Goal: Information Seeking & Learning: Learn about a topic

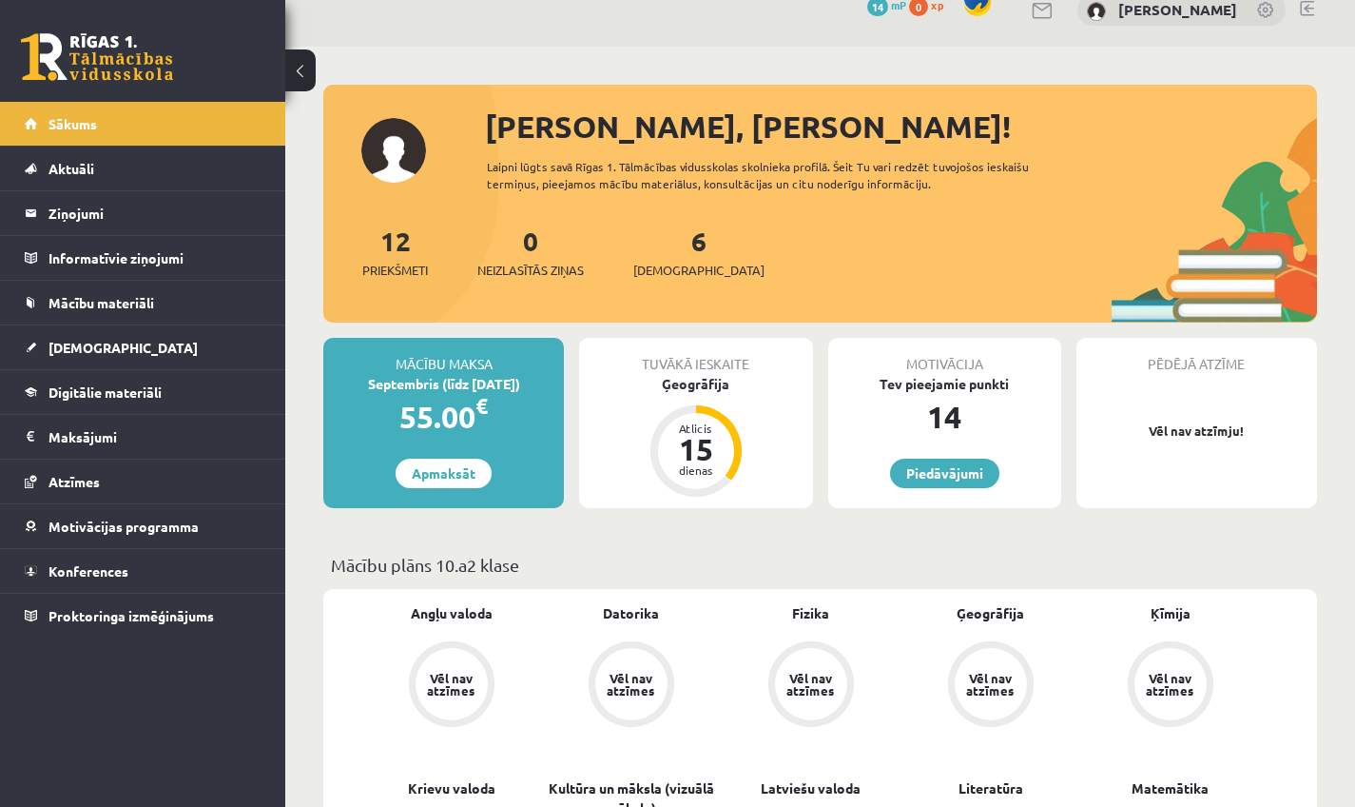
scroll to position [30, 0]
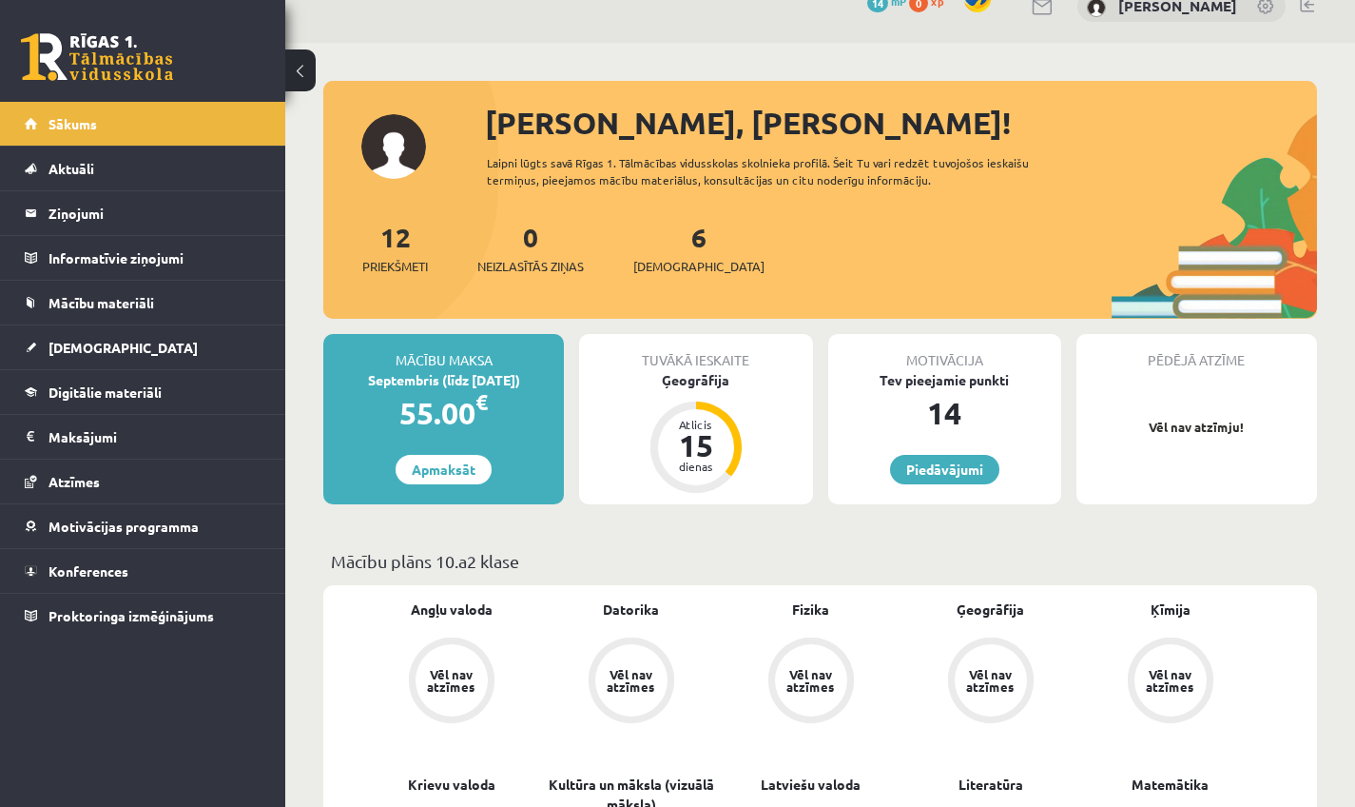
click at [302, 62] on button at bounding box center [300, 70] width 30 height 42
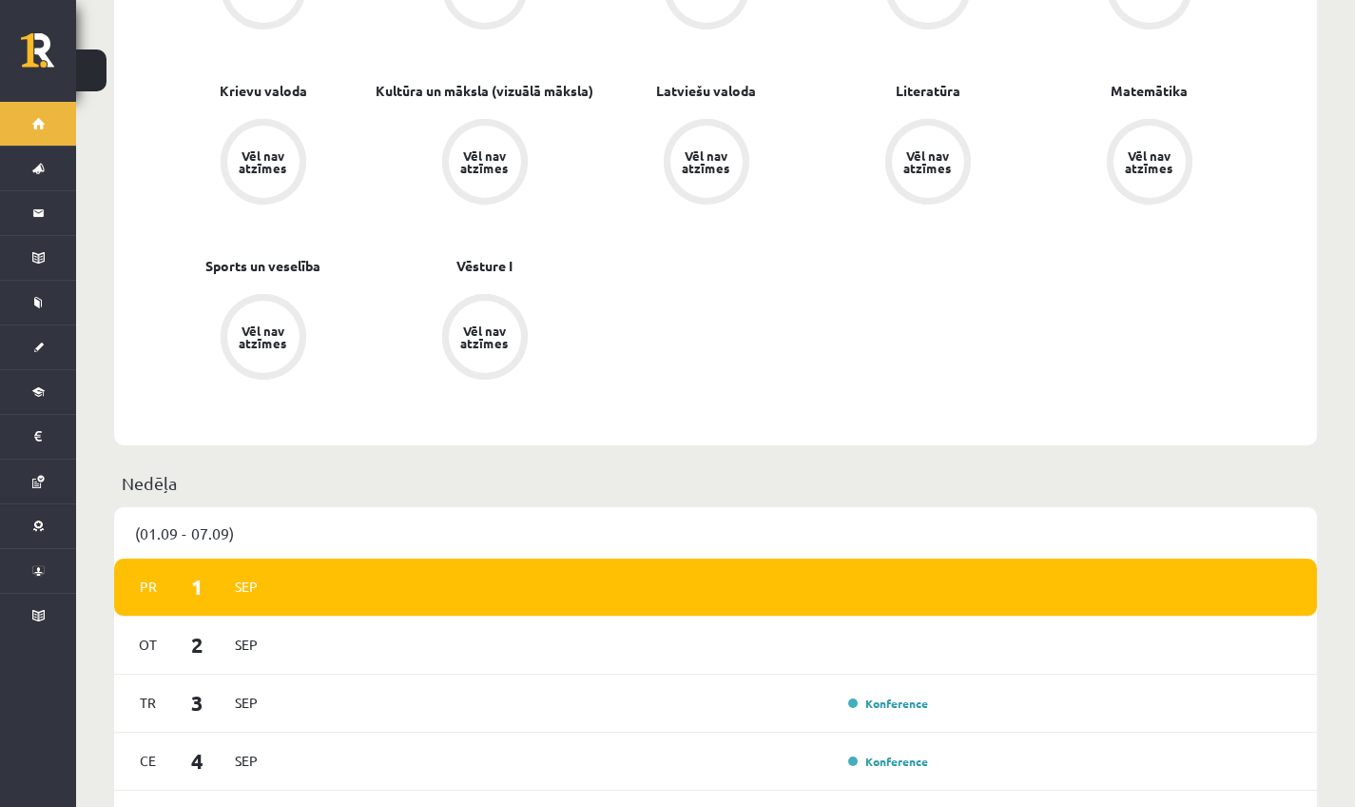
scroll to position [0, 0]
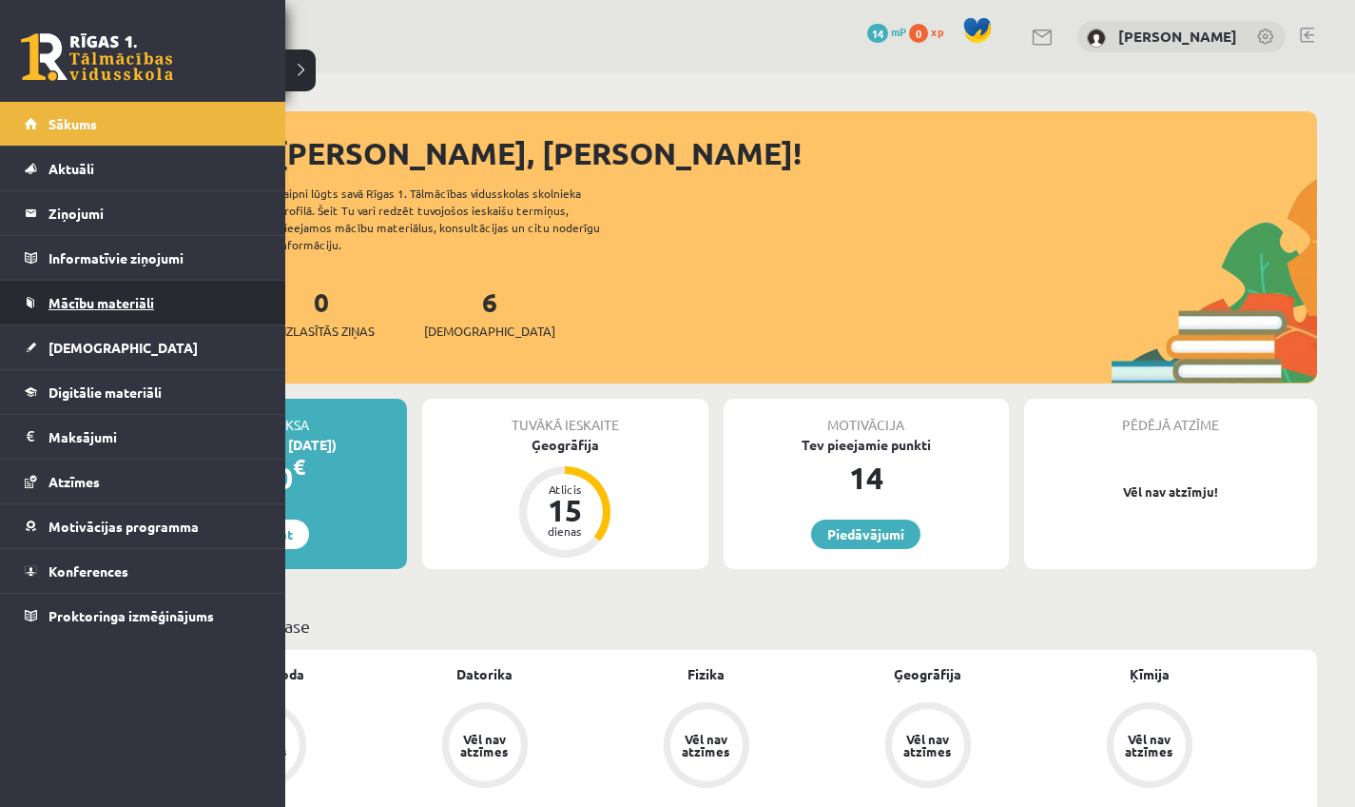
click at [123, 298] on span "Mācību materiāli" at bounding box center [102, 302] width 106 height 17
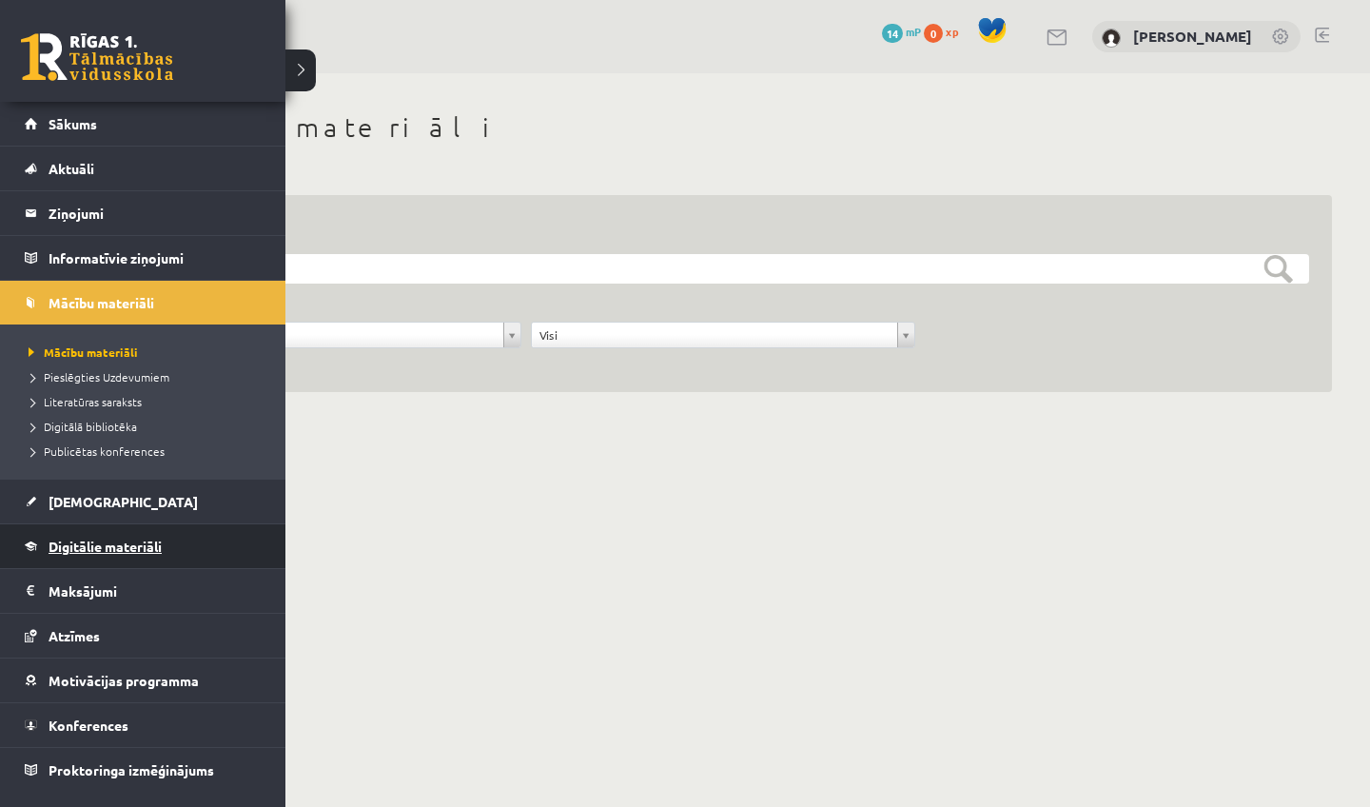
click at [118, 552] on span "Digitālie materiāli" at bounding box center [105, 545] width 113 height 17
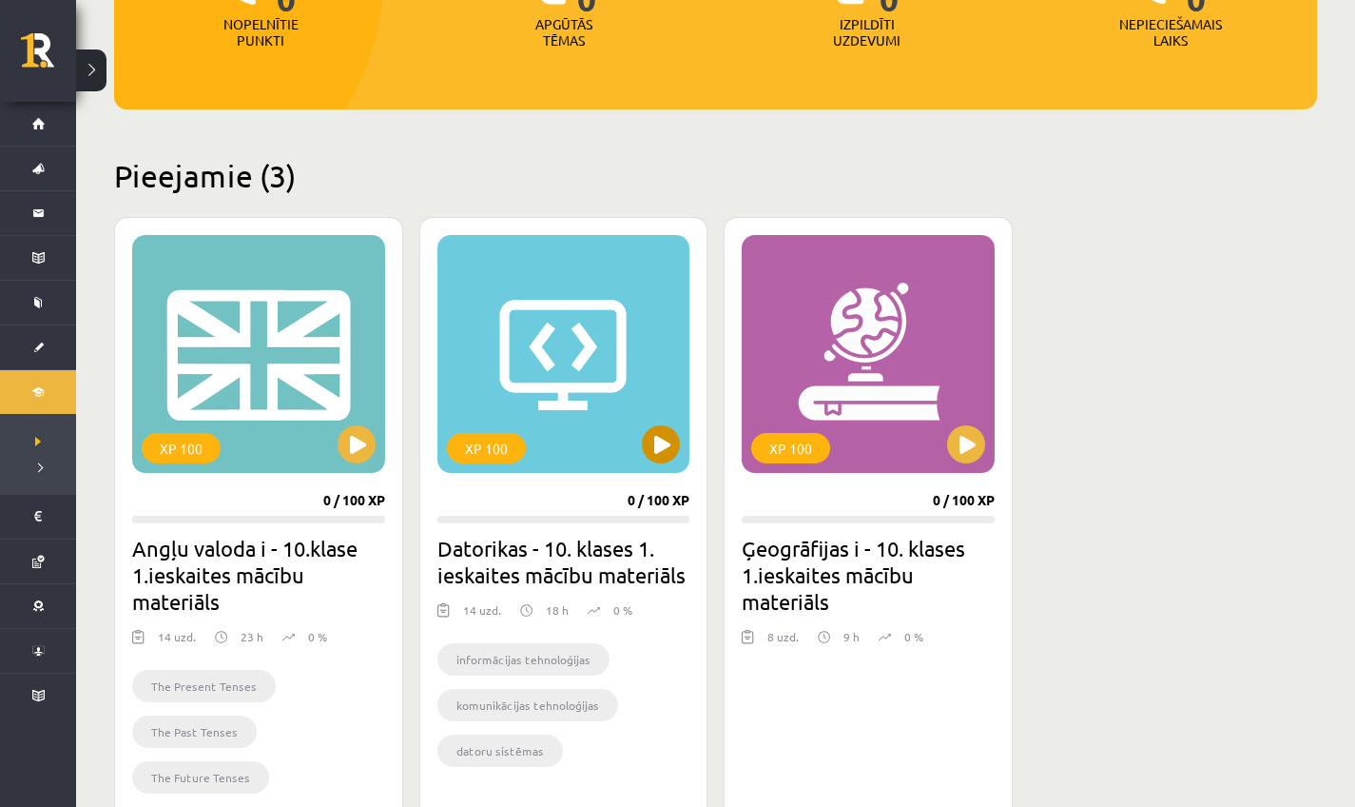
scroll to position [363, 0]
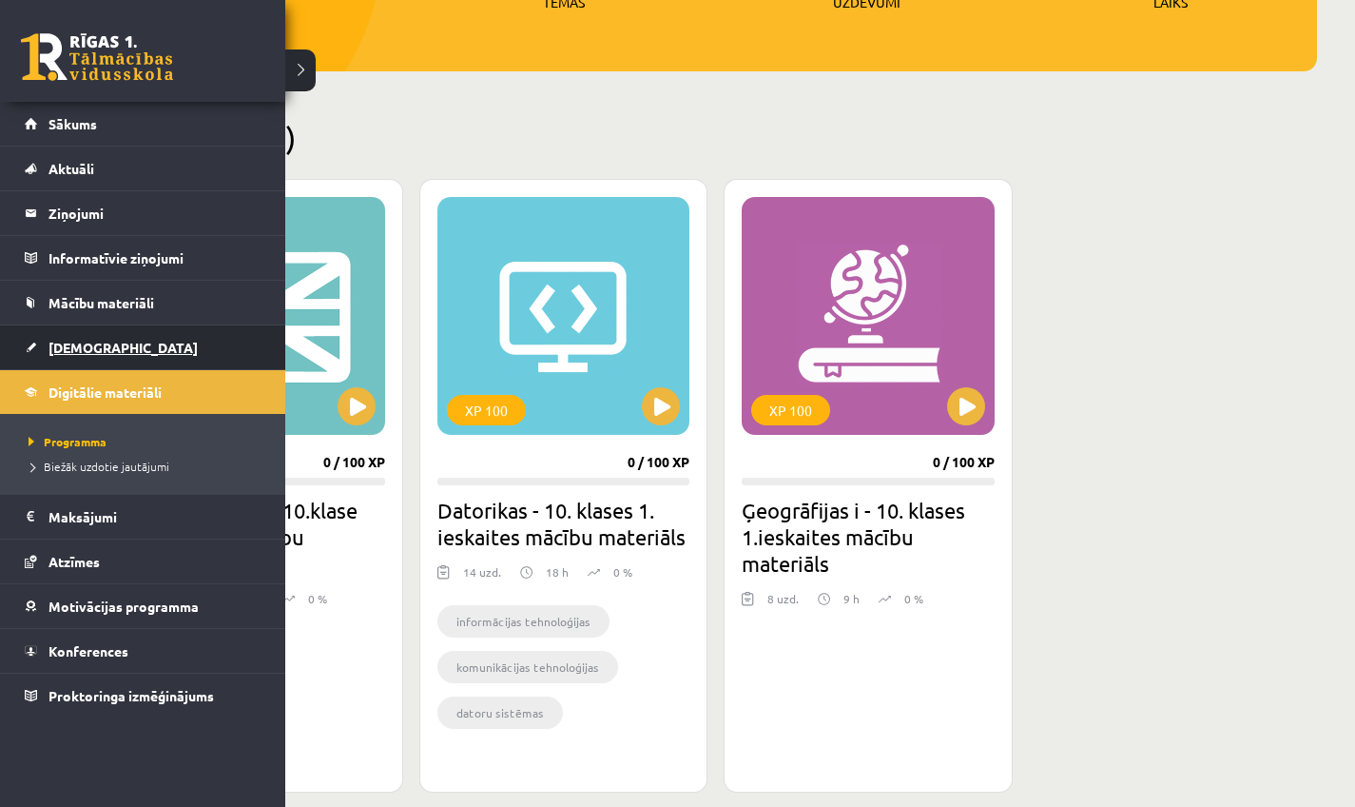
click at [42, 355] on link "[DEMOGRAPHIC_DATA]" at bounding box center [143, 347] width 237 height 44
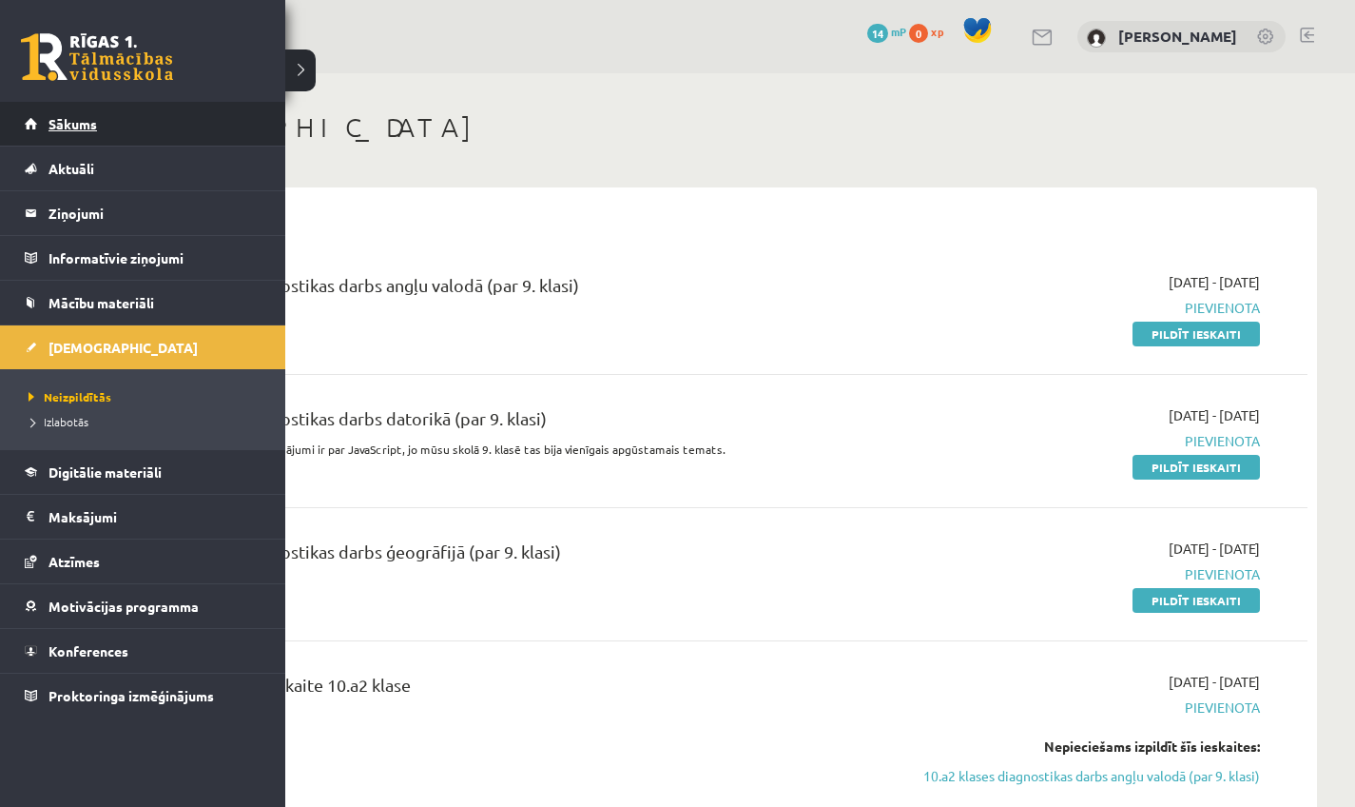
click at [61, 133] on link "Sākums" at bounding box center [143, 124] width 237 height 44
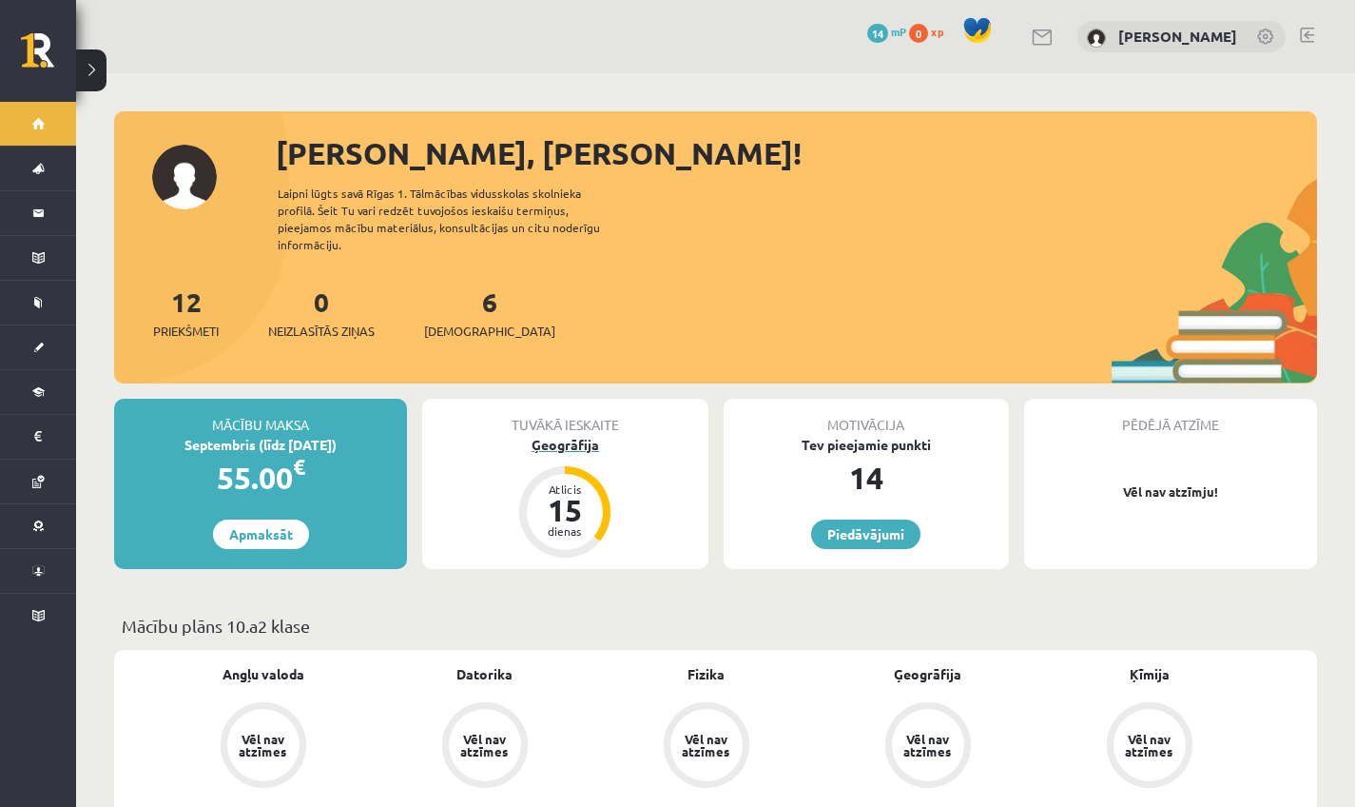
click at [567, 435] on div "Ģeogrāfija" at bounding box center [564, 445] width 285 height 20
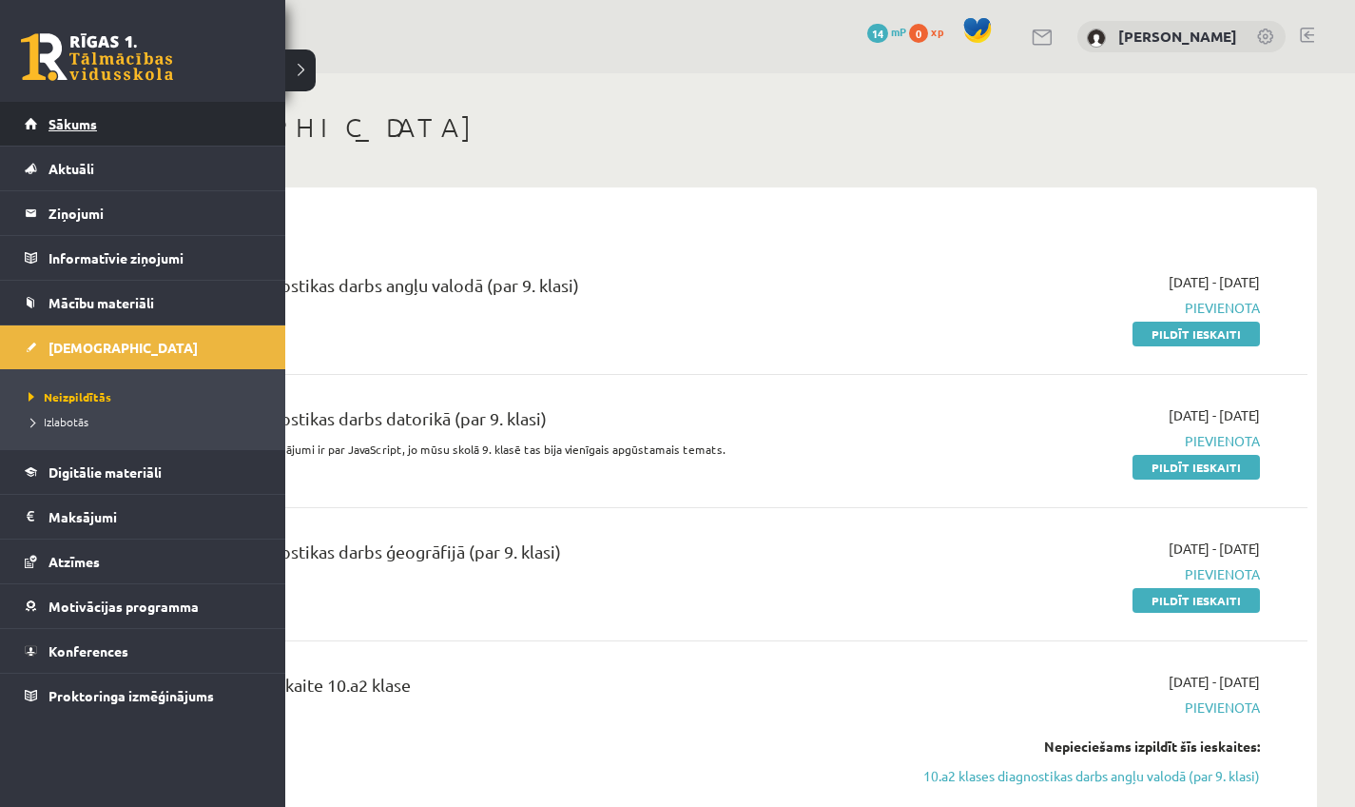
click at [53, 112] on link "Sākums" at bounding box center [143, 124] width 237 height 44
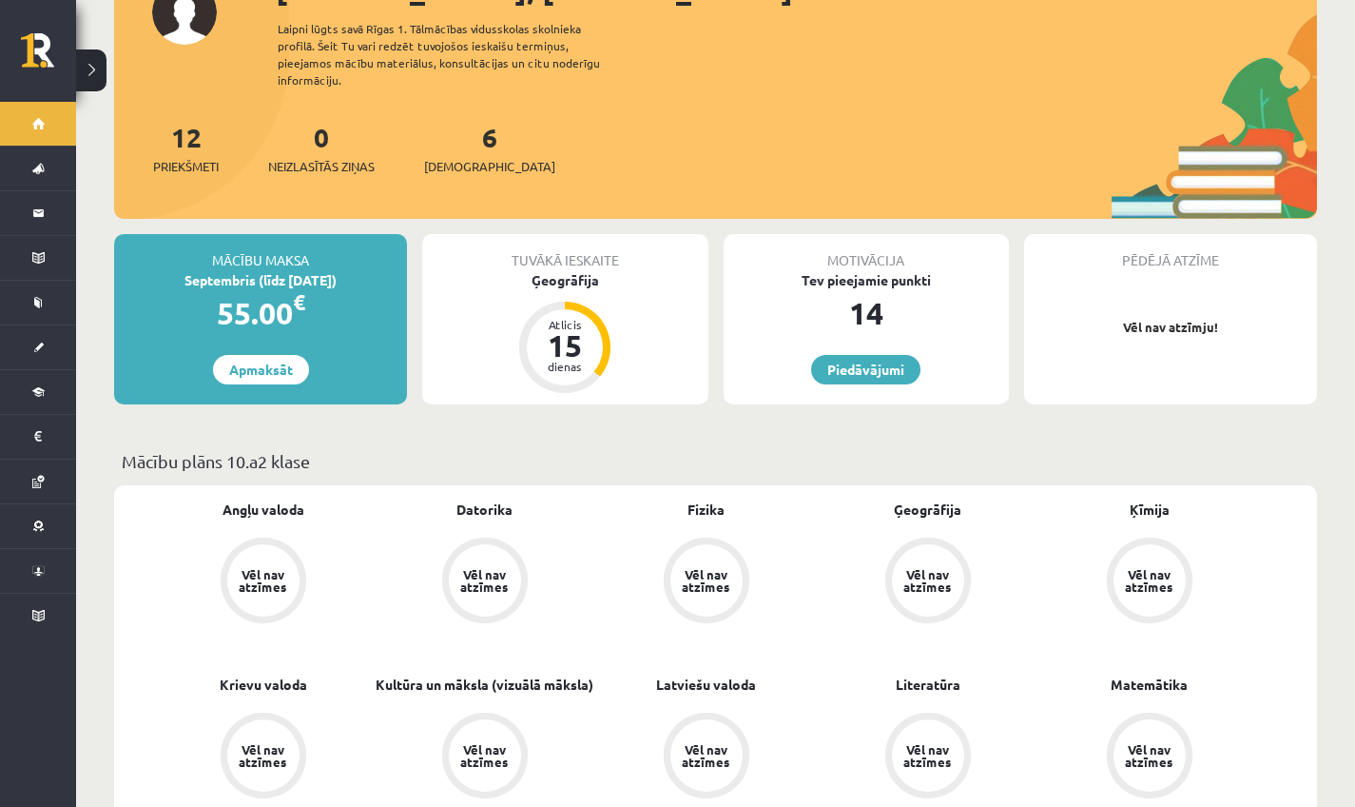
scroll to position [161, 0]
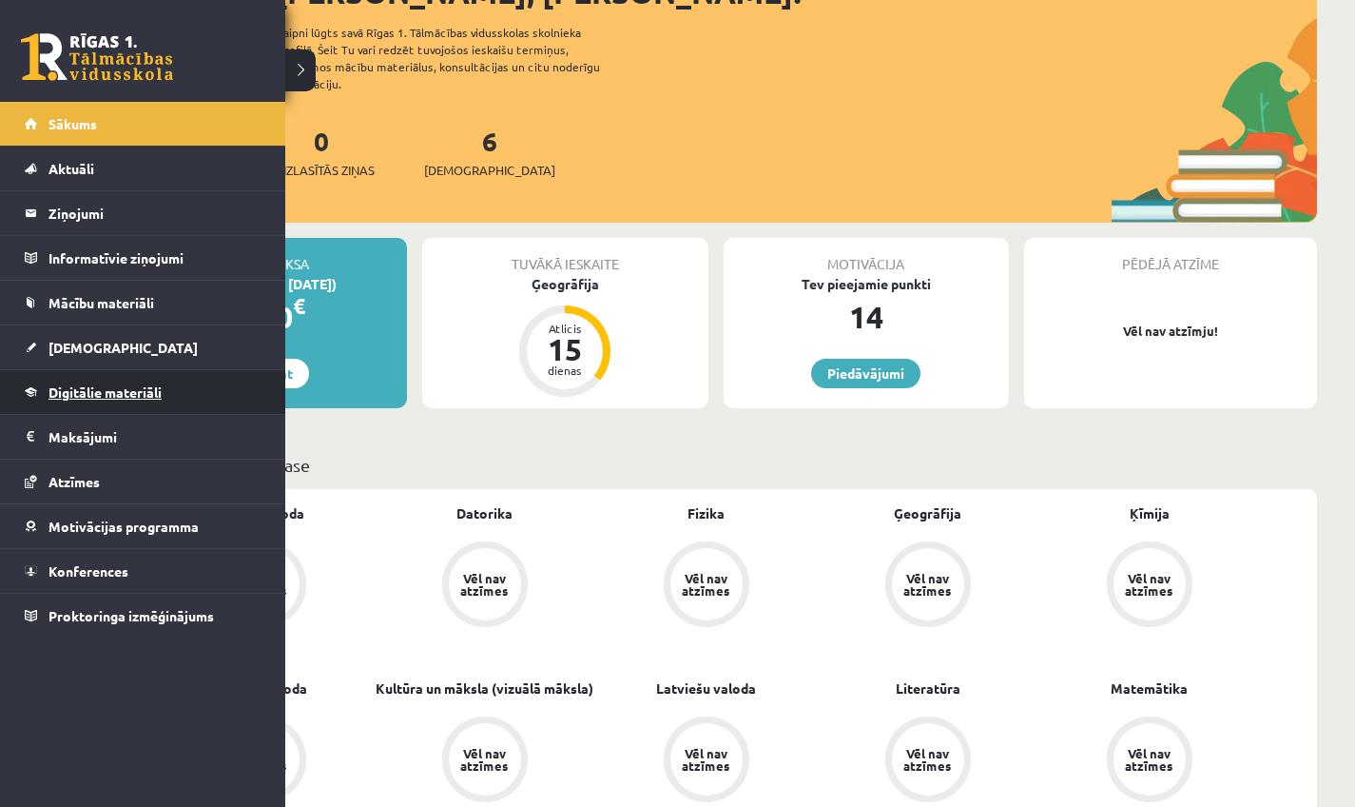
click at [98, 387] on span "Digitālie materiāli" at bounding box center [105, 391] width 113 height 17
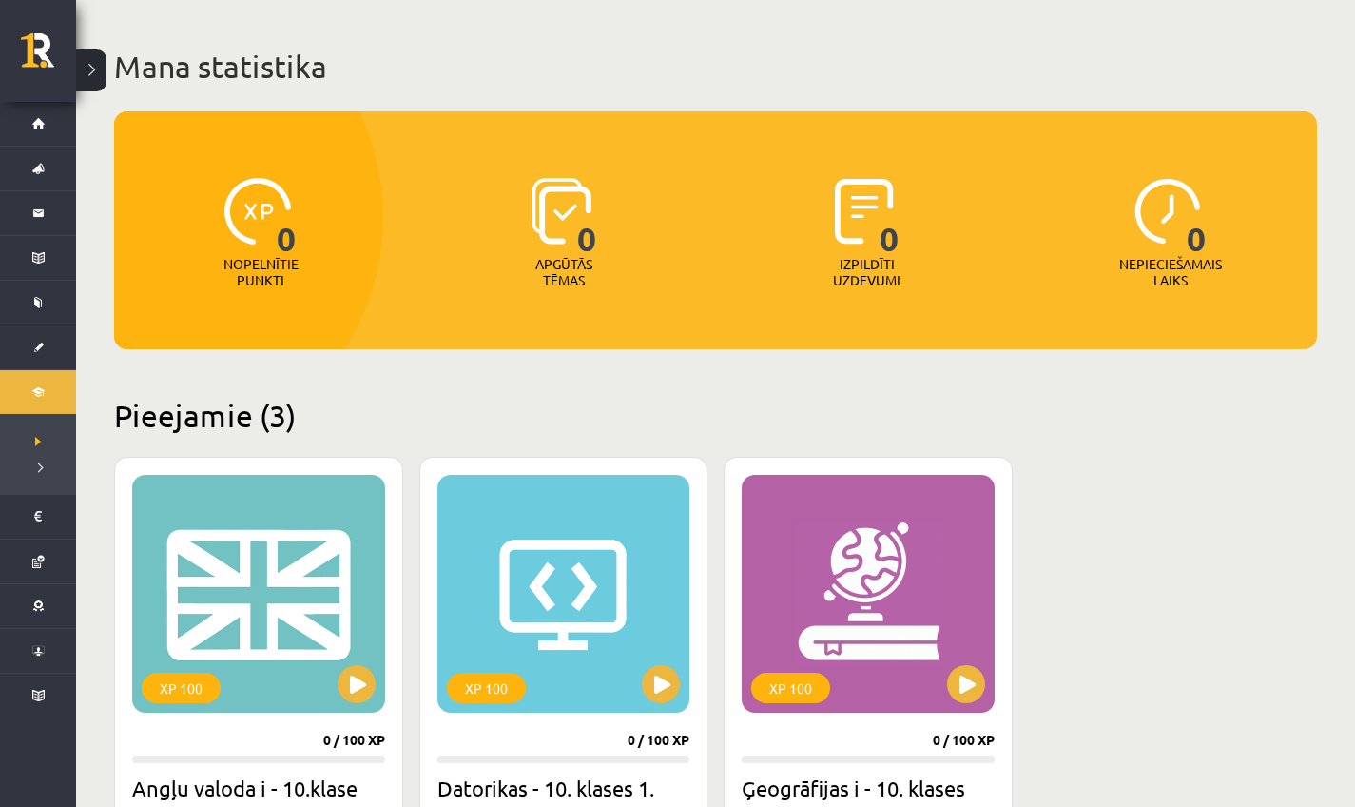
scroll to position [454, 0]
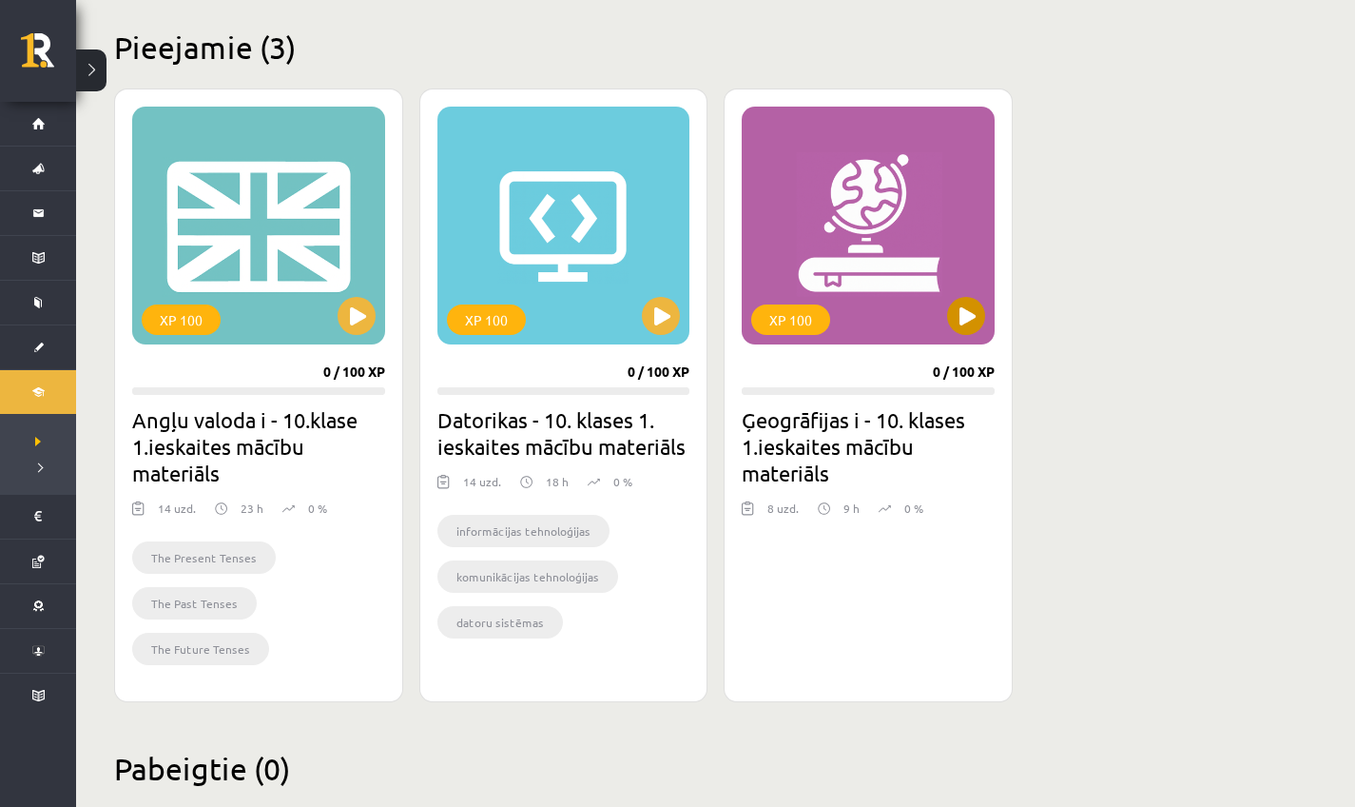
click at [980, 321] on button at bounding box center [966, 316] width 38 height 38
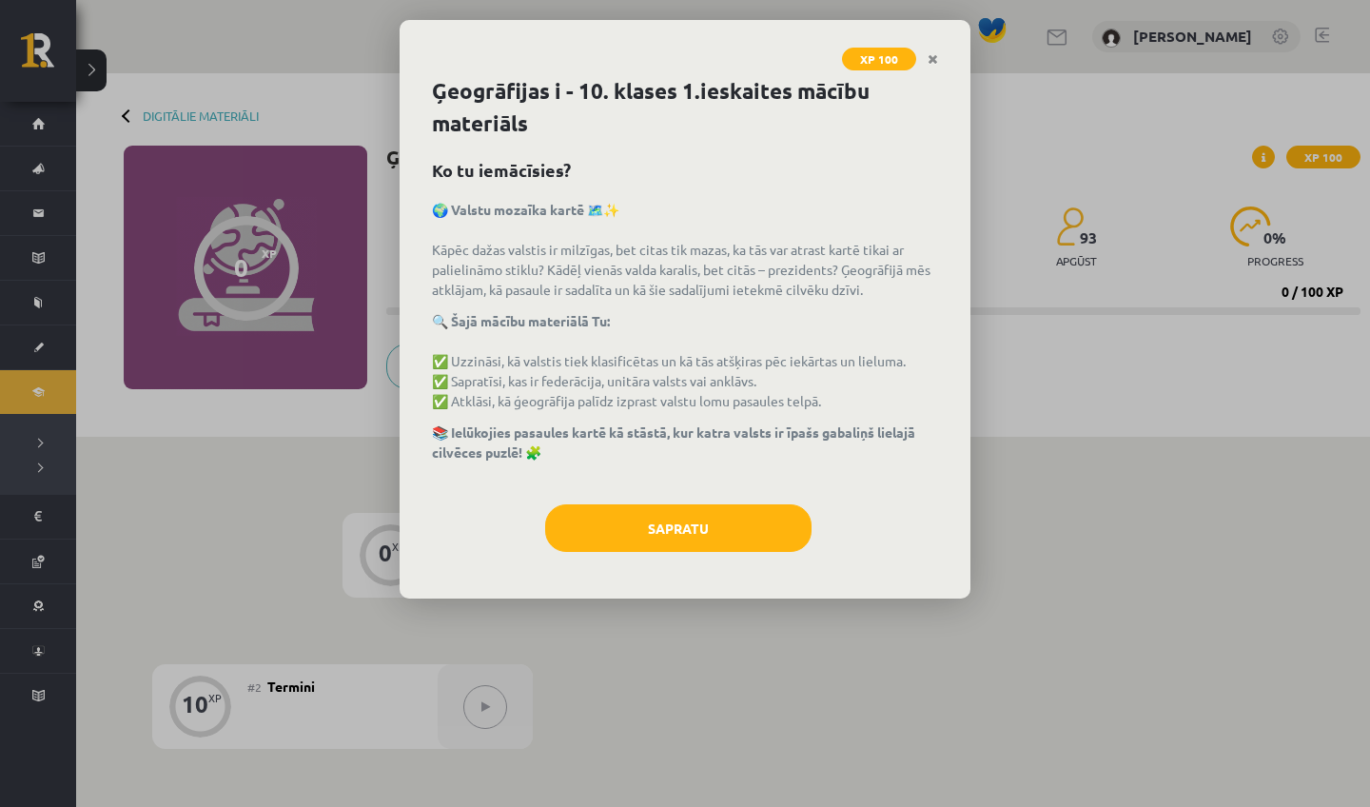
click at [740, 527] on button "Sapratu" at bounding box center [678, 528] width 266 height 48
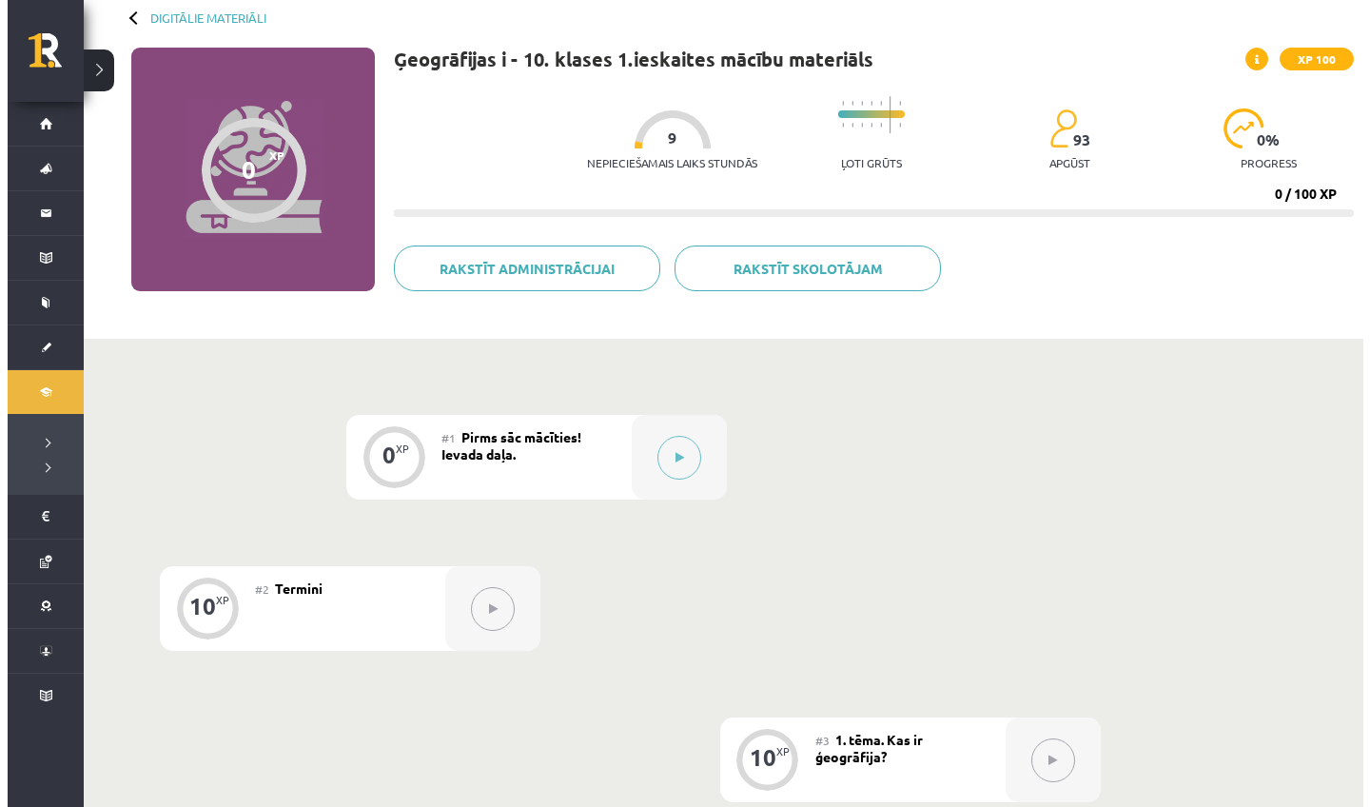
scroll to position [112, 0]
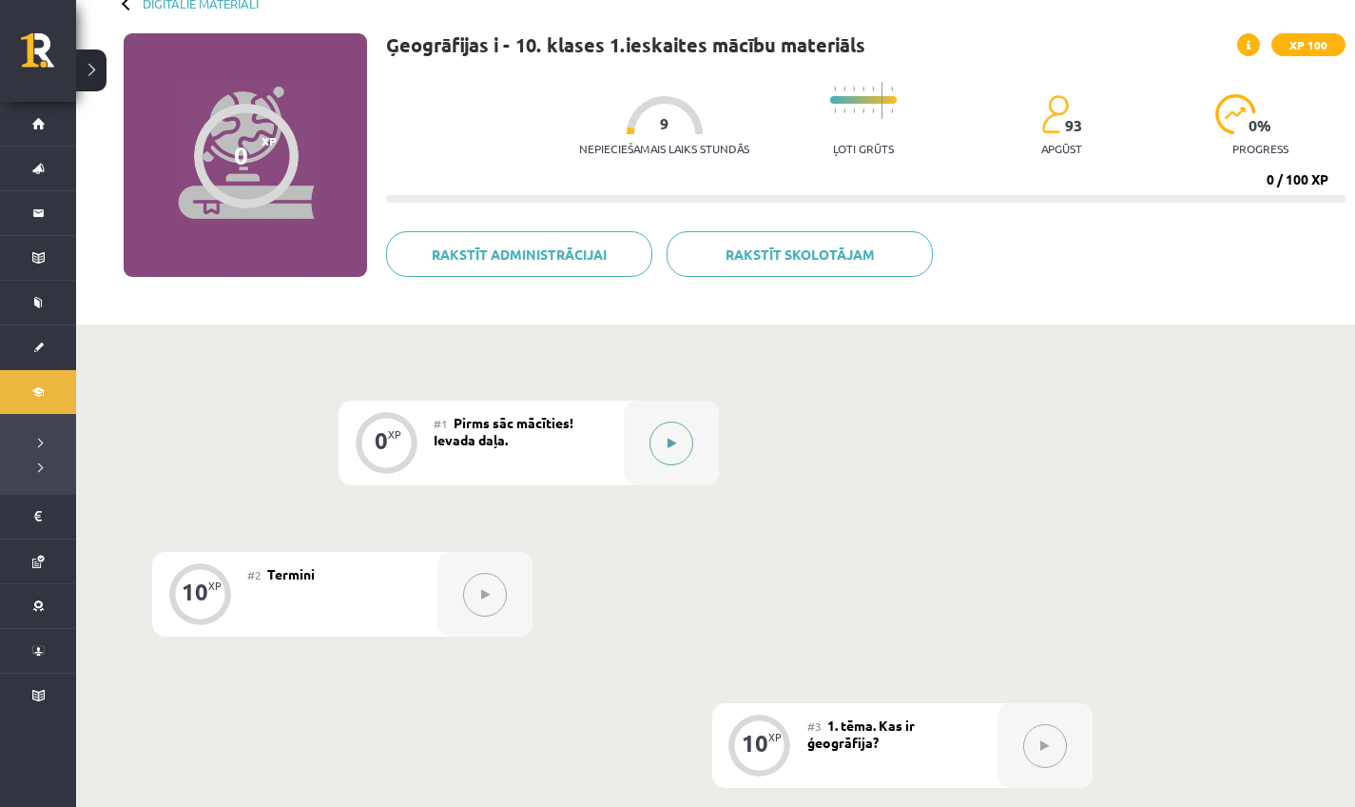
click at [647, 435] on div at bounding box center [671, 442] width 95 height 85
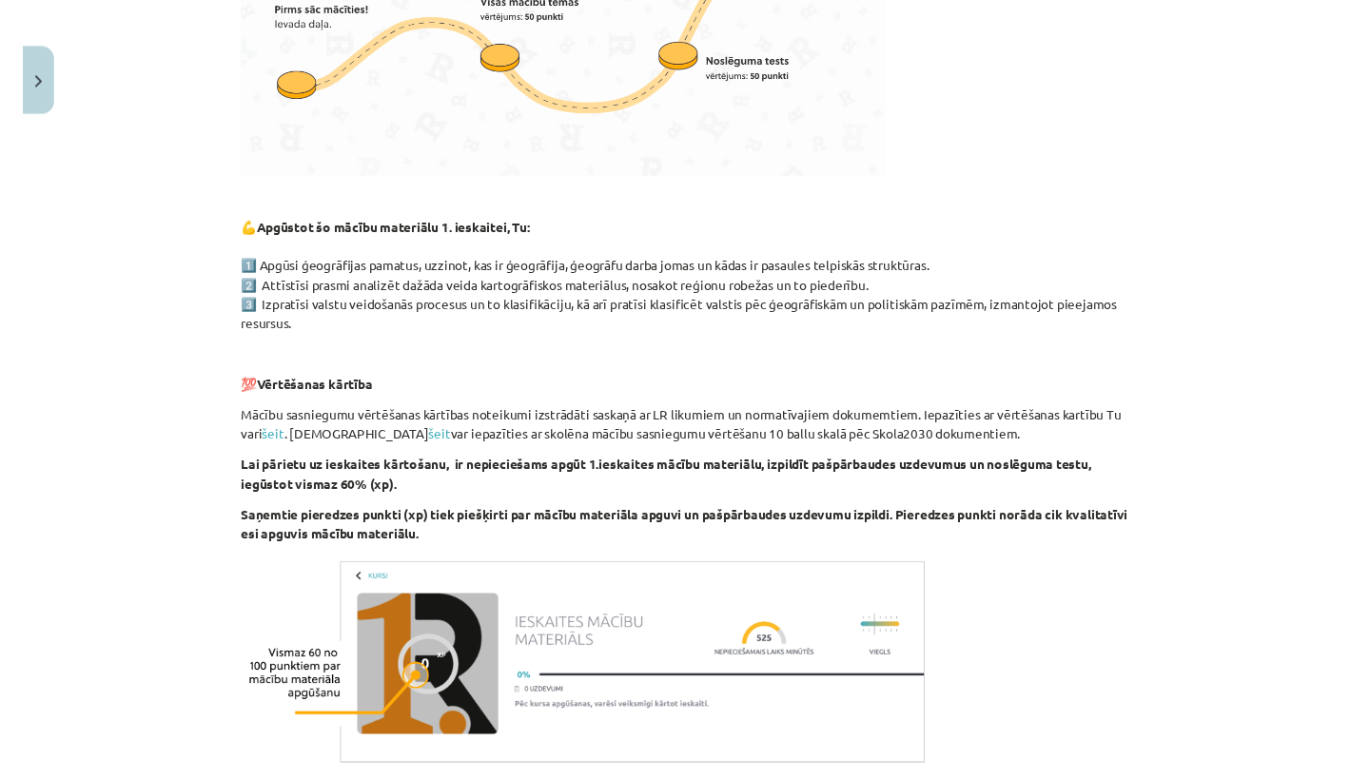
scroll to position [778, 0]
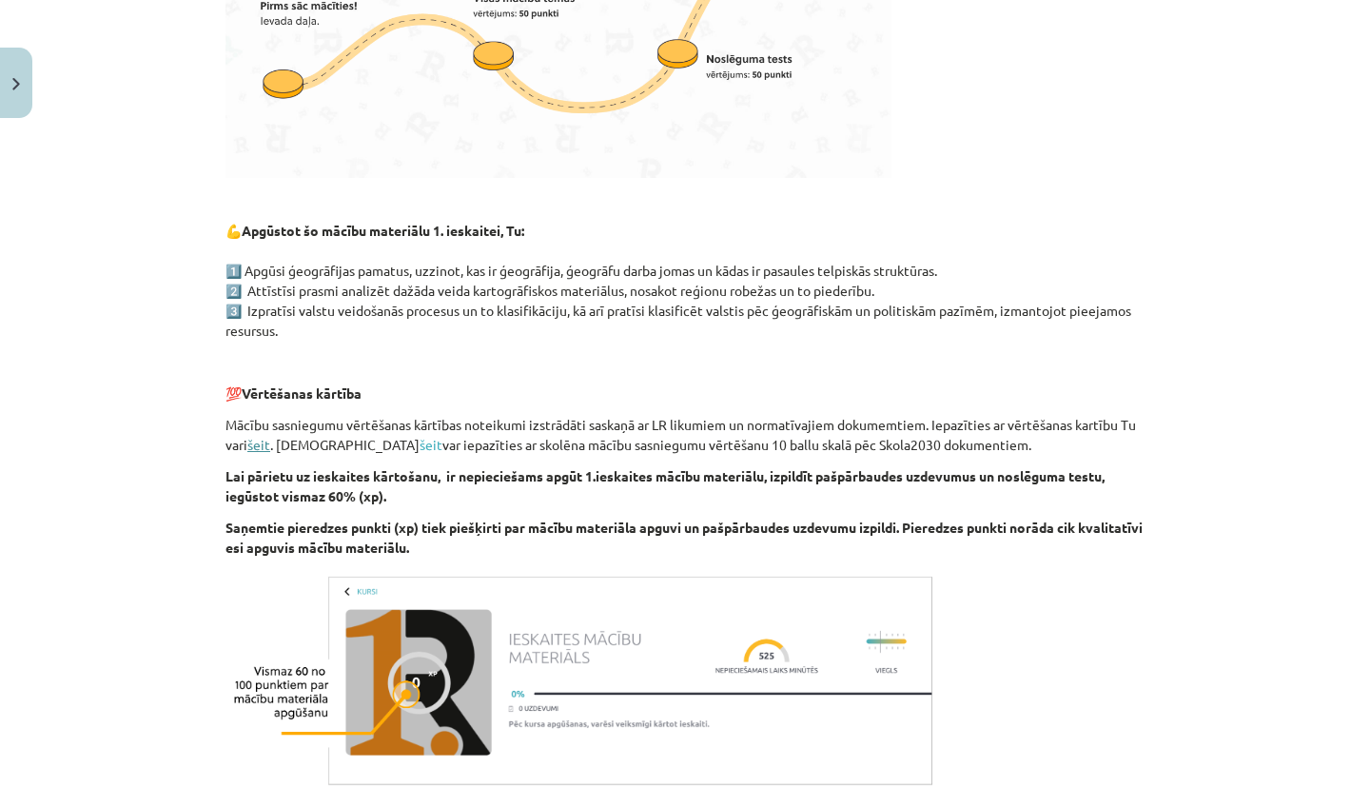
click at [256, 449] on link "šeit" at bounding box center [258, 444] width 23 height 17
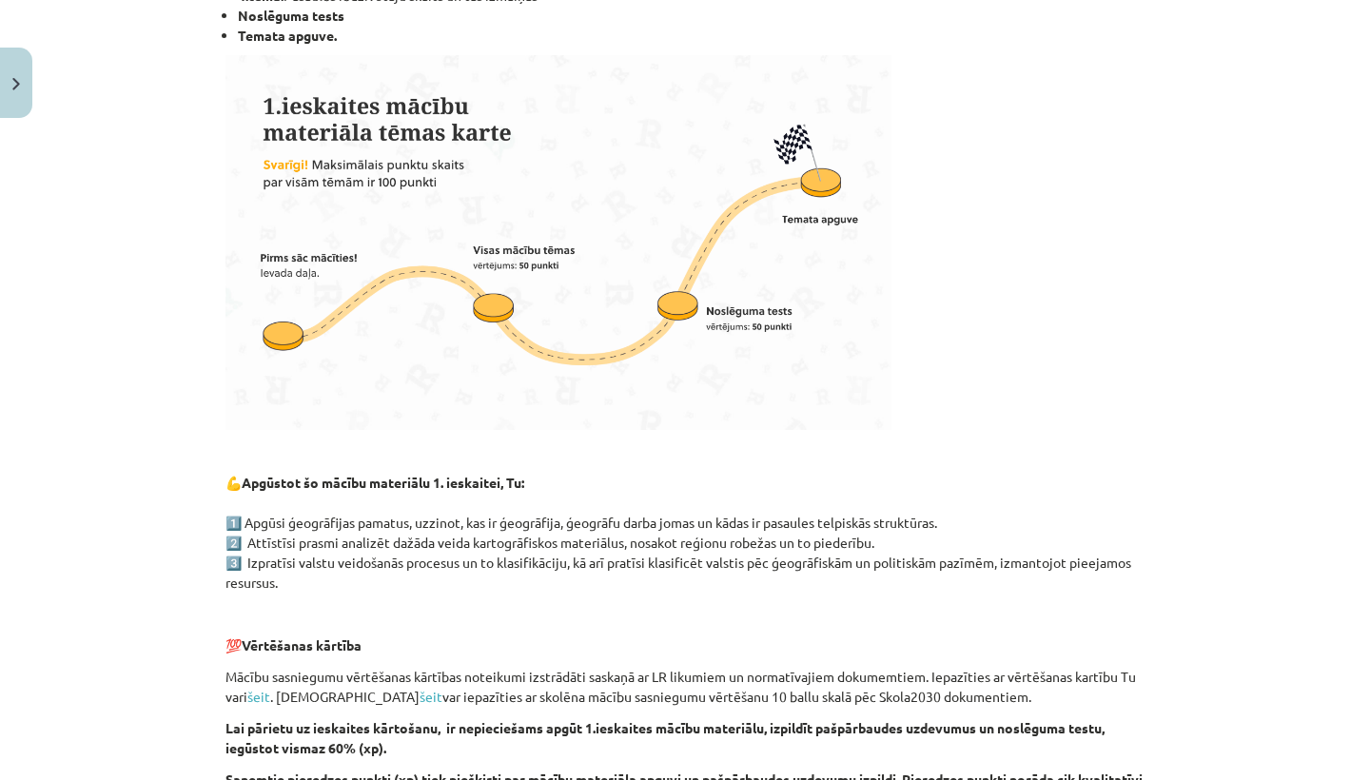
scroll to position [0, 0]
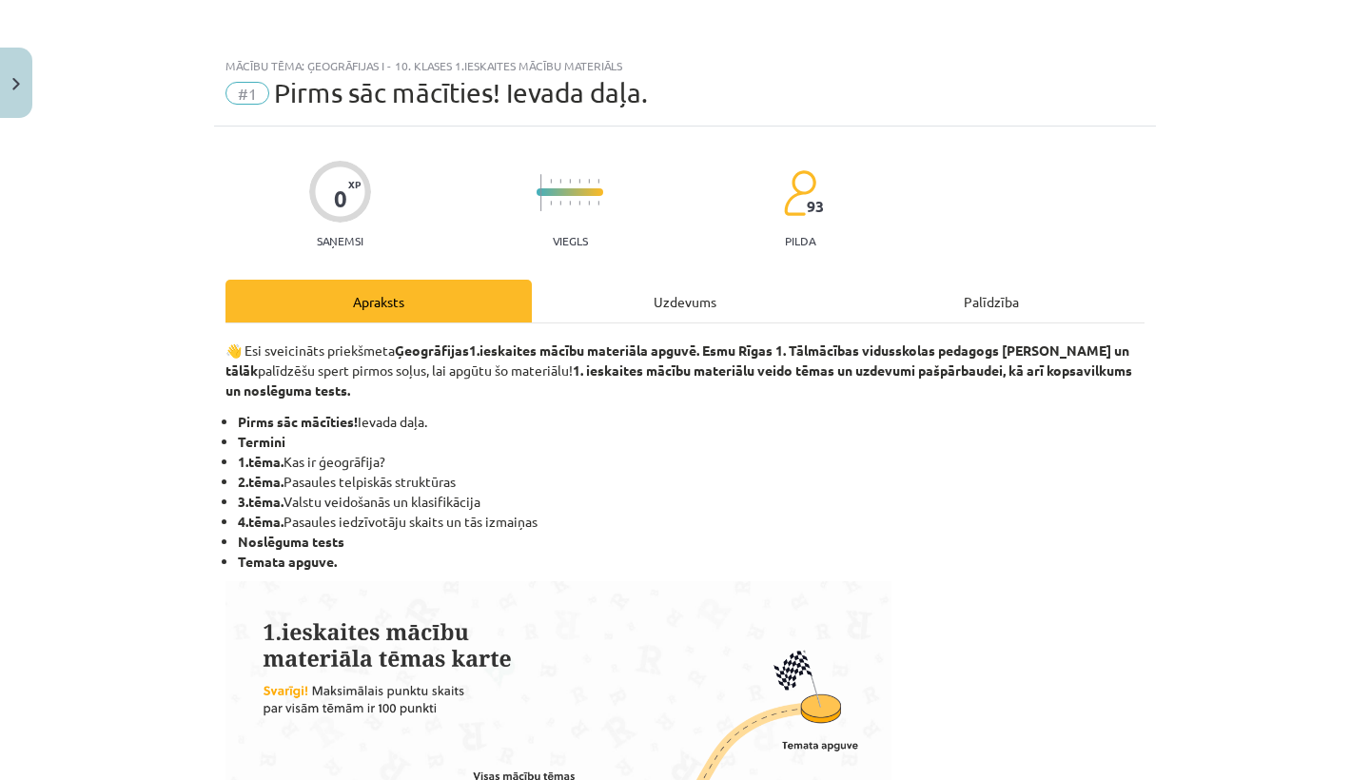
click at [698, 299] on div "Uzdevums" at bounding box center [685, 301] width 306 height 43
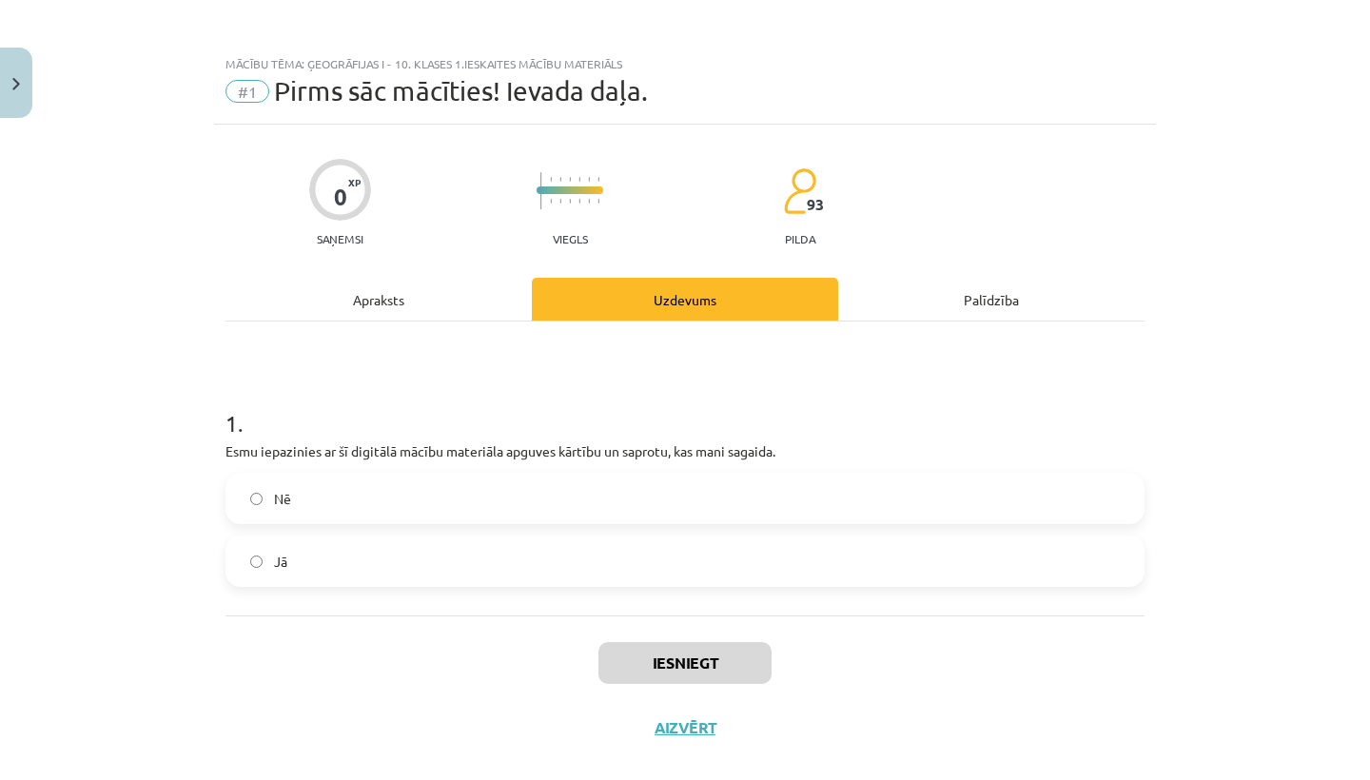
scroll to position [6, 0]
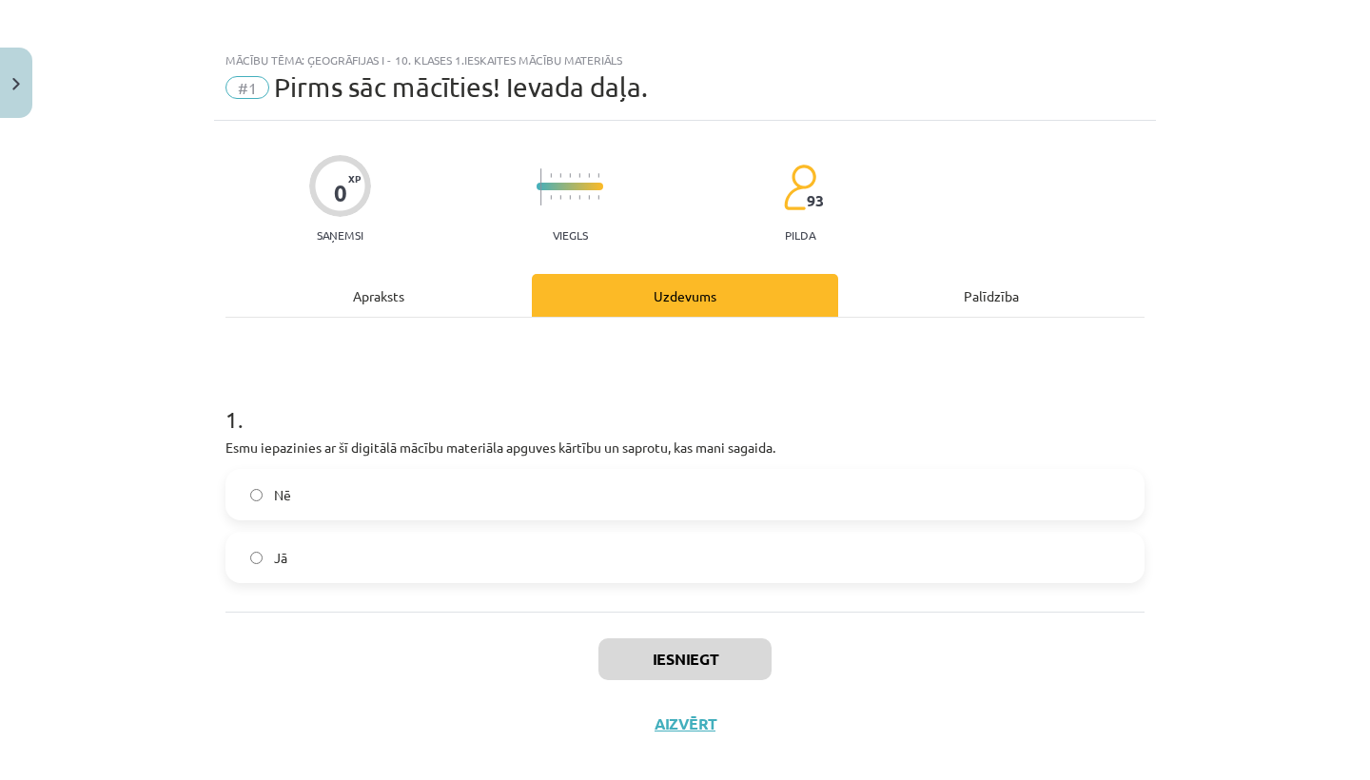
click at [380, 295] on div "Apraksts" at bounding box center [378, 295] width 306 height 43
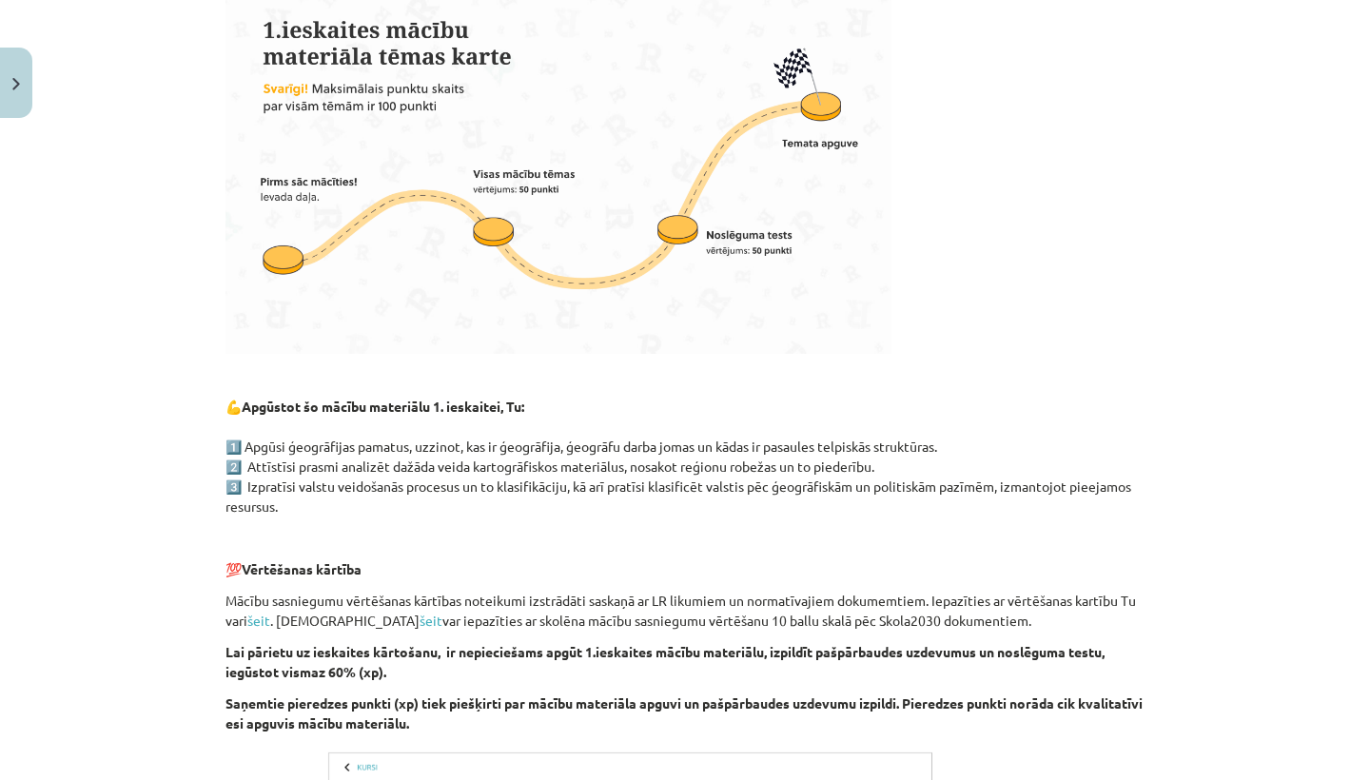
scroll to position [32, 0]
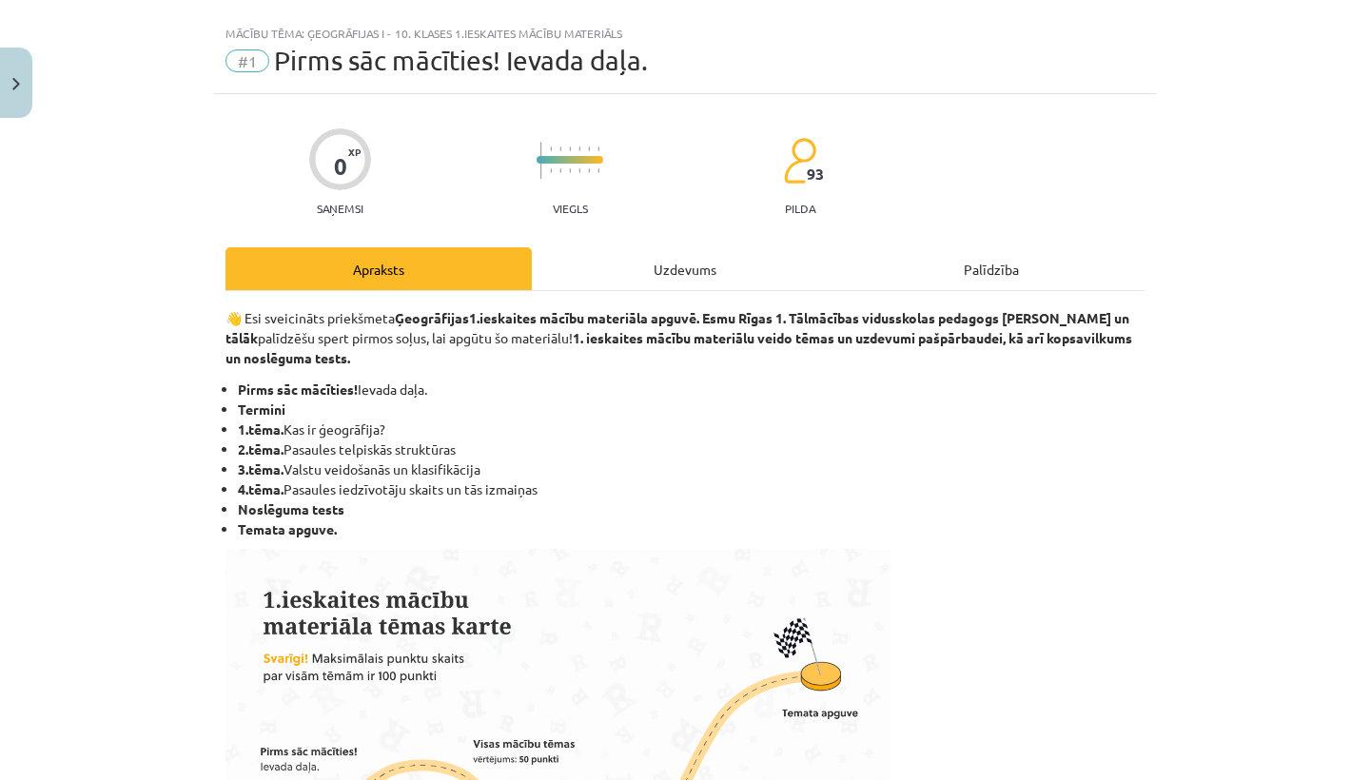
click at [668, 247] on div "Uzdevums" at bounding box center [685, 268] width 306 height 43
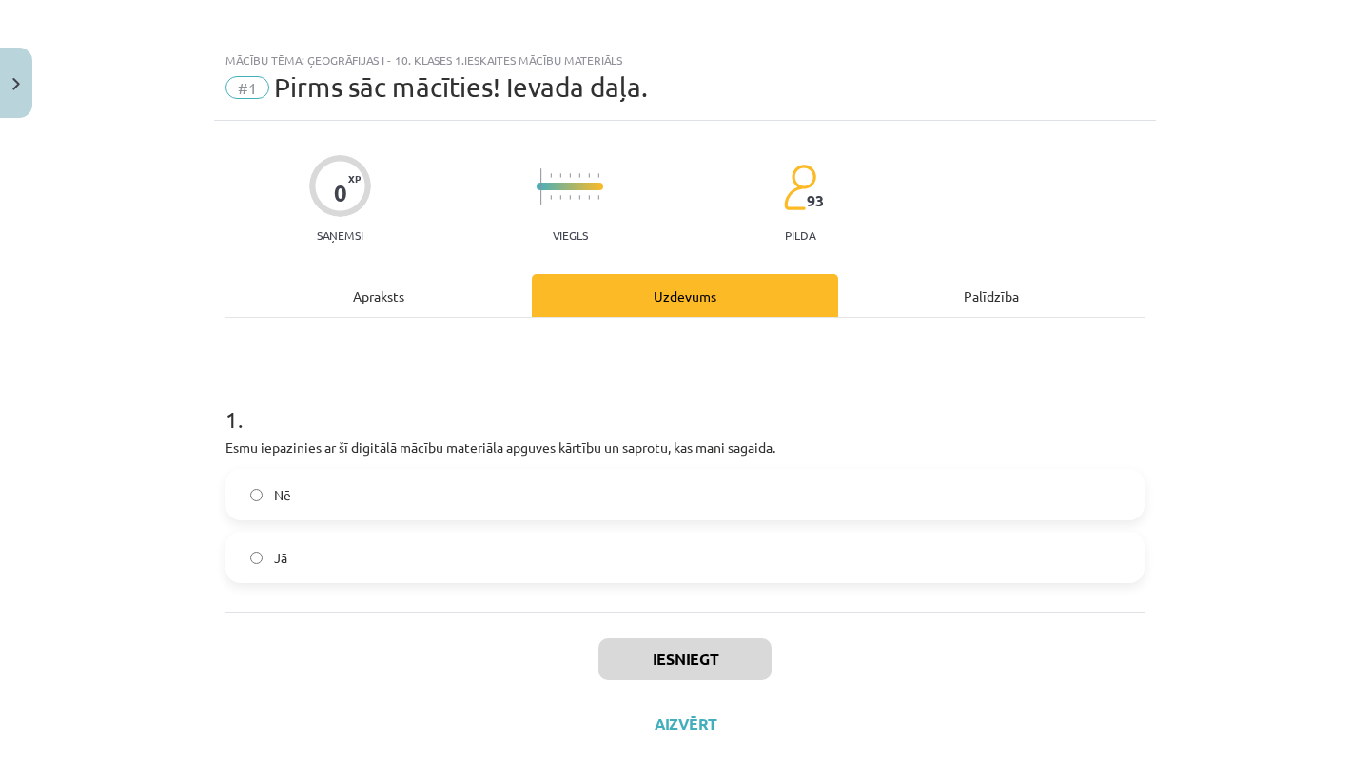
click at [236, 558] on label "Jā" at bounding box center [684, 558] width 915 height 48
click at [604, 660] on button "Iesniegt" at bounding box center [684, 659] width 173 height 42
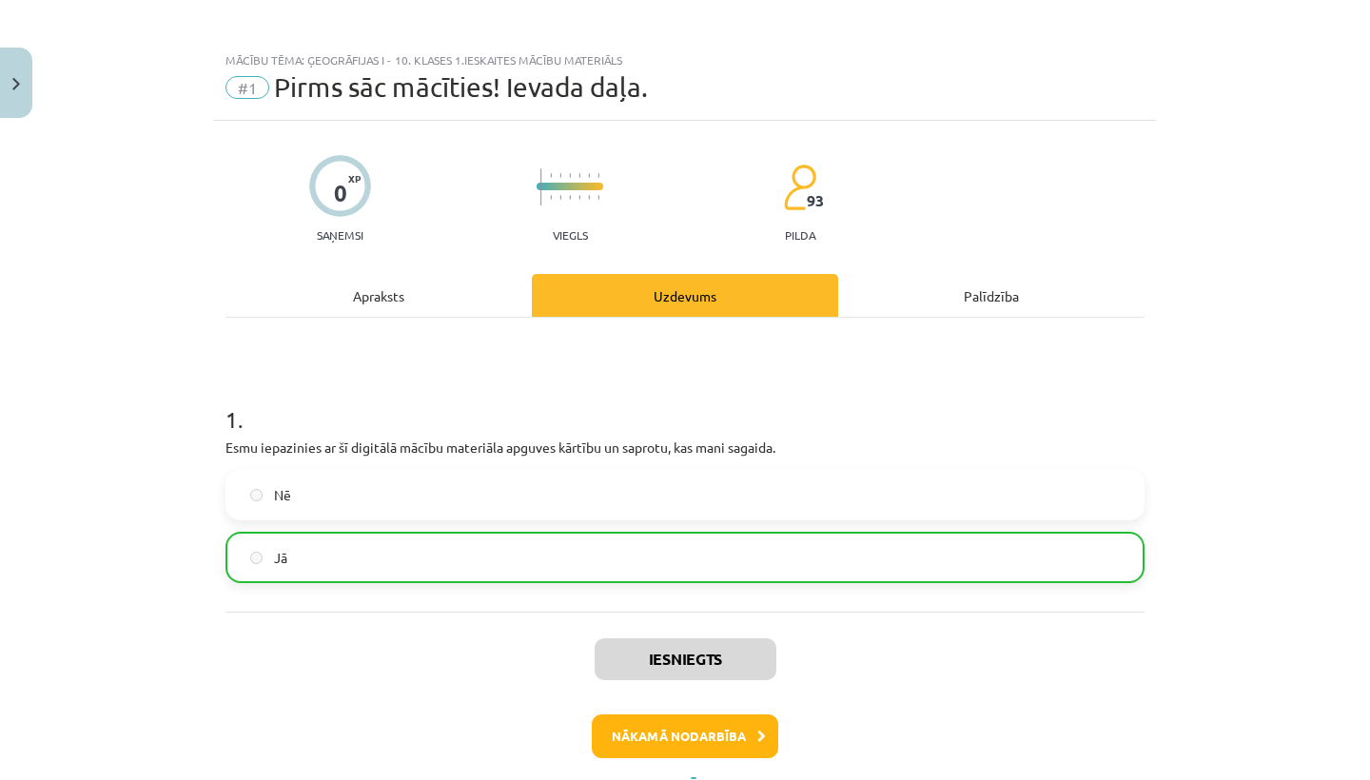
click at [673, 740] on button "Nākamā nodarbība" at bounding box center [685, 736] width 186 height 44
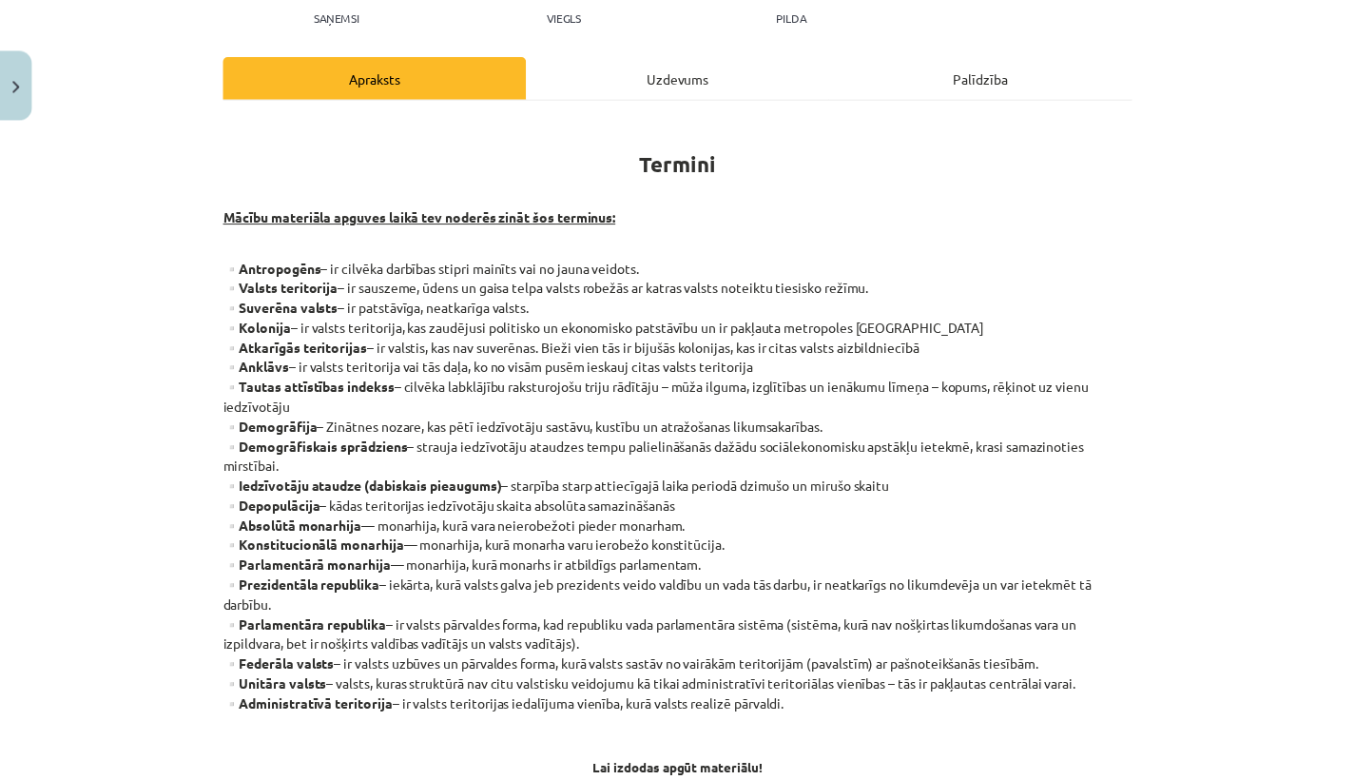
scroll to position [229, 0]
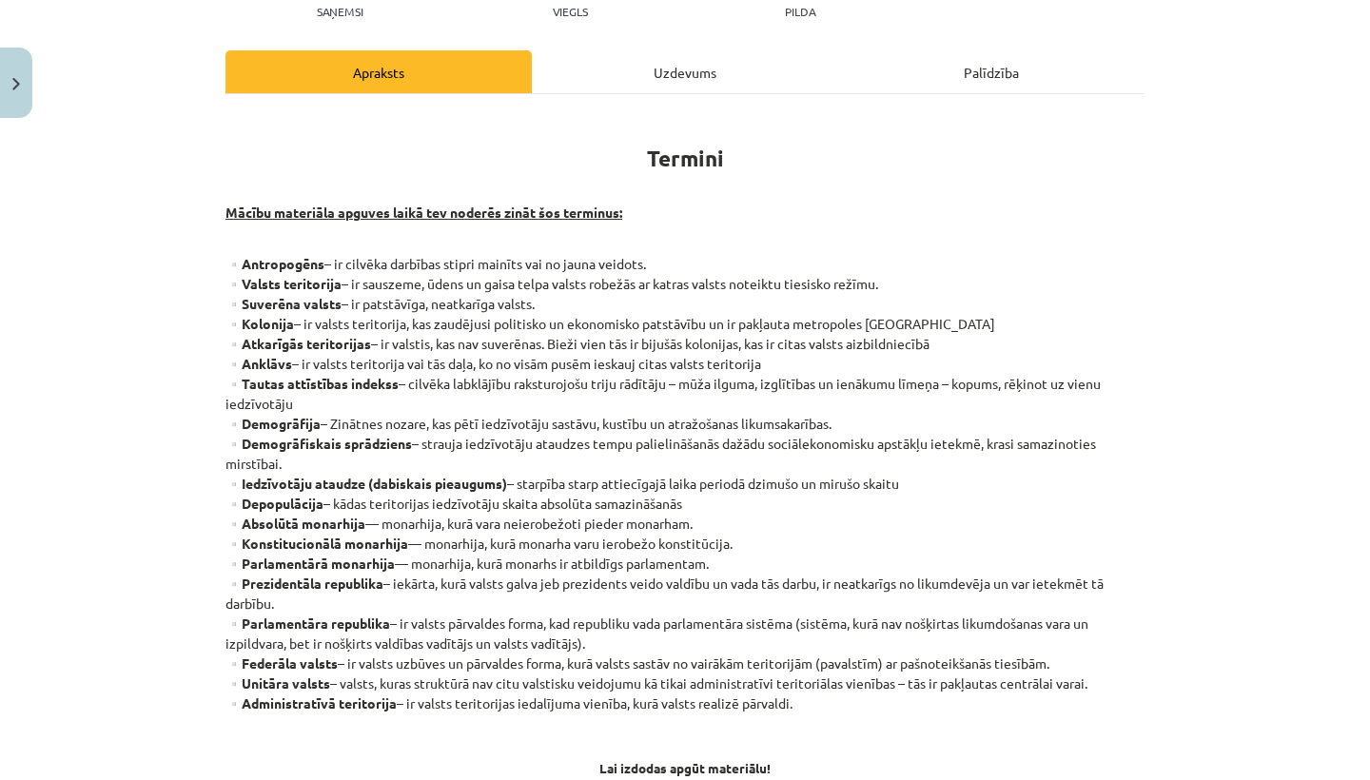
click at [0, 81] on button "Close" at bounding box center [16, 83] width 32 height 70
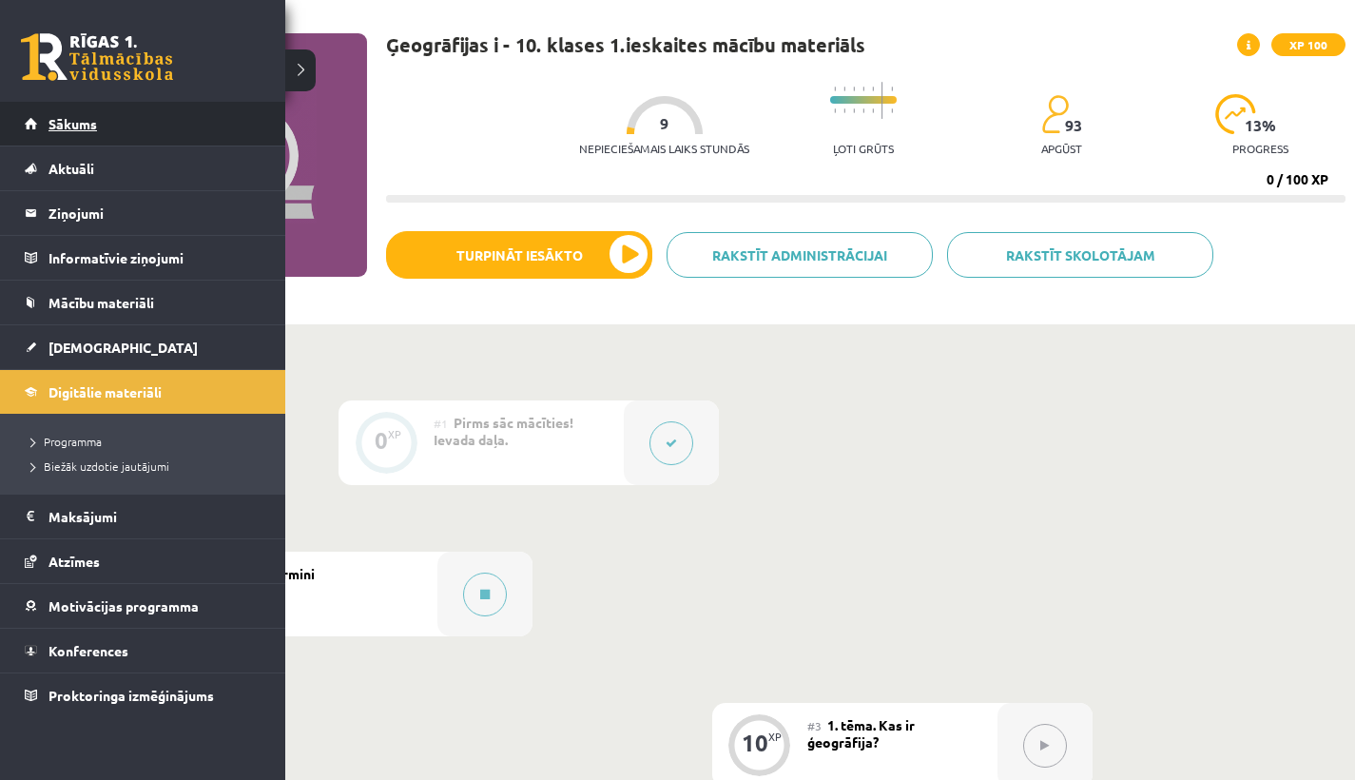
click at [49, 128] on span "Sākums" at bounding box center [73, 123] width 49 height 17
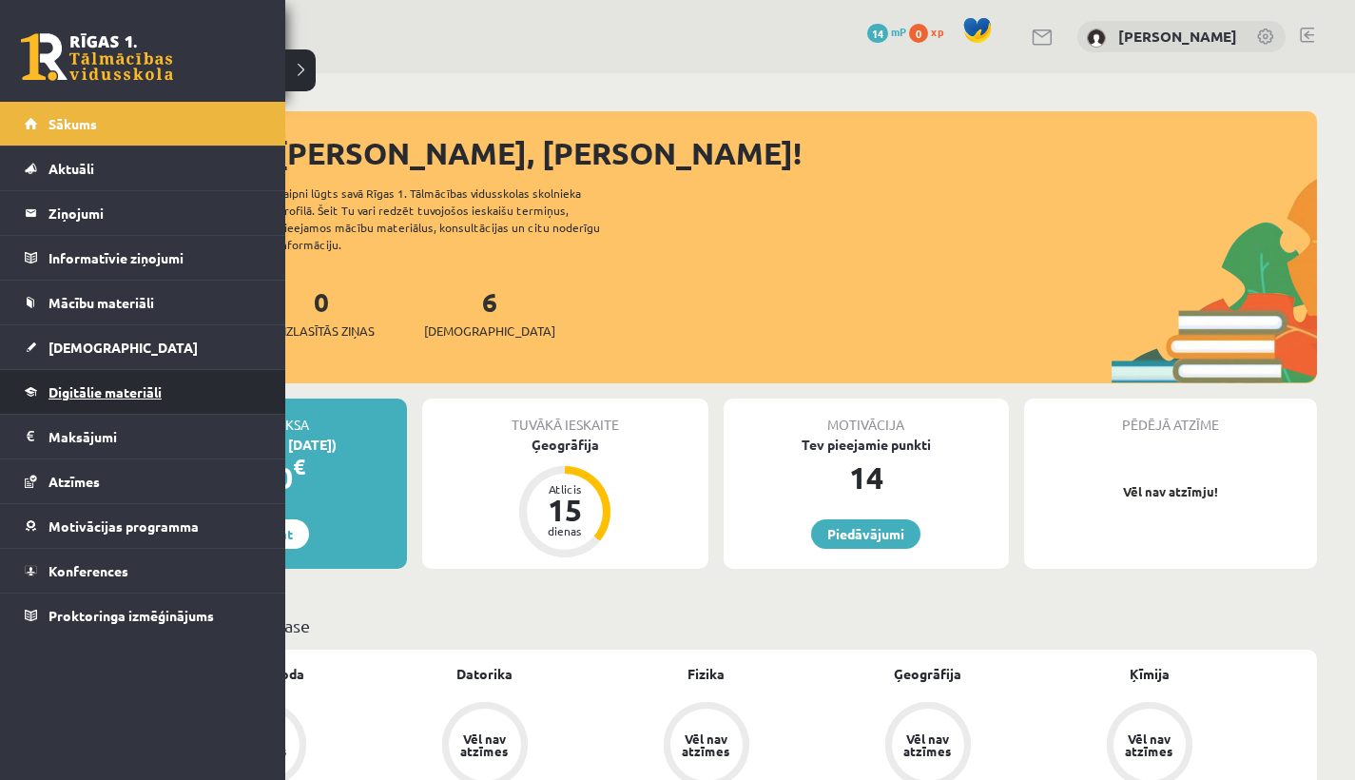
click at [95, 385] on span "Digitālie materiāli" at bounding box center [105, 391] width 113 height 17
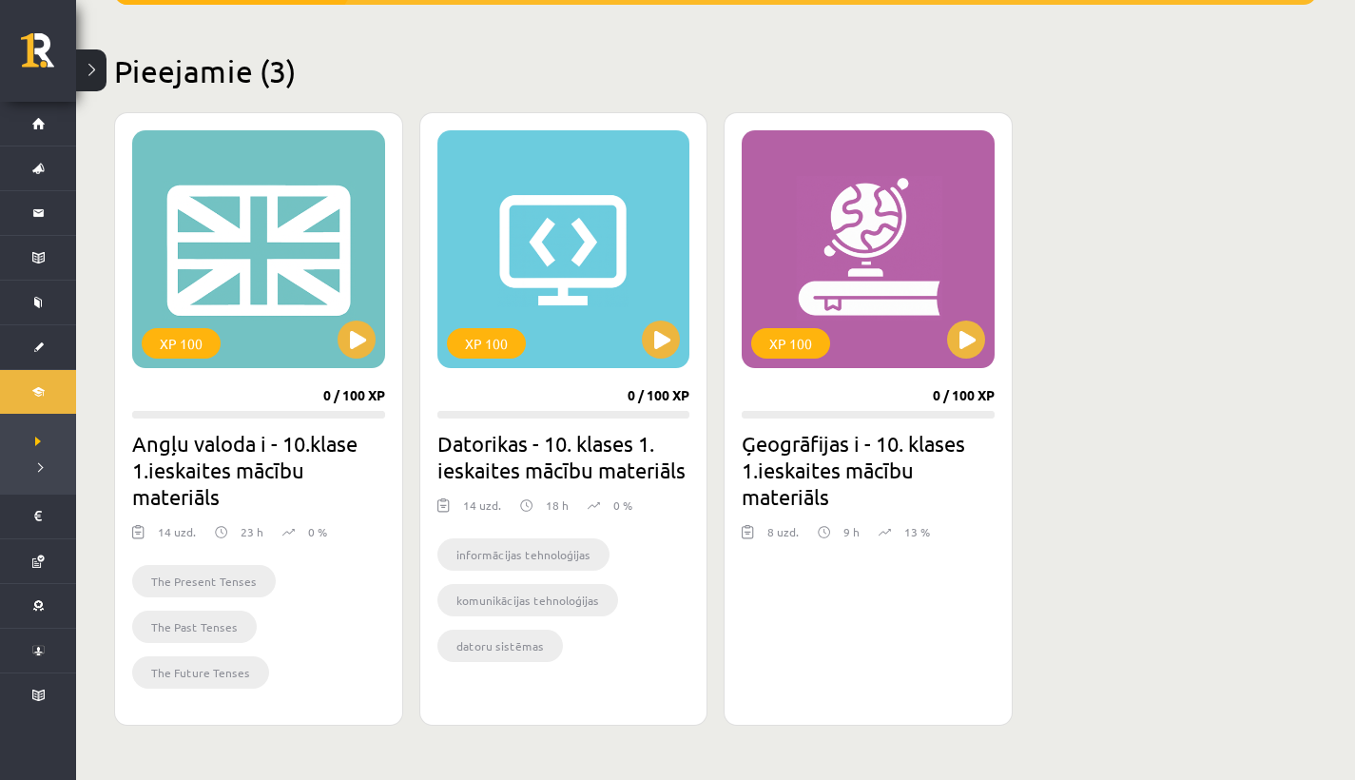
scroll to position [482, 0]
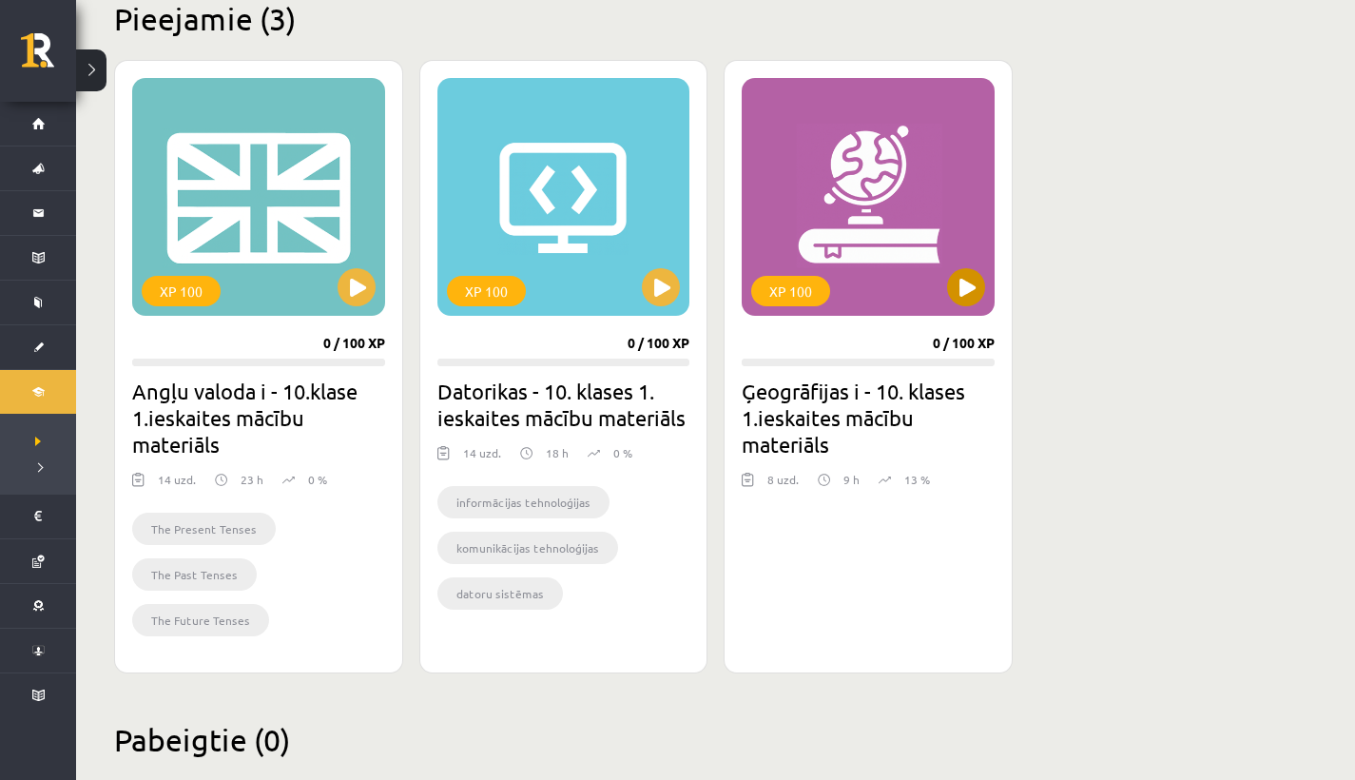
click at [973, 283] on button at bounding box center [966, 287] width 38 height 38
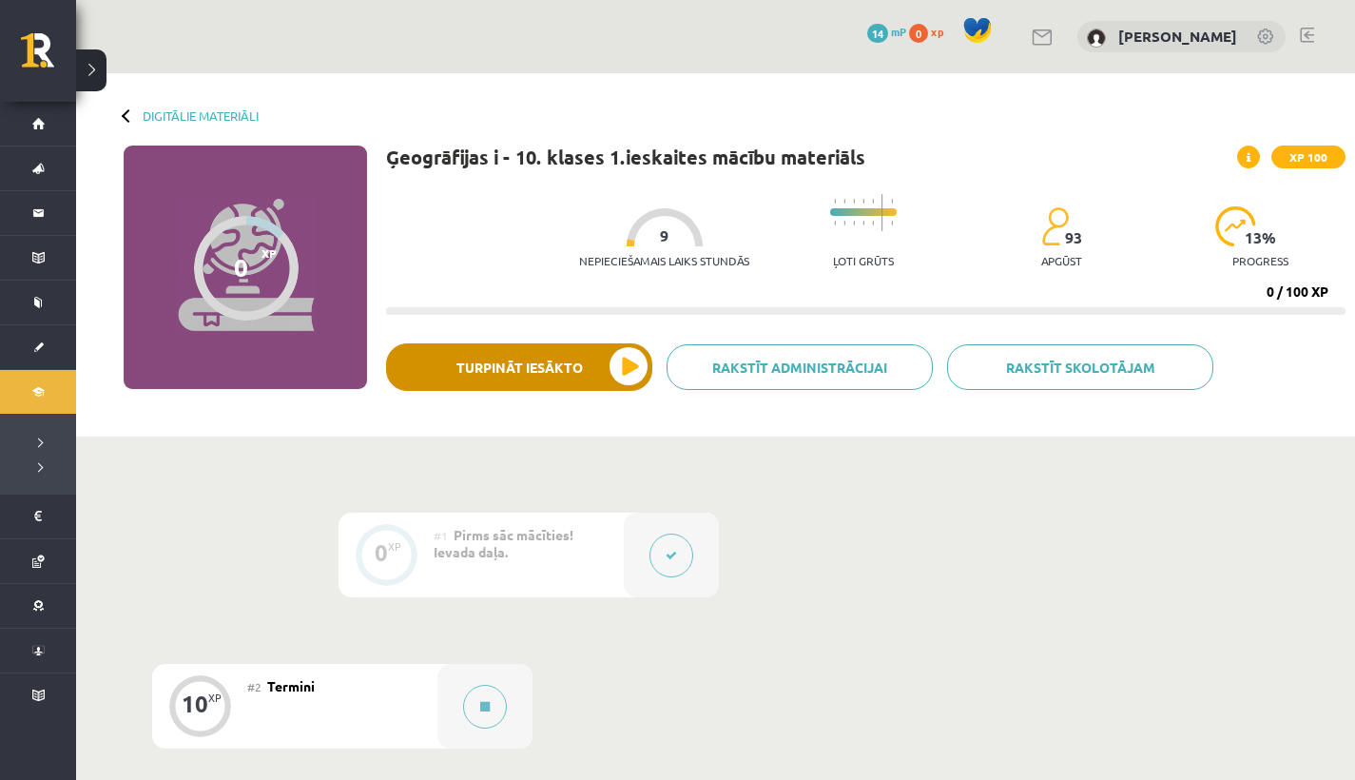
click at [626, 364] on button "Turpināt iesākto" at bounding box center [519, 367] width 266 height 48
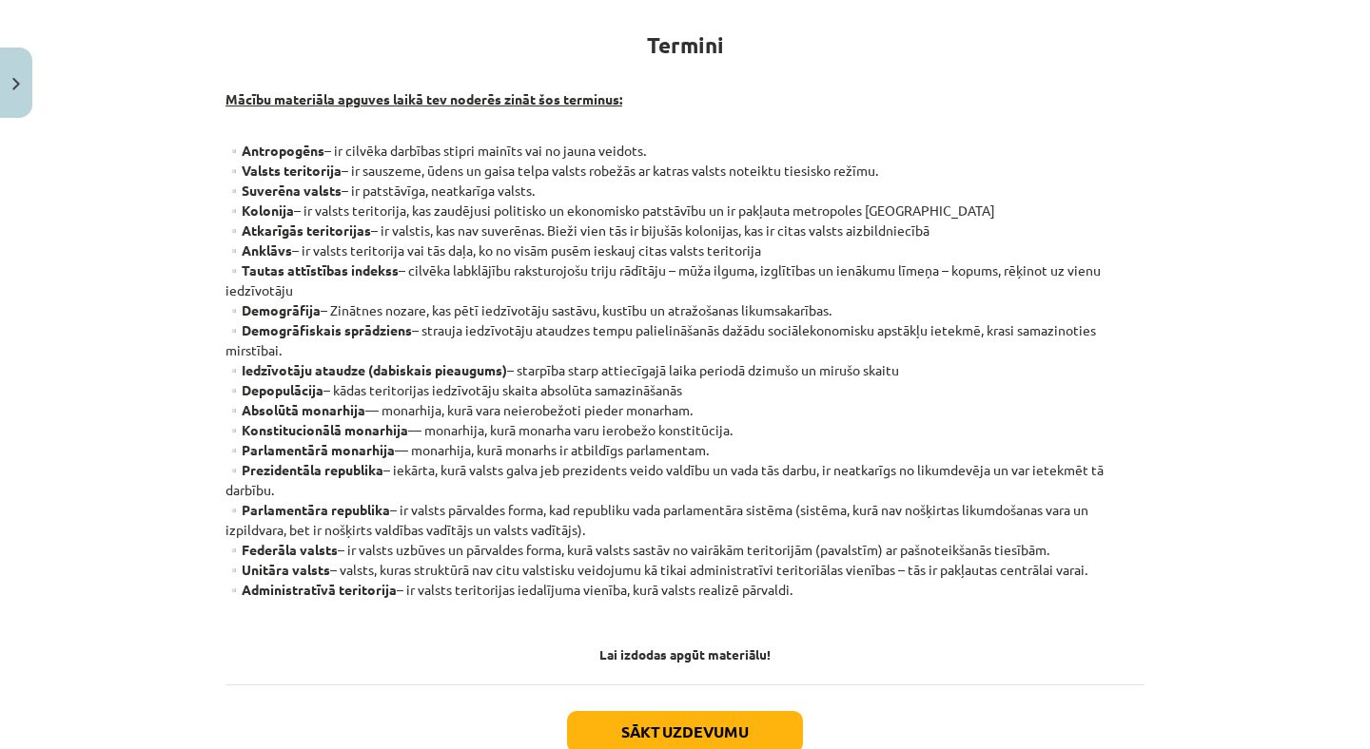
scroll to position [441, 0]
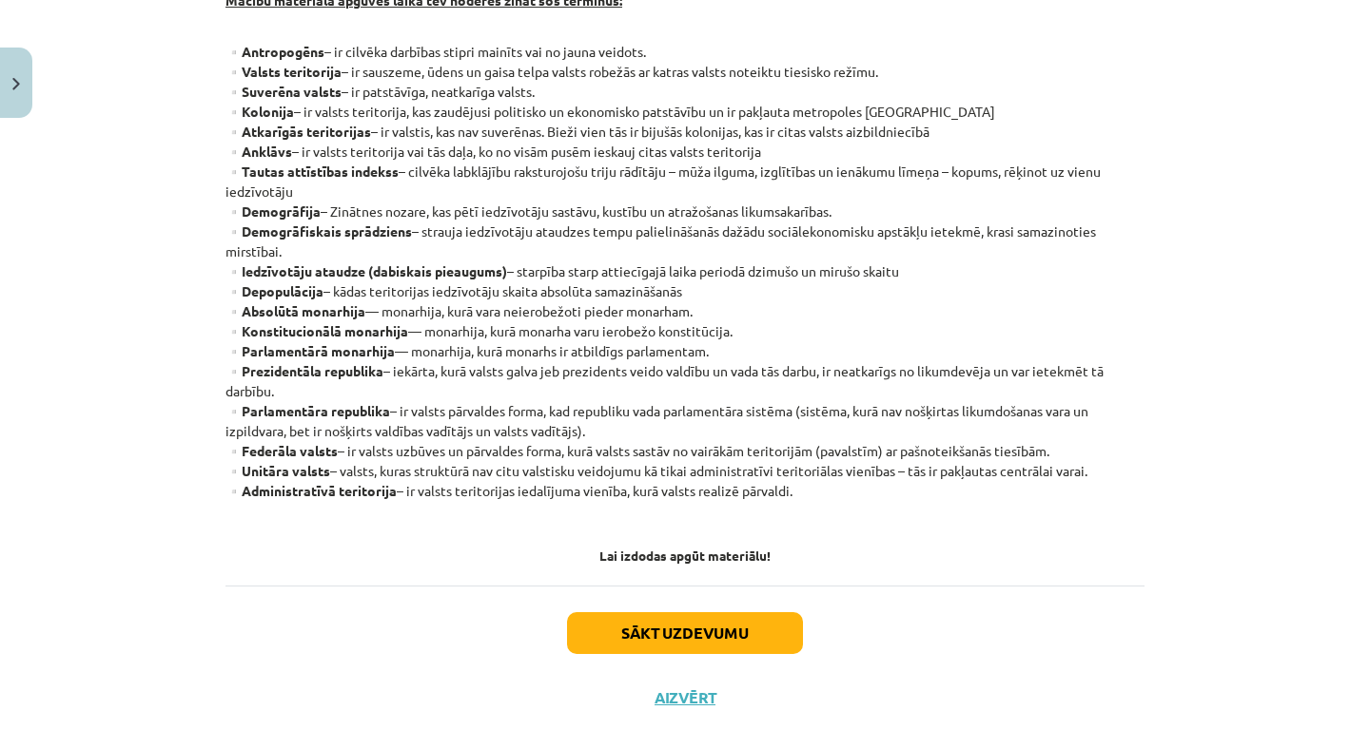
click at [716, 640] on button "Sākt uzdevumu" at bounding box center [685, 634] width 236 height 42
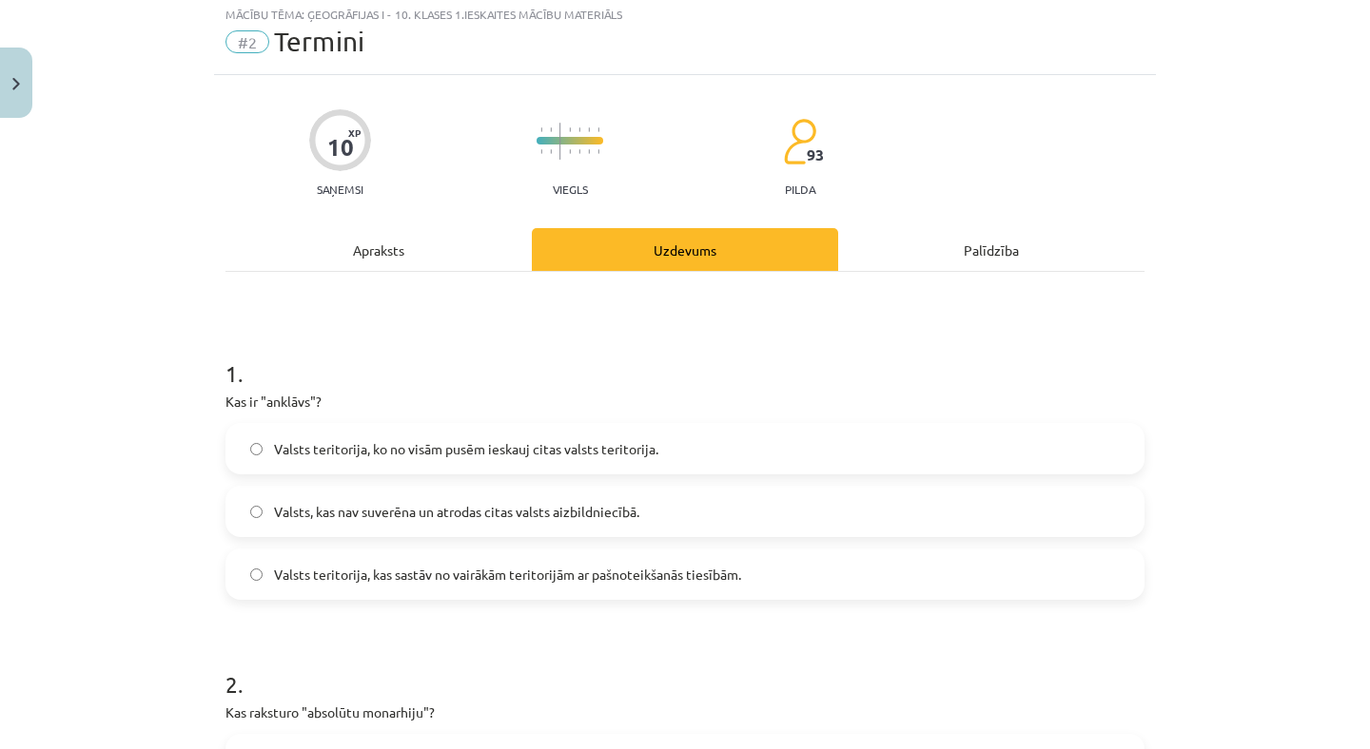
scroll to position [55, 0]
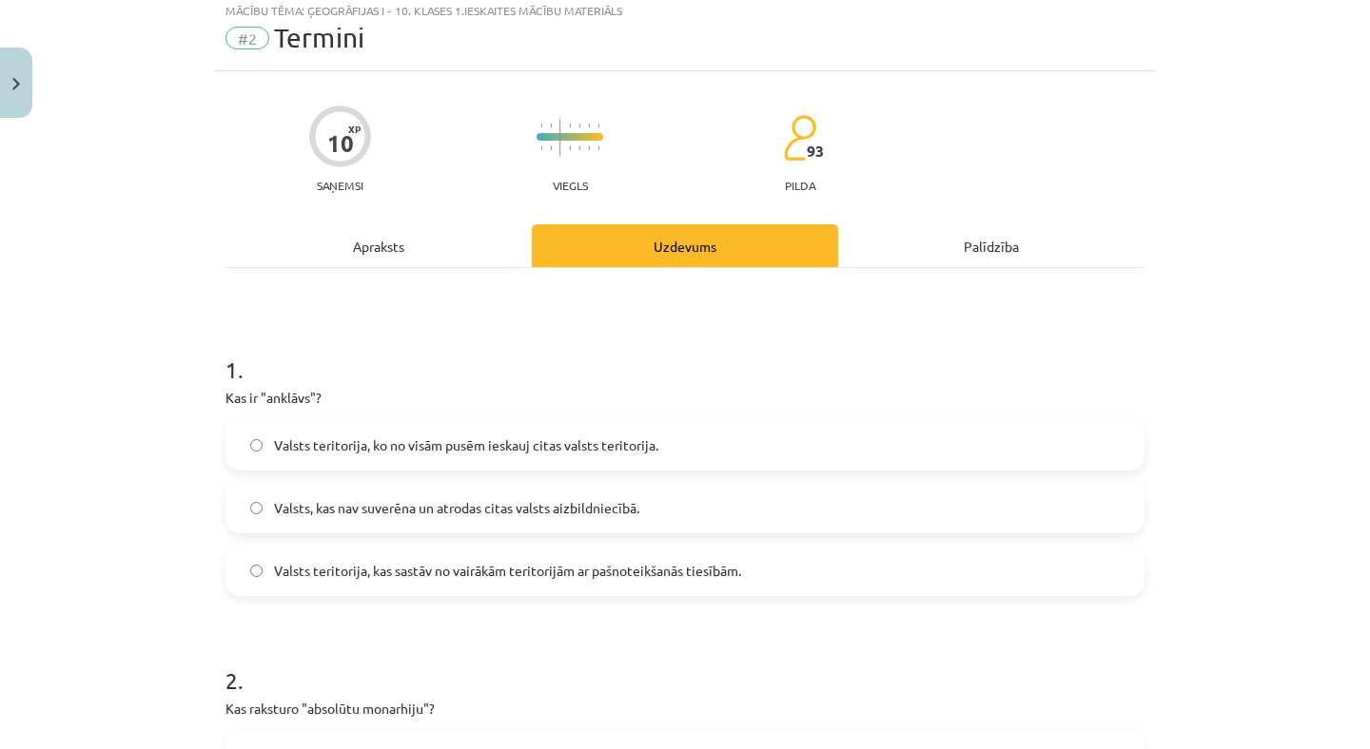
click at [427, 446] on span "Valsts teritorija, ko no visām pusēm ieskauj citas valsts teritorija." at bounding box center [466, 446] width 384 height 20
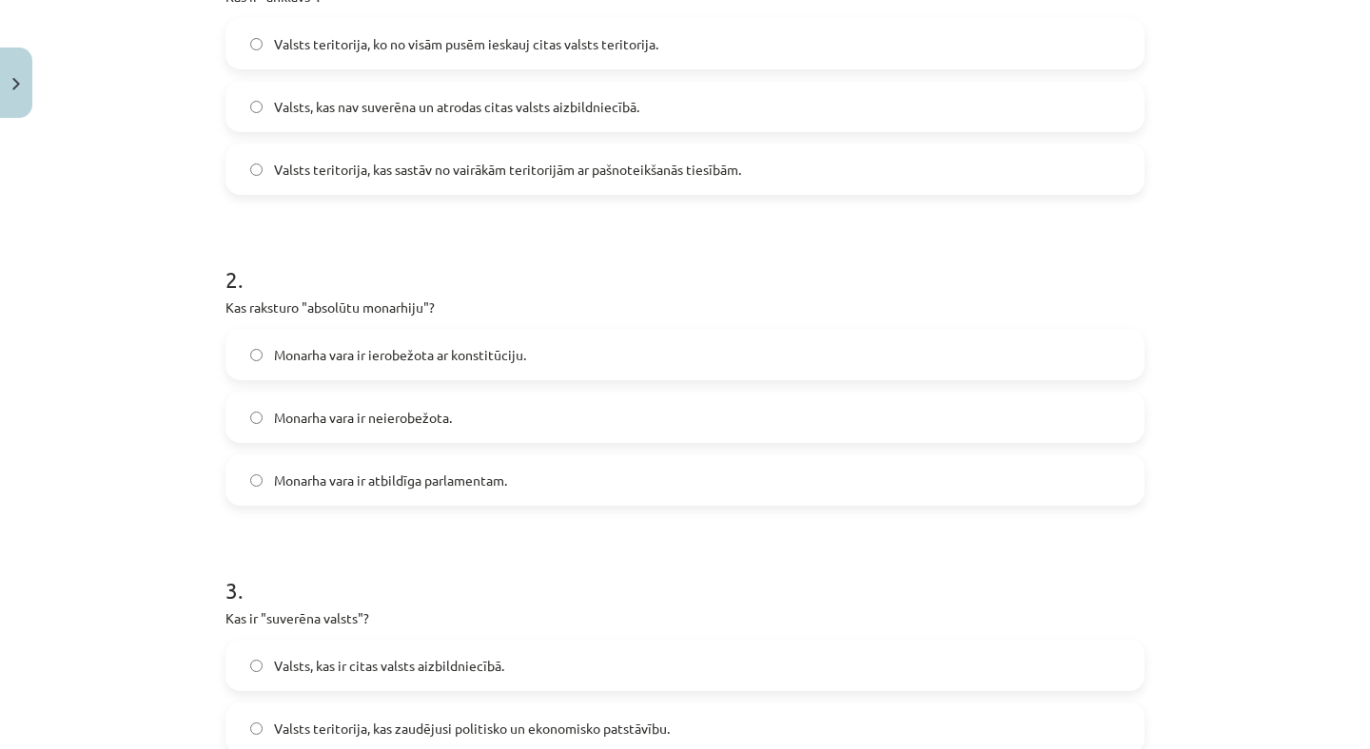
scroll to position [569, 0]
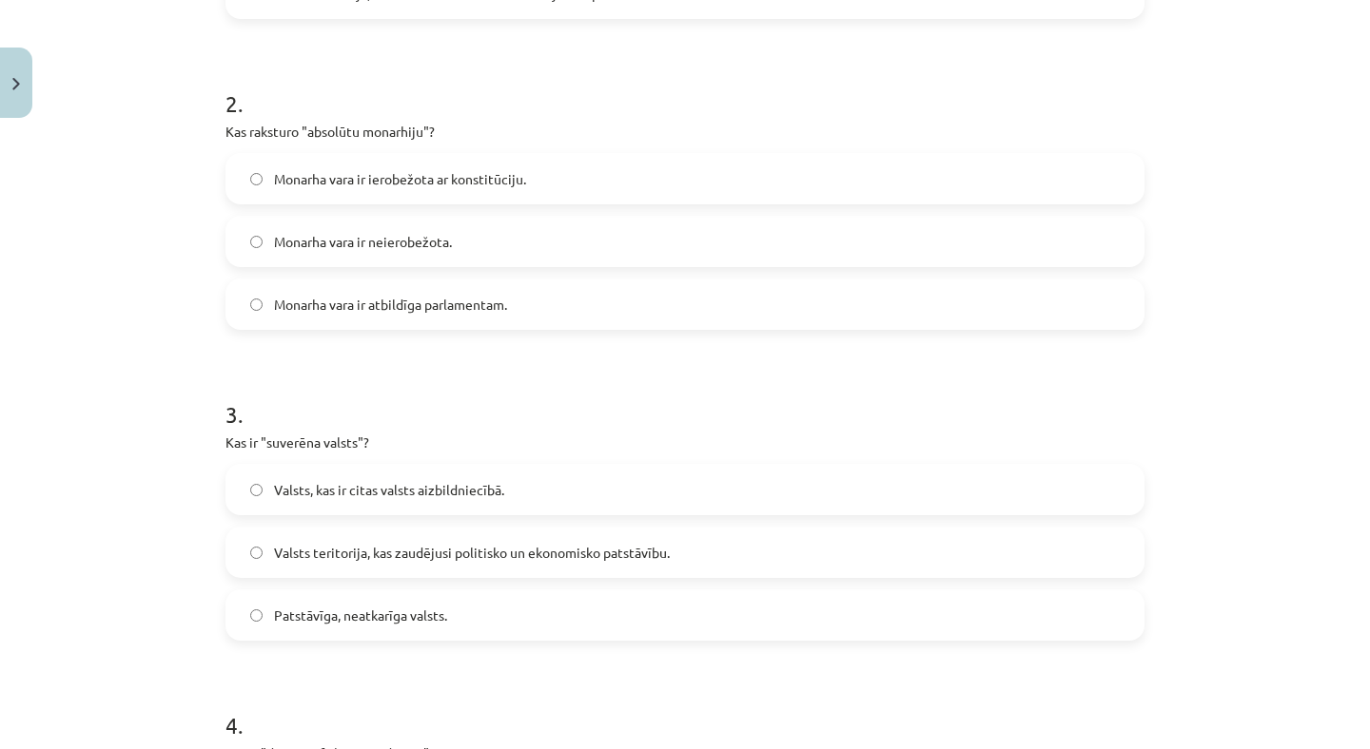
click at [410, 620] on span "Patstāvīga, neatkarīga valsts." at bounding box center [360, 616] width 173 height 20
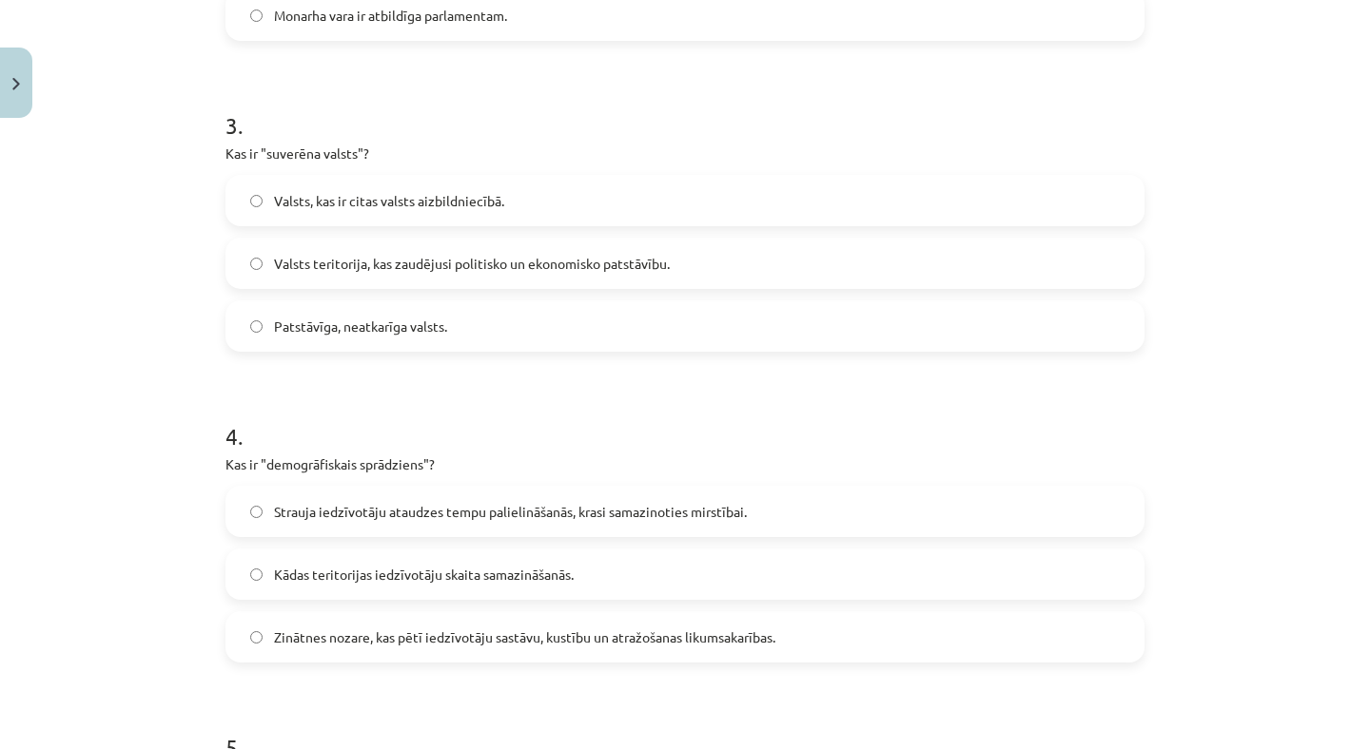
scroll to position [951, 0]
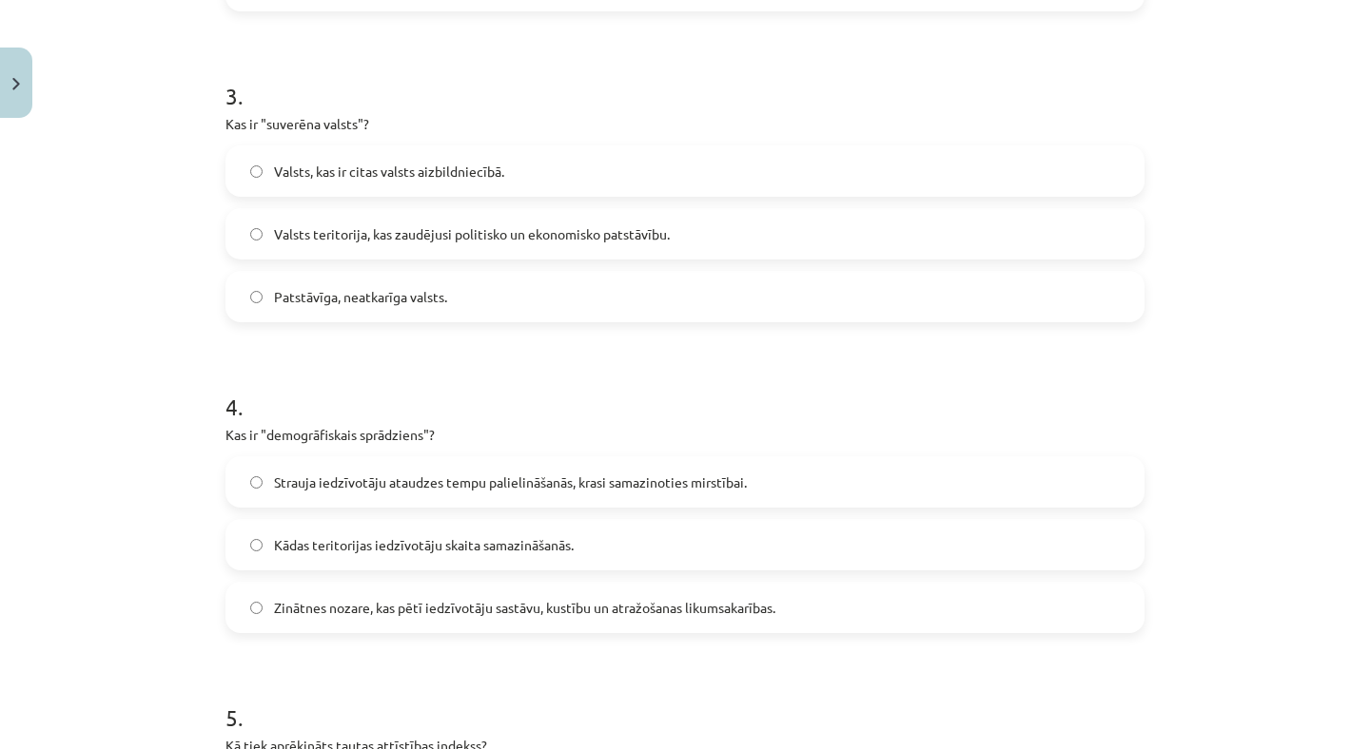
click at [401, 469] on label "Strauja iedzīvotāju ataudzes tempu palielināšanās, krasi samazinoties mirstībai." at bounding box center [684, 482] width 915 height 48
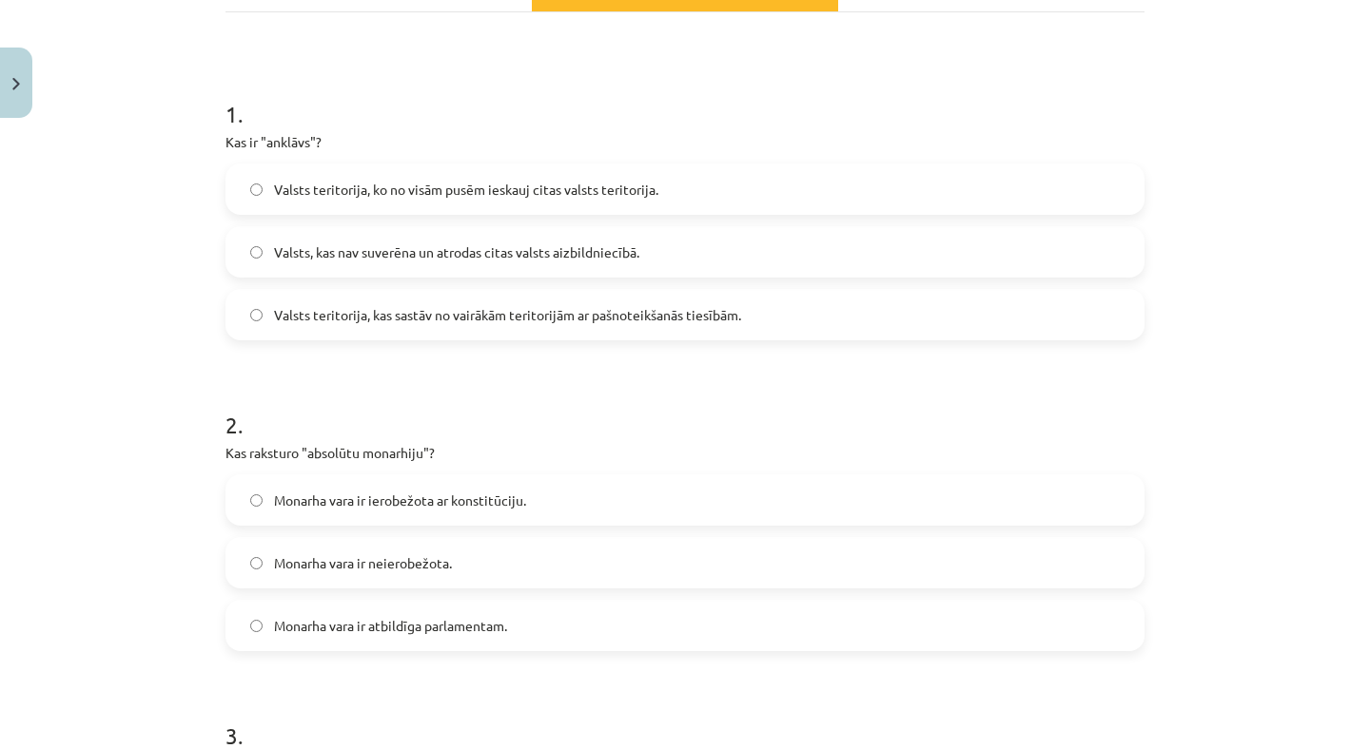
scroll to position [327, 0]
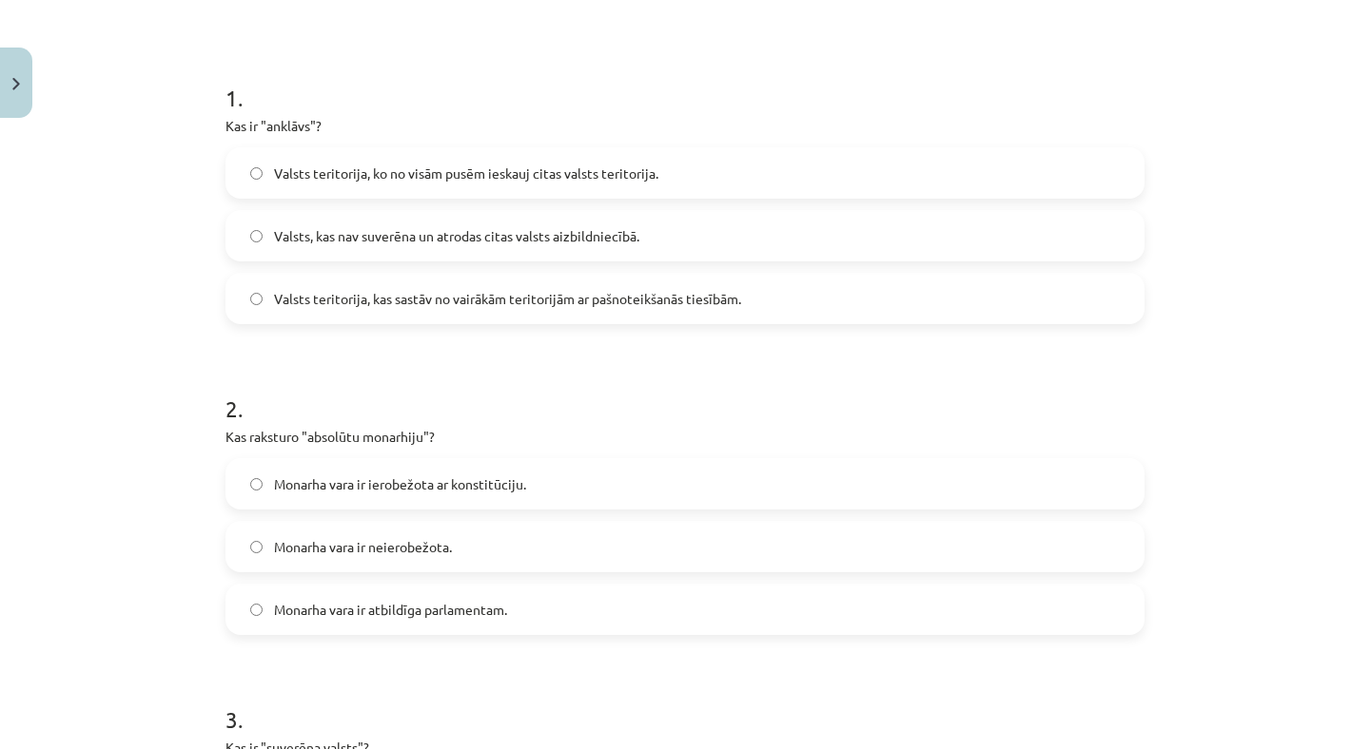
click at [341, 543] on span "Monarha vara ir neierobežota." at bounding box center [363, 547] width 178 height 20
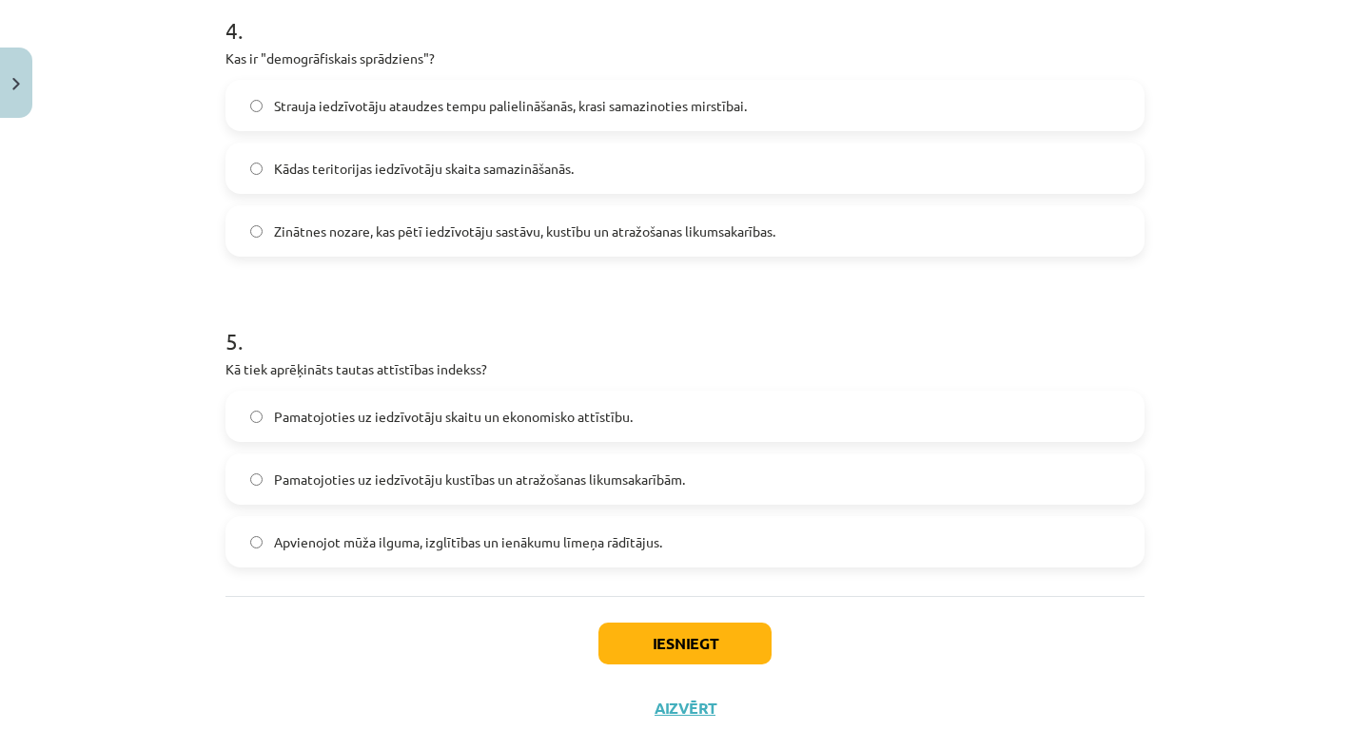
scroll to position [1332, 0]
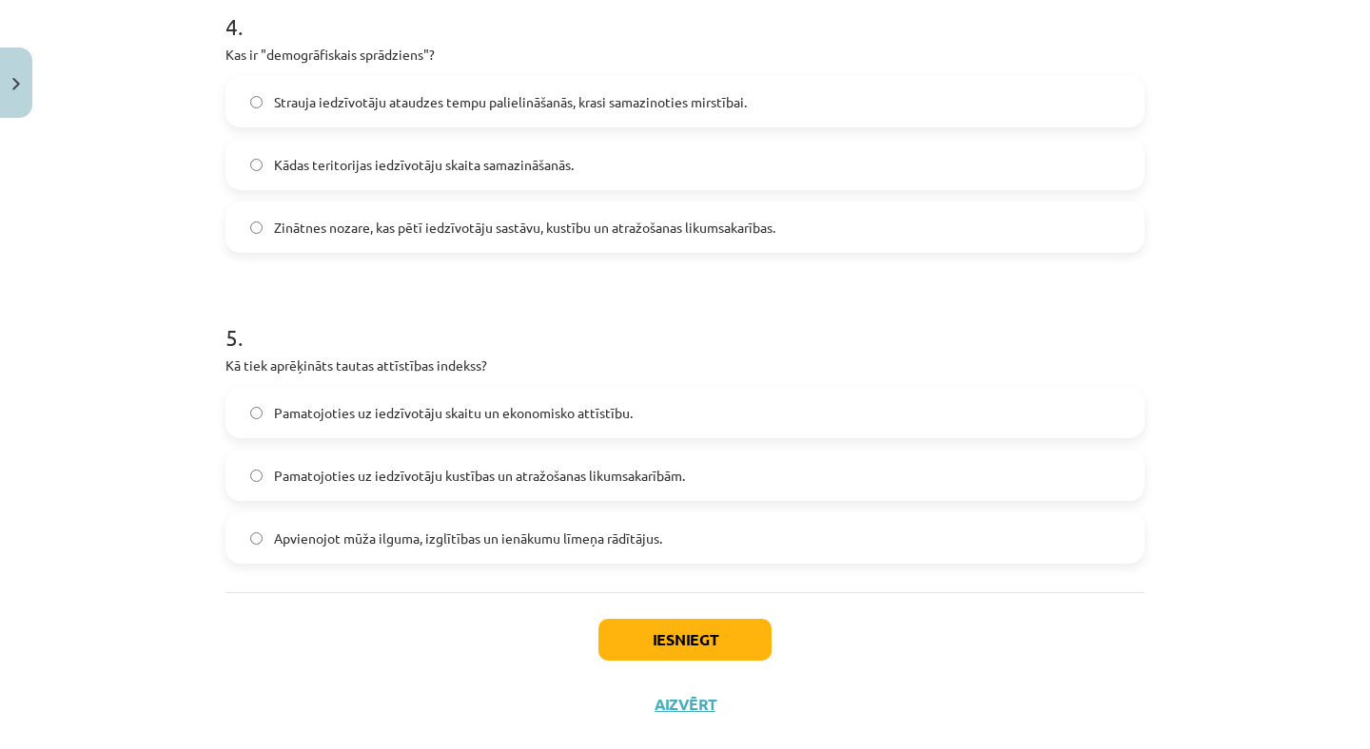
click at [388, 484] on span "Pamatojoties uz iedzīvotāju kustības un atražošanas likumsakarībām." at bounding box center [479, 476] width 411 height 20
click at [693, 644] on button "Iesniegt" at bounding box center [684, 640] width 173 height 42
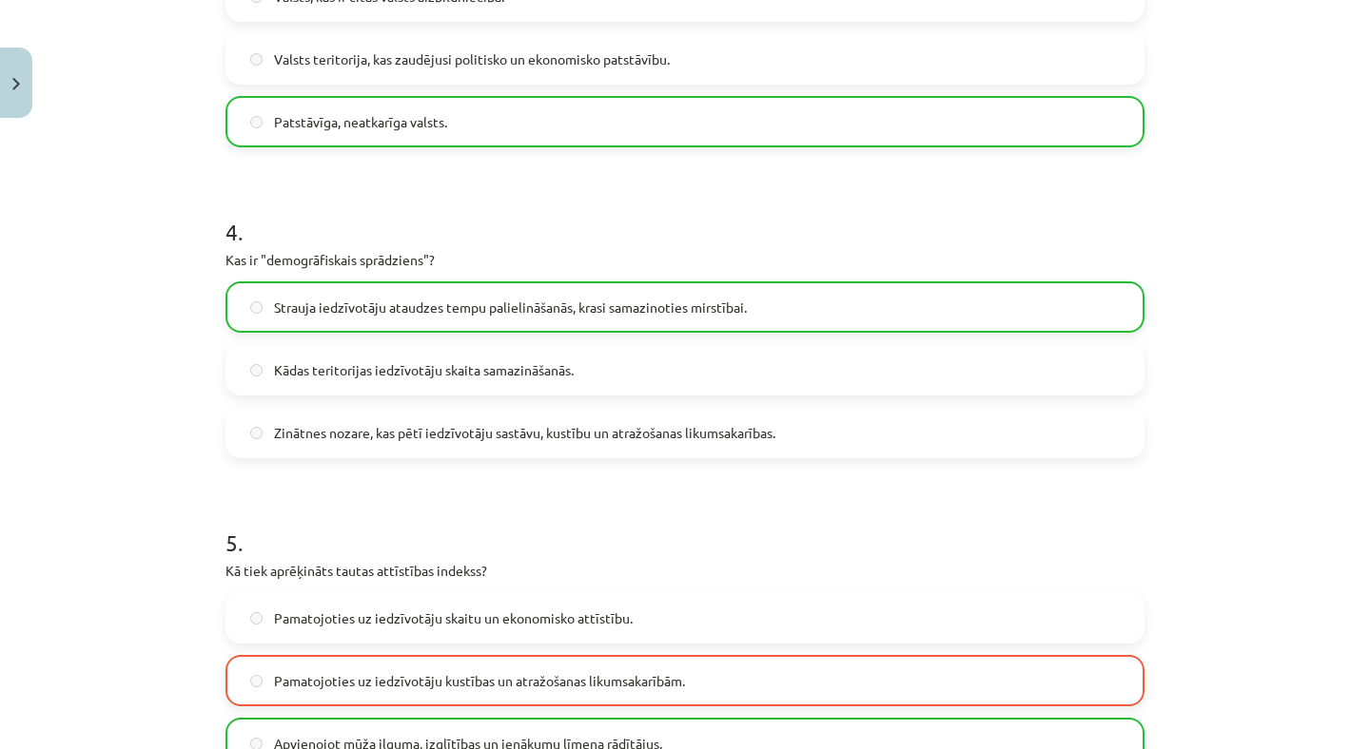
scroll to position [1399, 0]
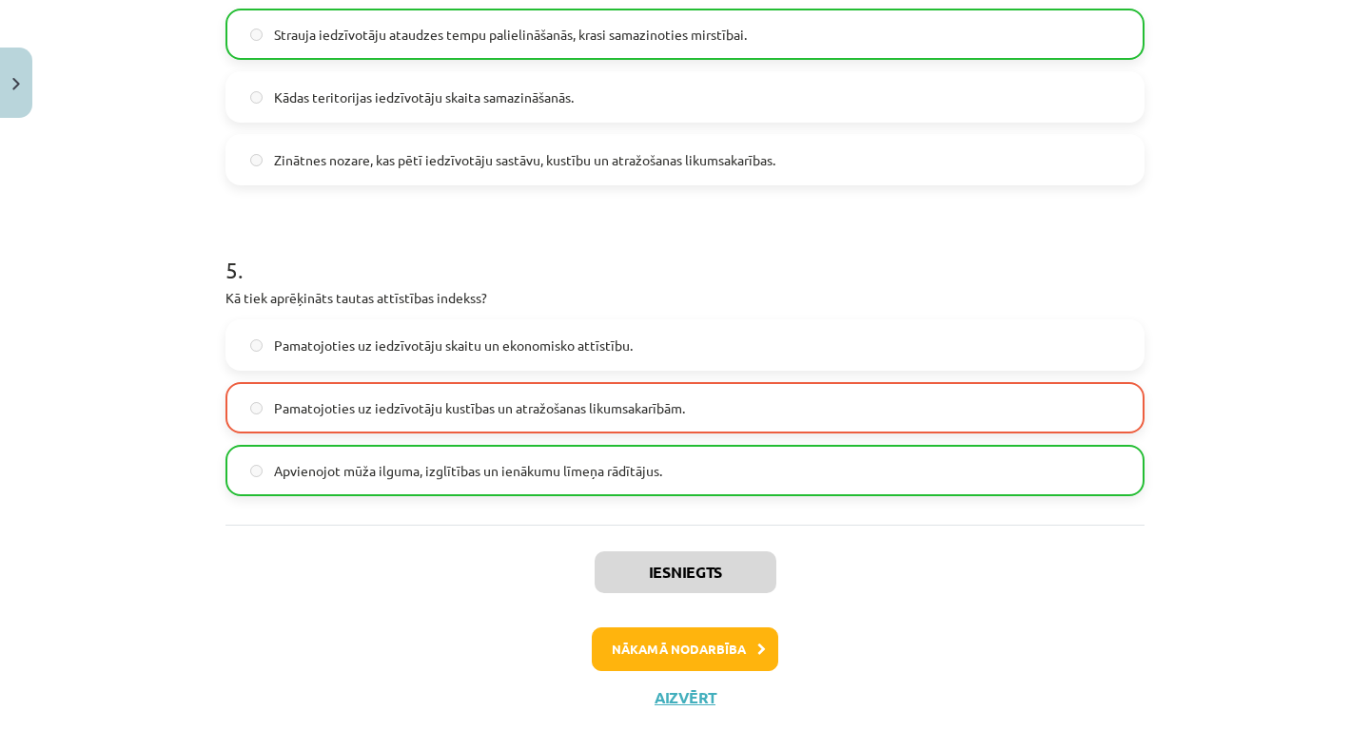
click at [672, 656] on button "Nākamā nodarbība" at bounding box center [685, 650] width 186 height 44
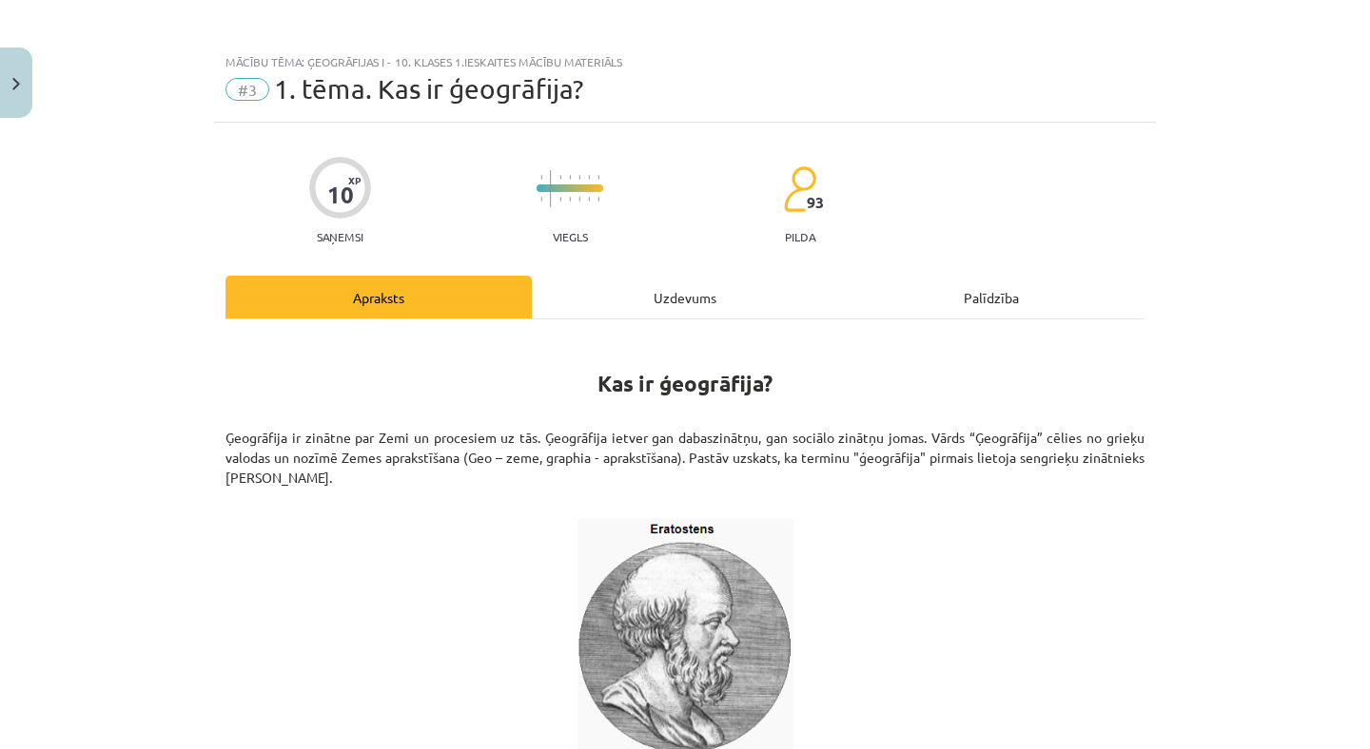
scroll to position [0, 0]
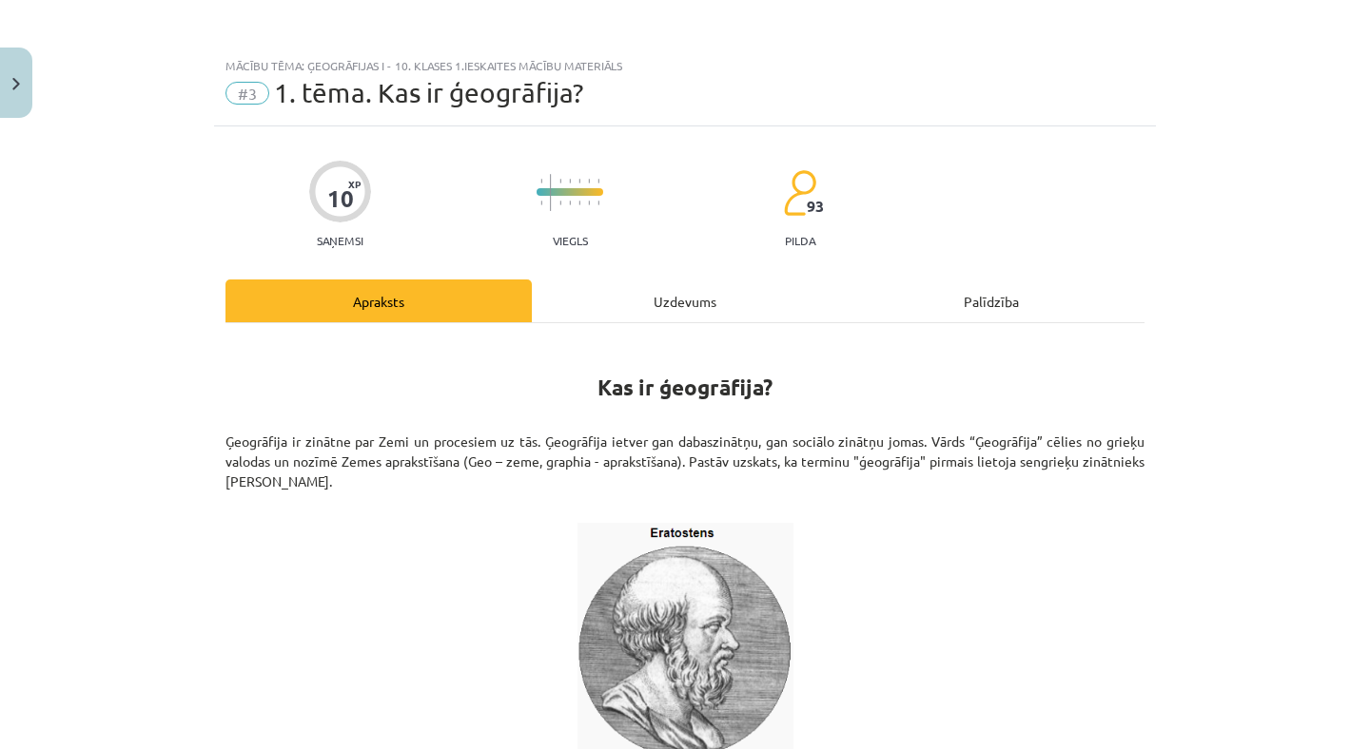
click at [995, 292] on div "Palīdzība" at bounding box center [991, 301] width 306 height 43
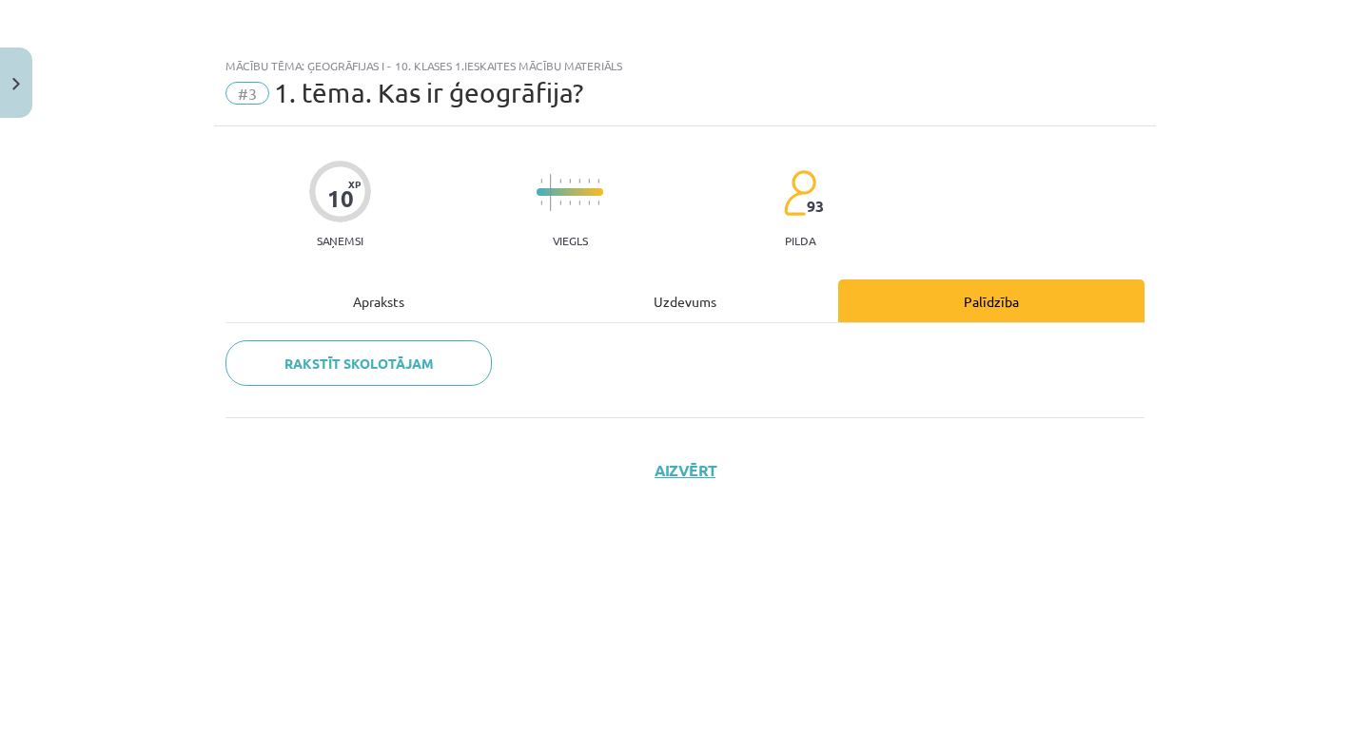
click at [397, 303] on div "Apraksts" at bounding box center [378, 301] width 306 height 43
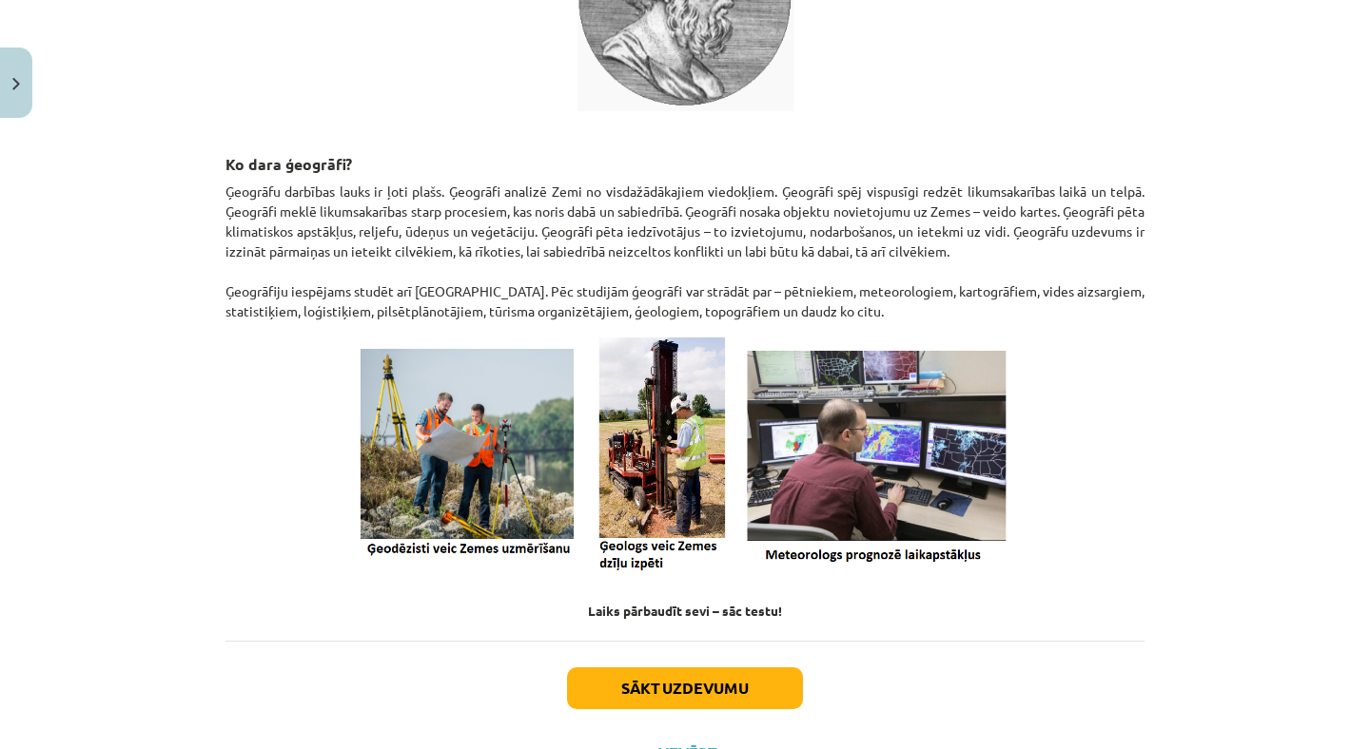
scroll to position [706, 0]
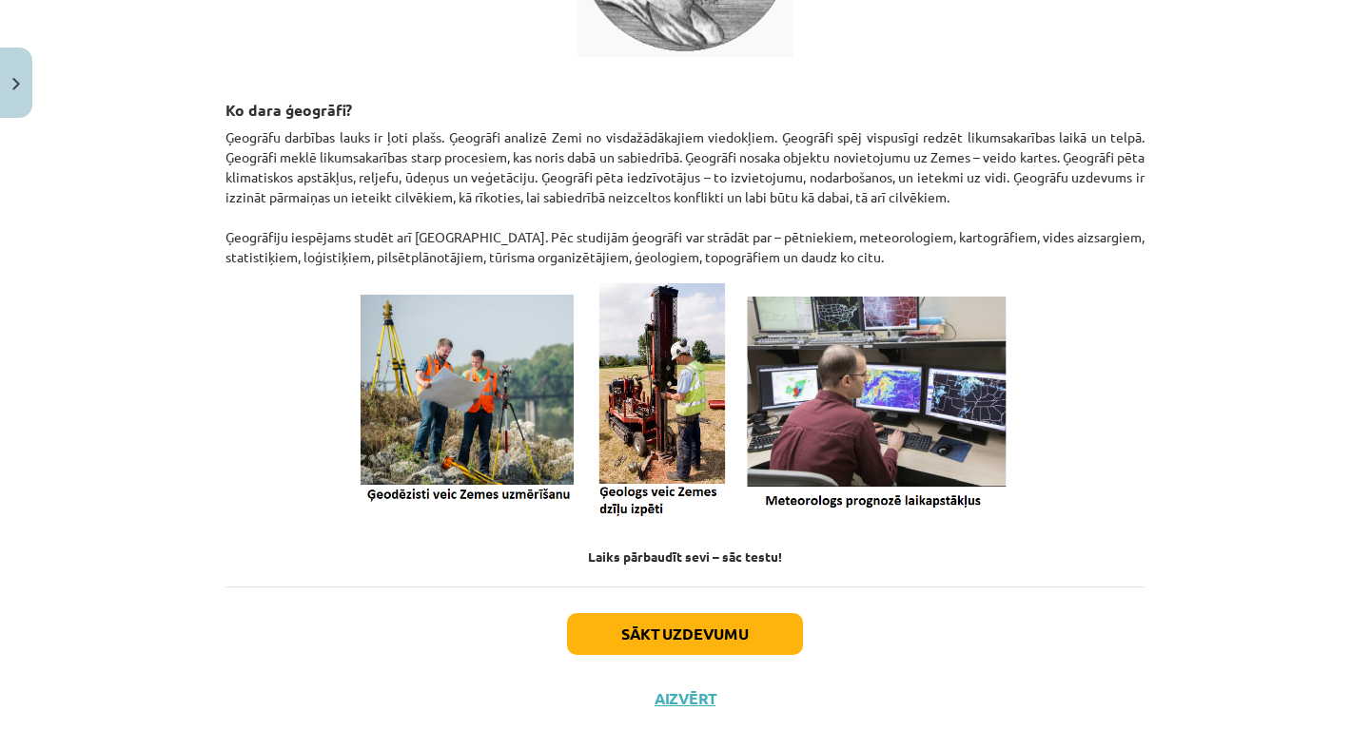
click at [730, 613] on button "Sākt uzdevumu" at bounding box center [685, 634] width 236 height 42
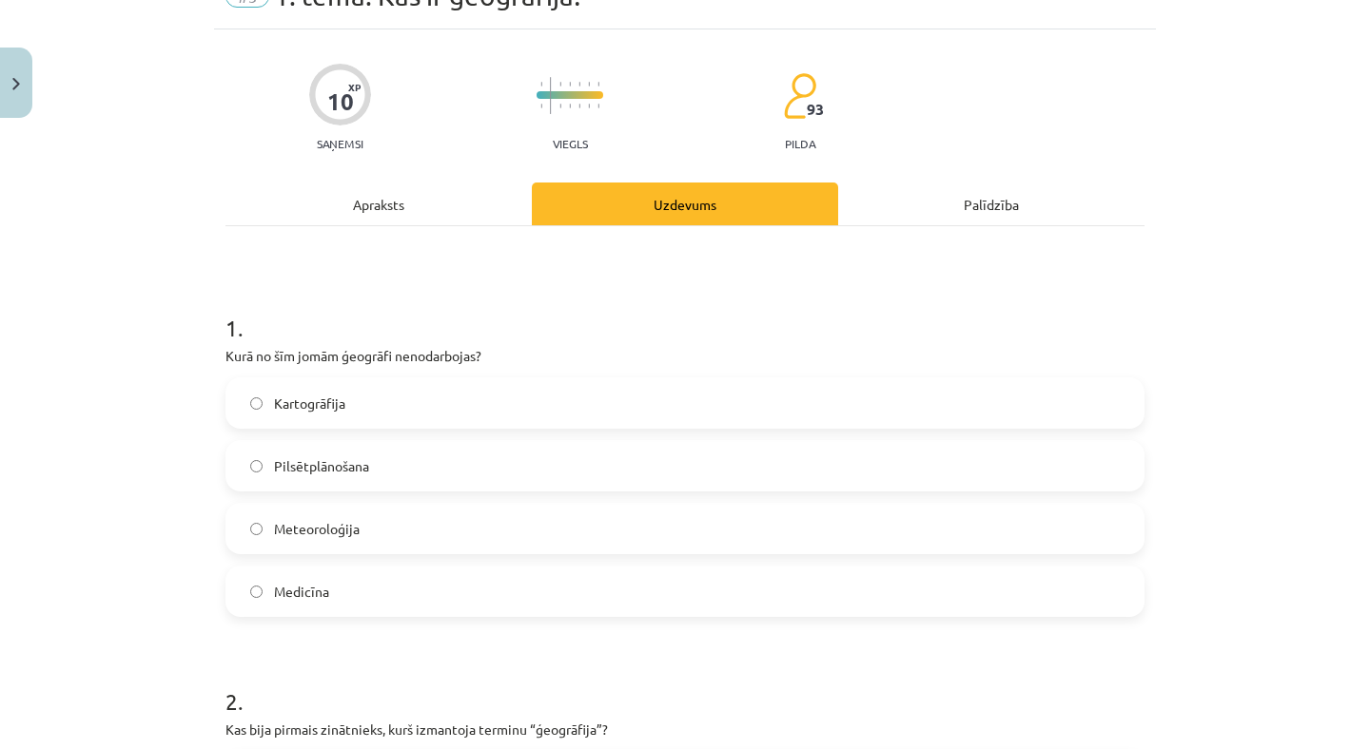
scroll to position [101, 0]
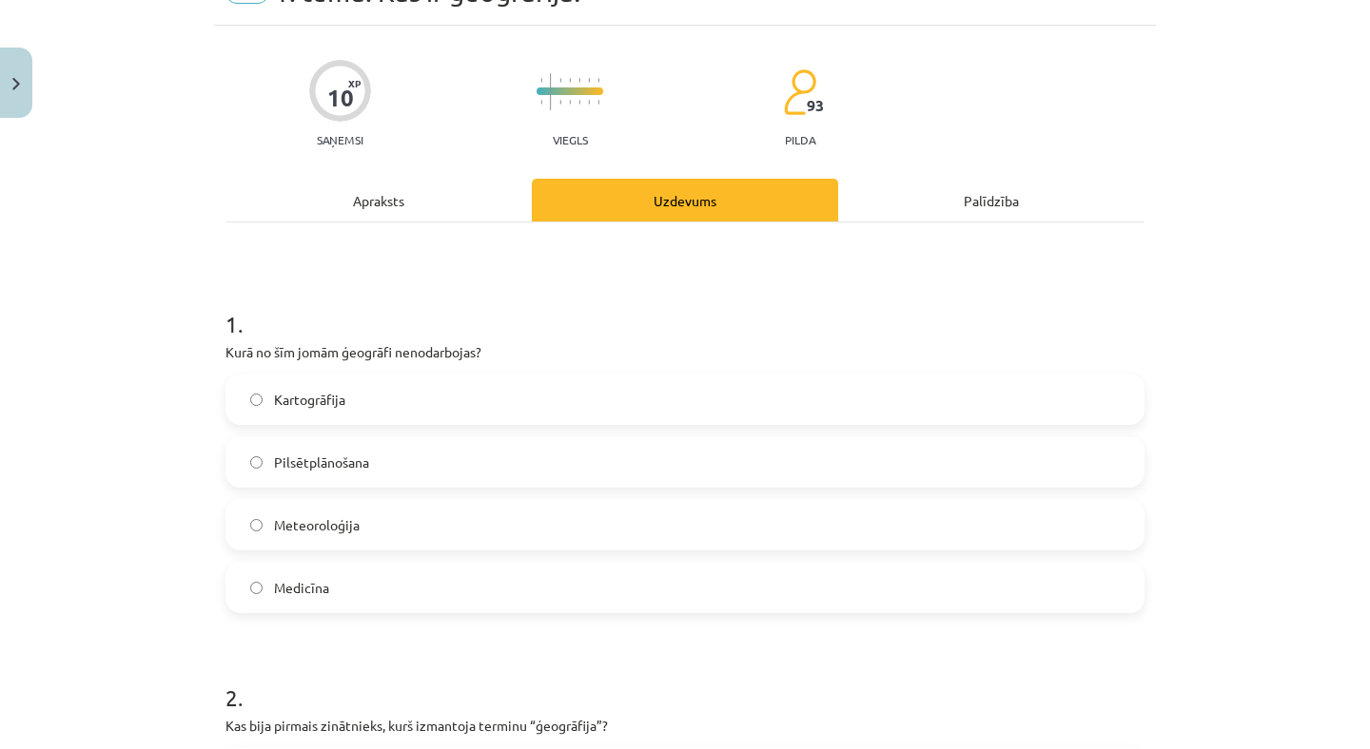
click at [295, 475] on label "Pilsētplānošana" at bounding box center [684, 462] width 915 height 48
click at [291, 499] on div "Meteoroloģija" at bounding box center [684, 524] width 919 height 51
click at [292, 520] on span "Meteoroloģija" at bounding box center [317, 526] width 86 height 20
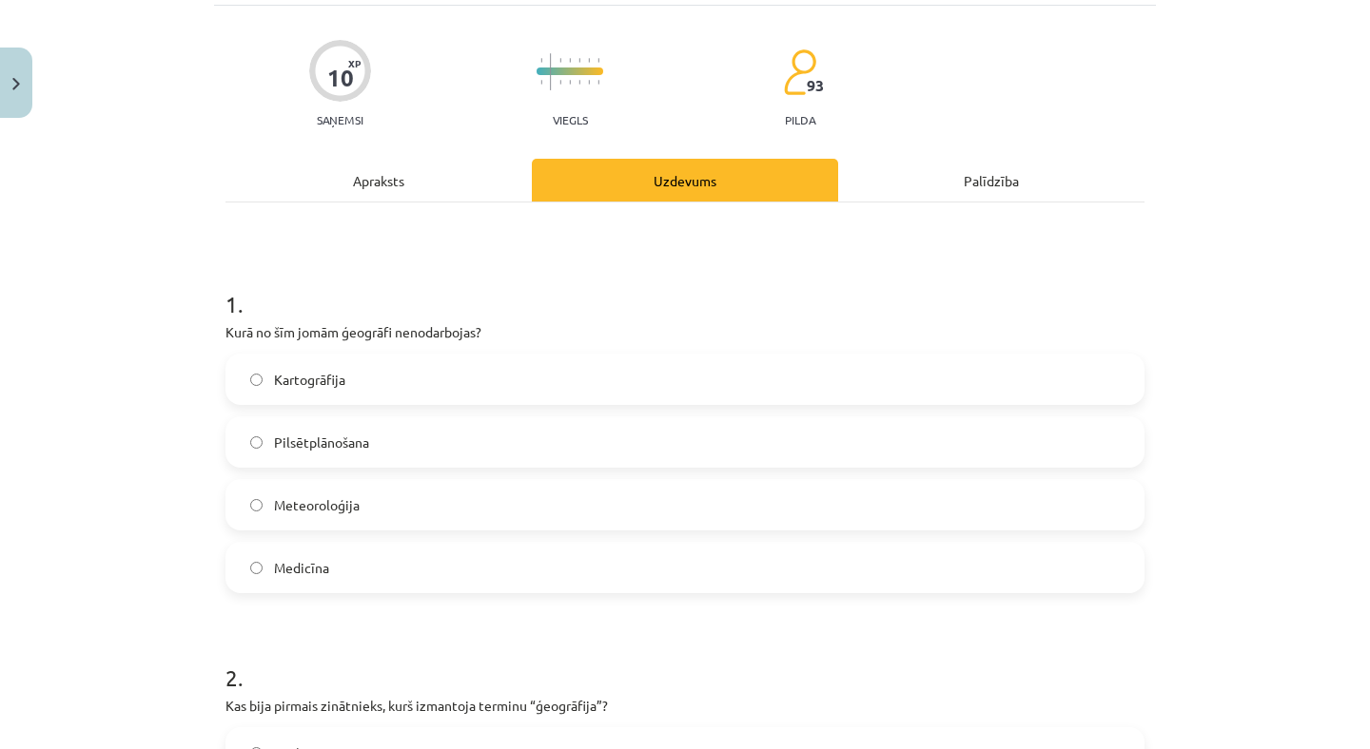
scroll to position [125, 0]
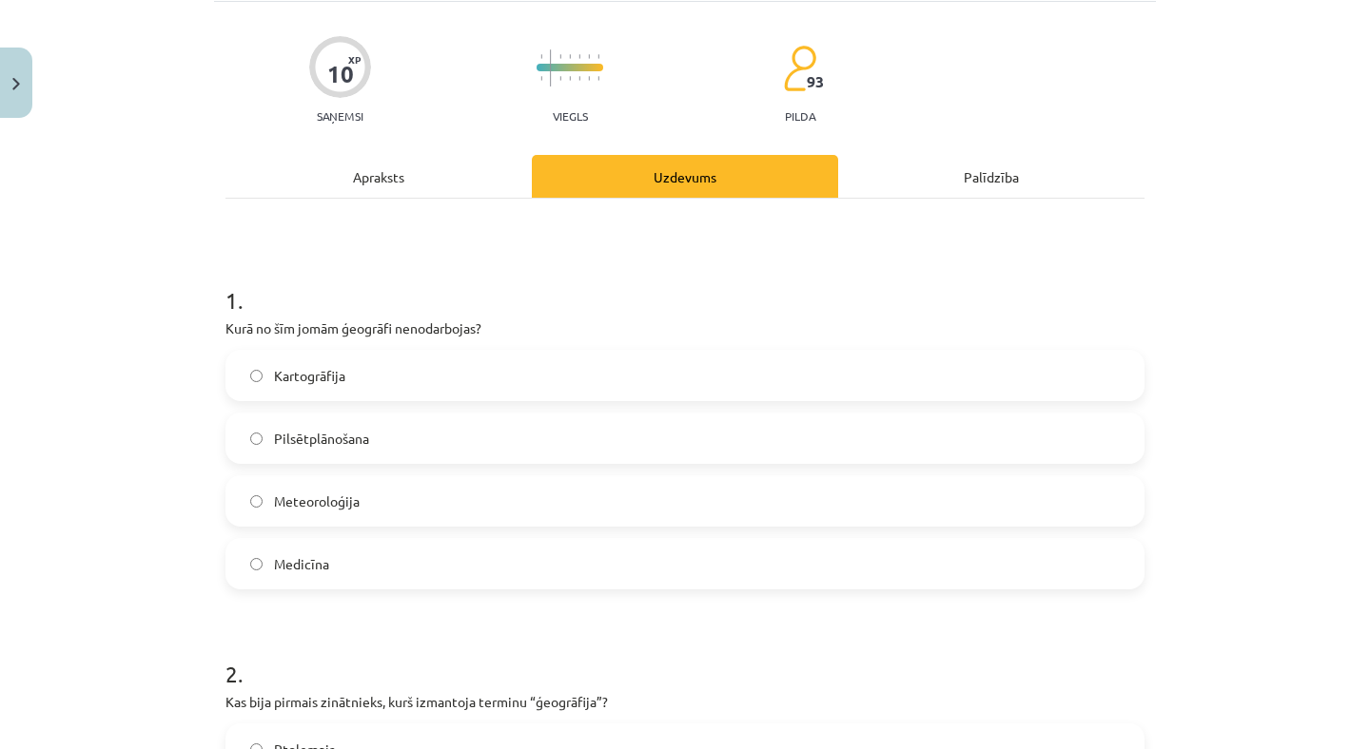
click at [331, 372] on span "Kartogrāfija" at bounding box center [309, 376] width 71 height 20
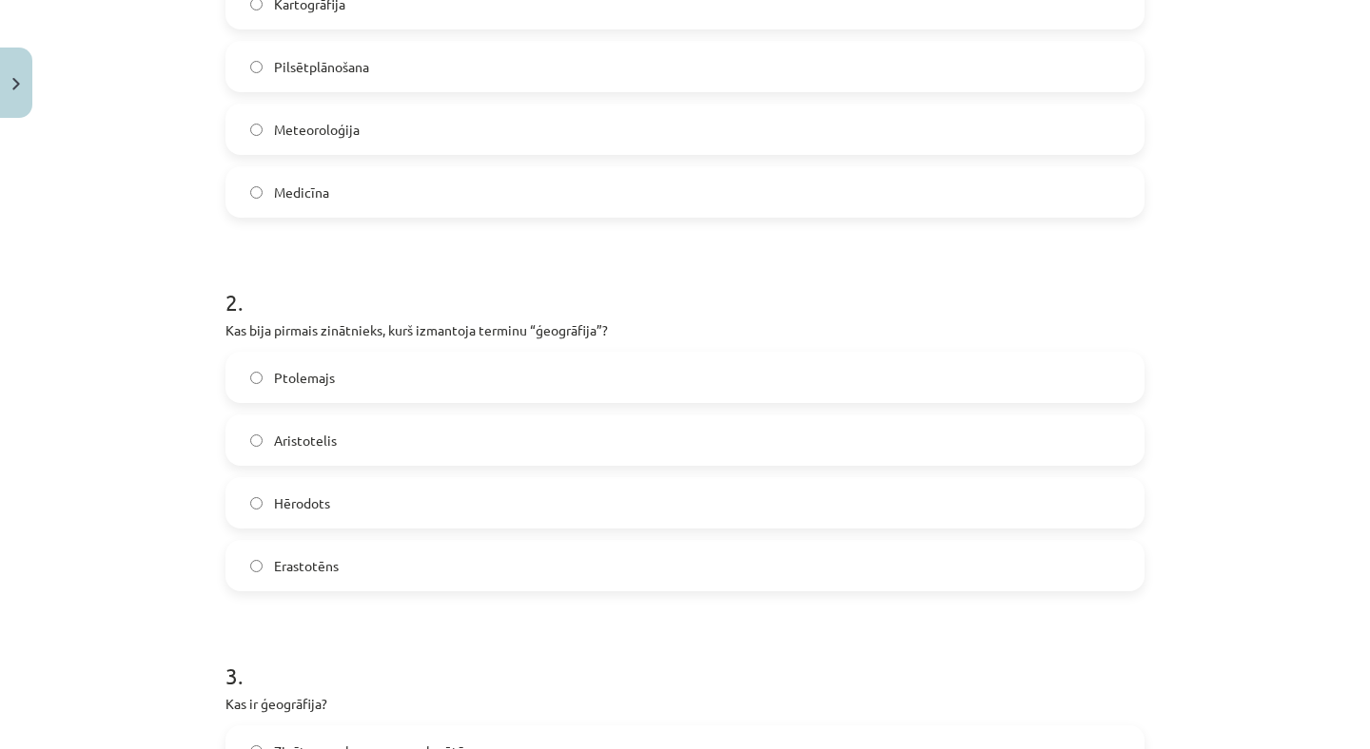
scroll to position [0, 0]
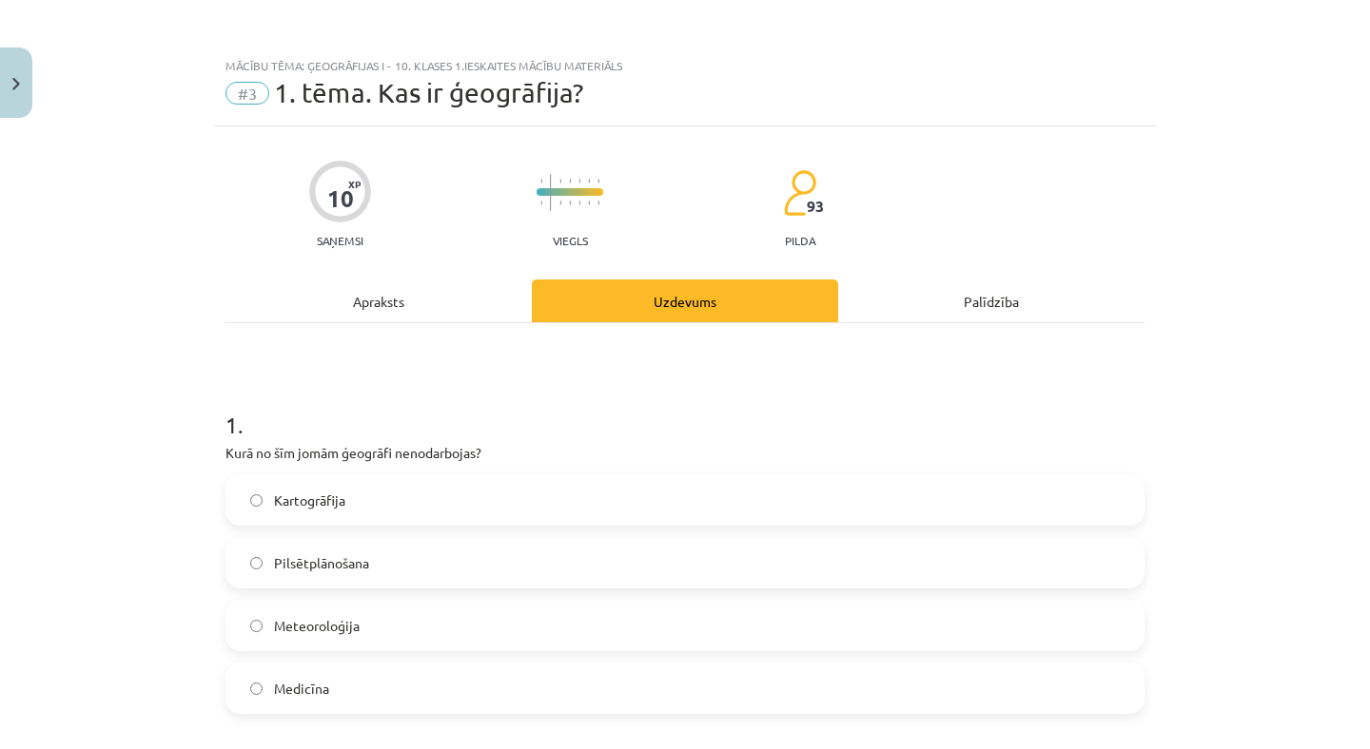
click at [394, 312] on div "Apraksts" at bounding box center [378, 301] width 306 height 43
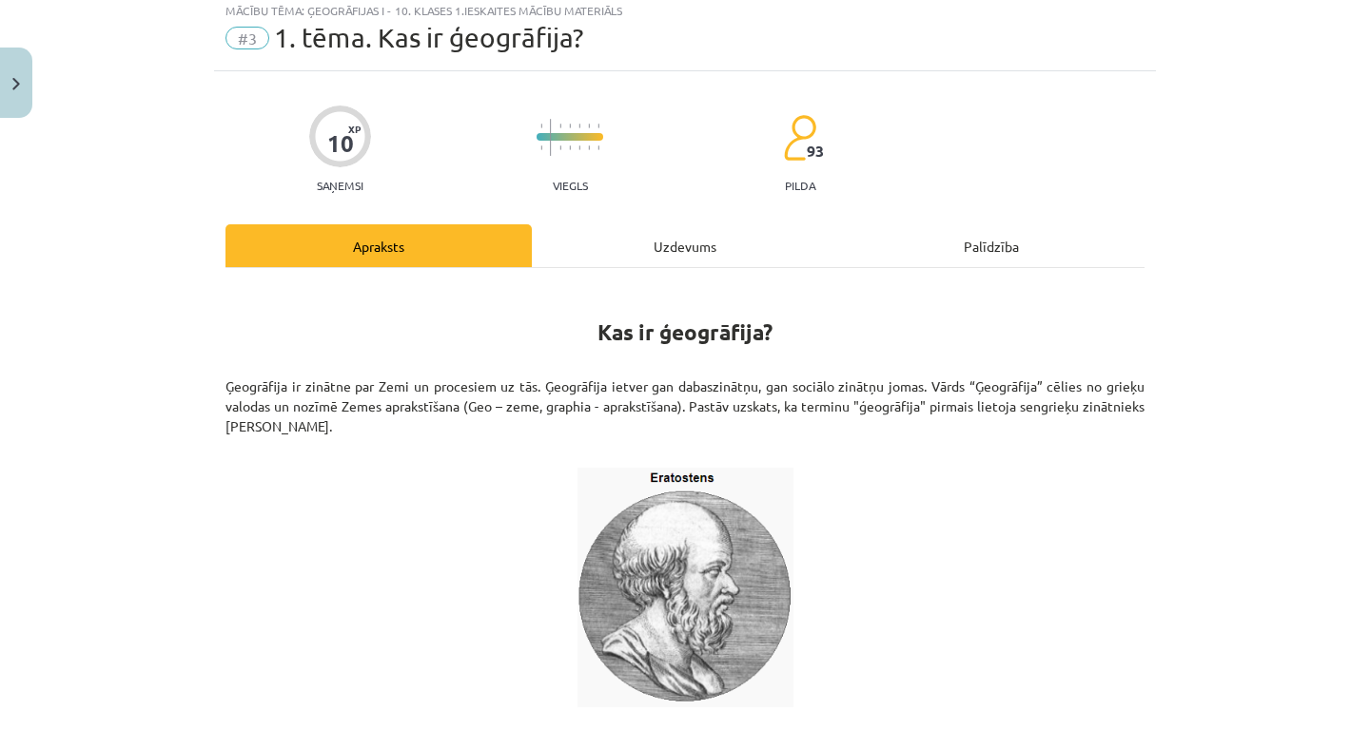
scroll to position [59, 0]
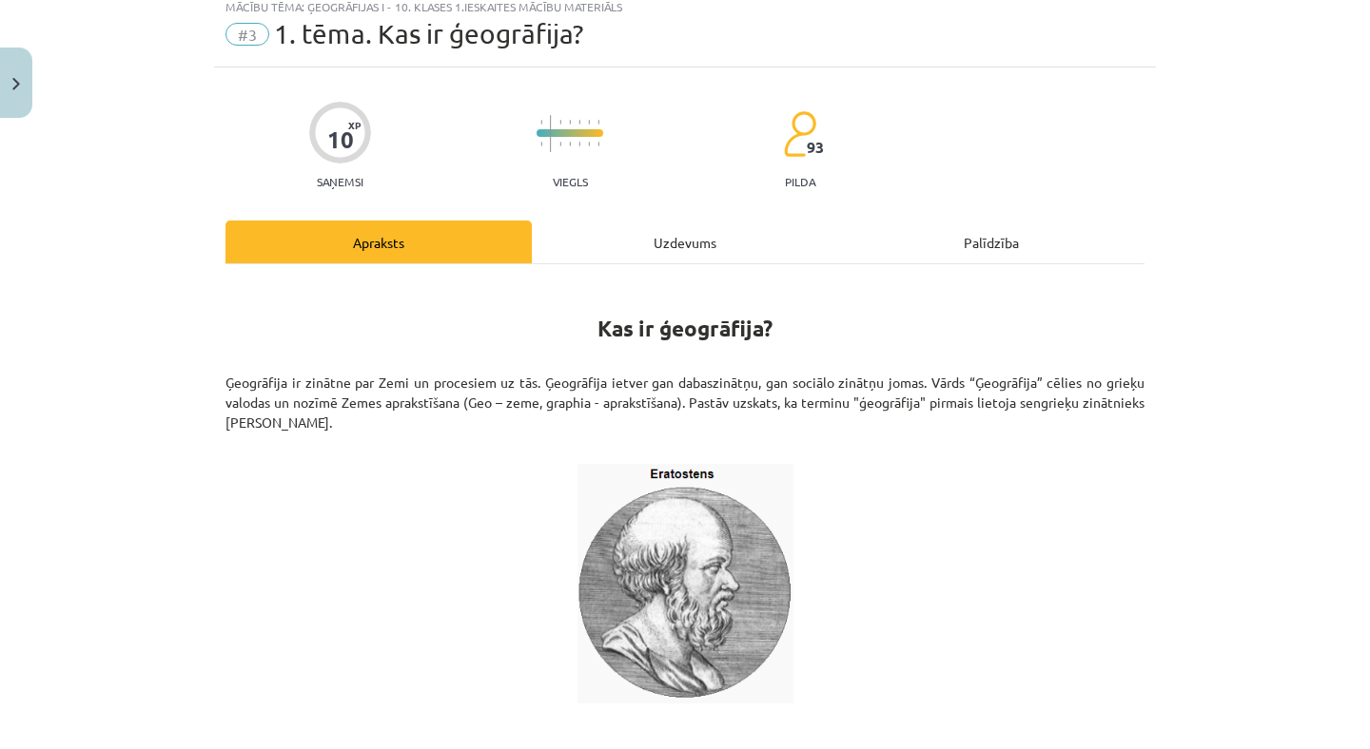
click at [673, 252] on div "Uzdevums" at bounding box center [685, 242] width 306 height 43
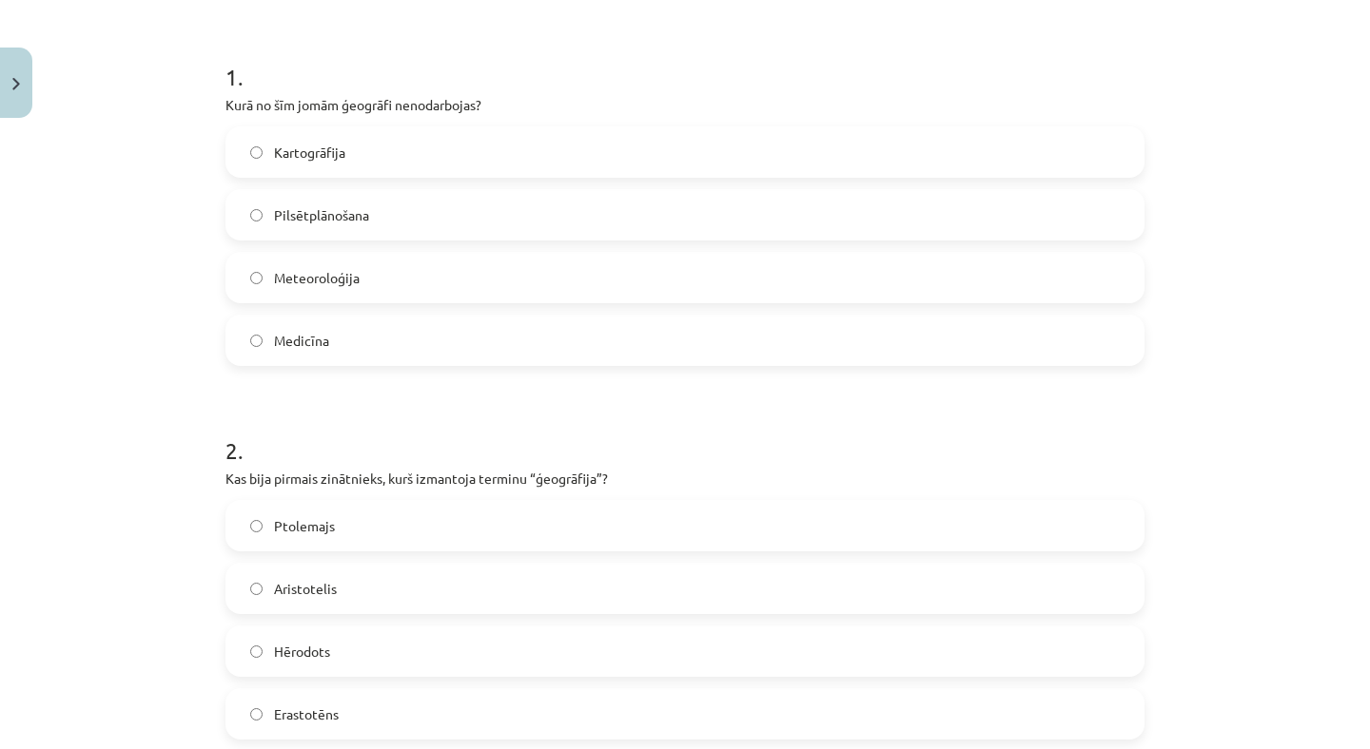
scroll to position [407, 0]
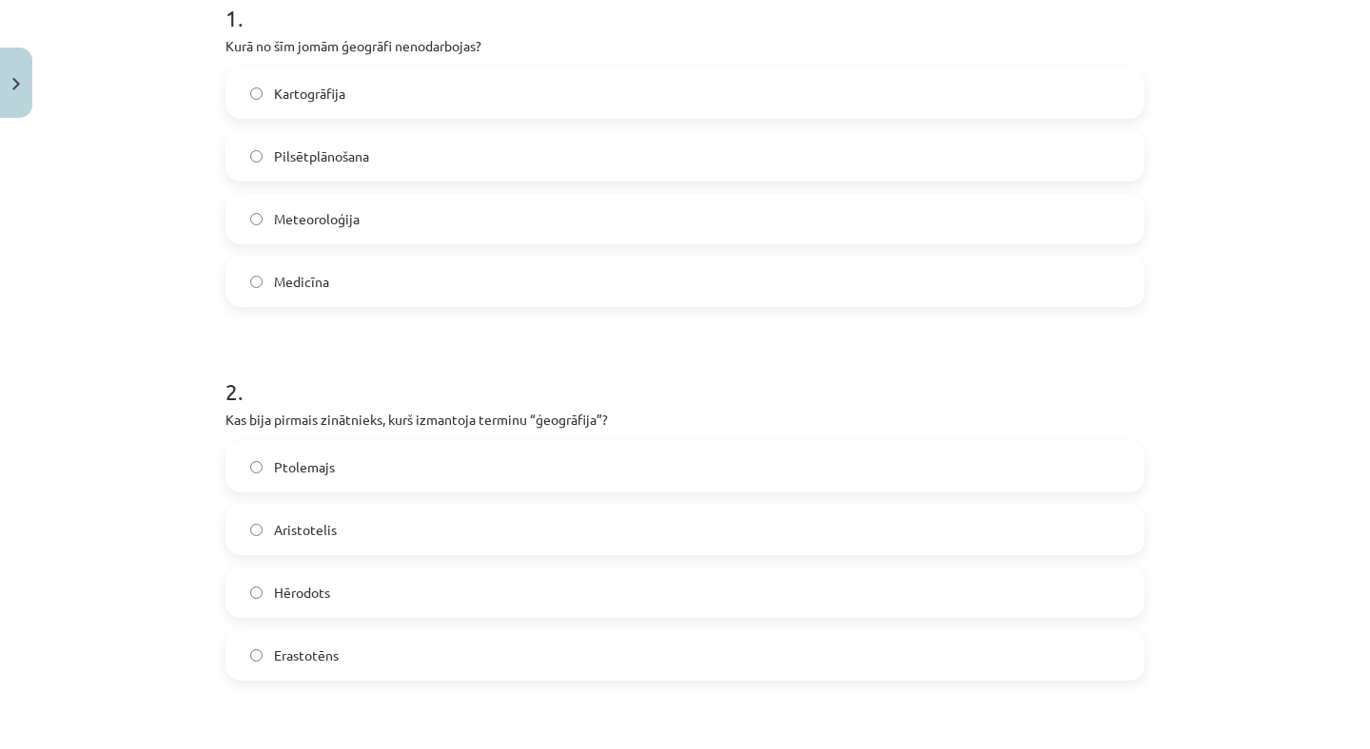
click at [361, 672] on label "Erastotēns" at bounding box center [684, 656] width 915 height 48
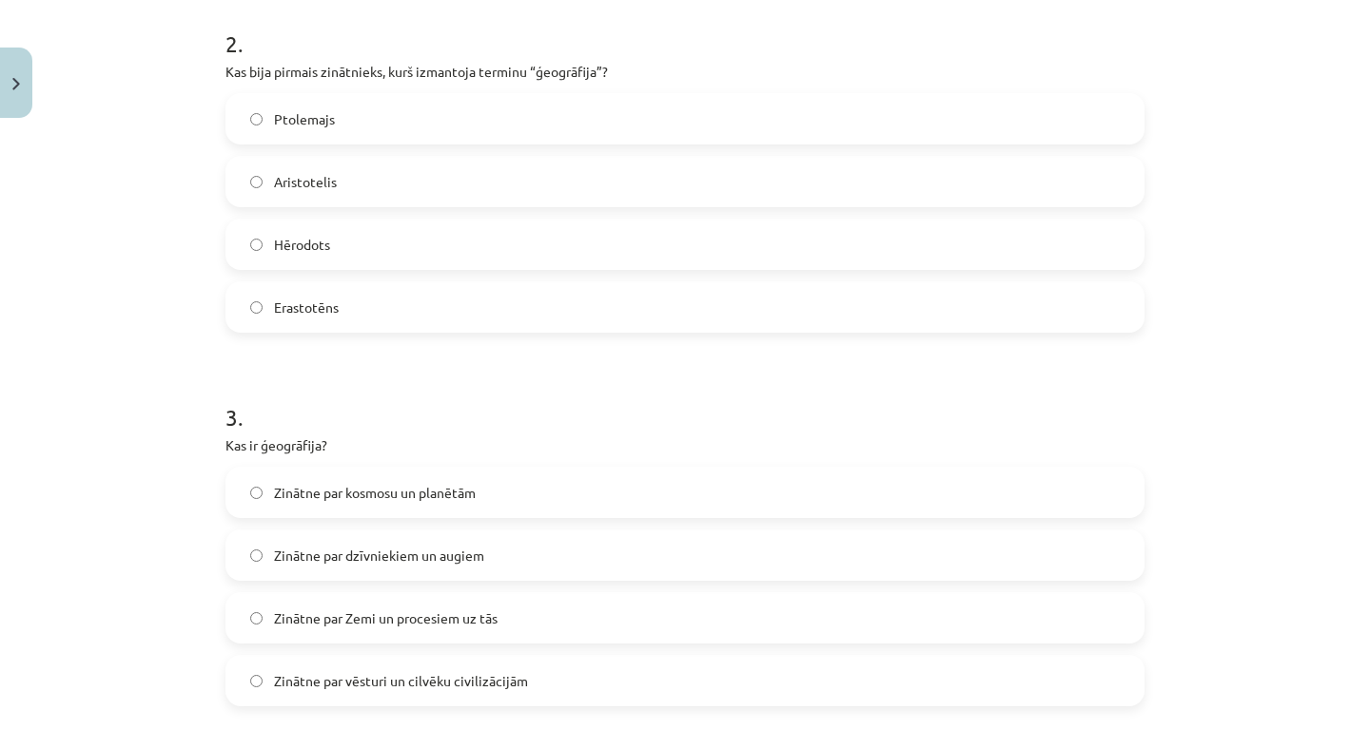
scroll to position [799, 0]
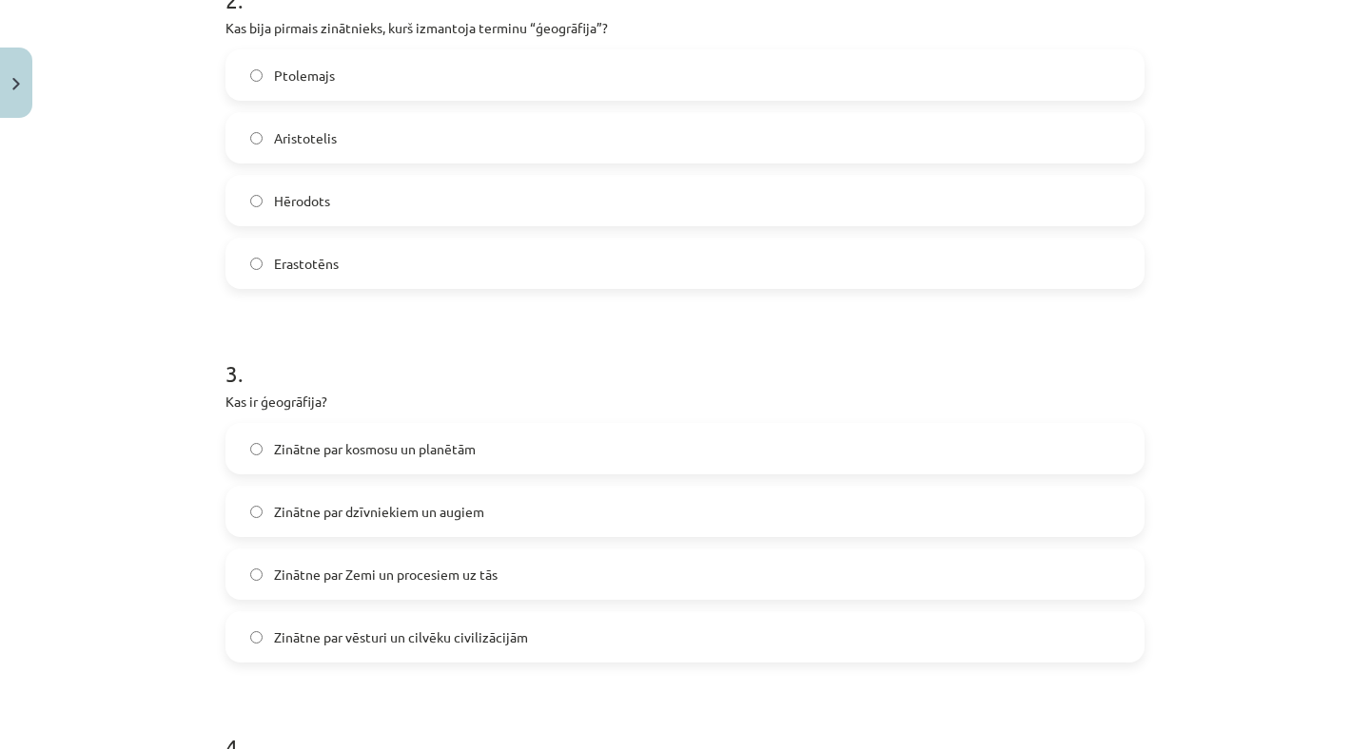
click at [399, 578] on span "Zinātne par Zemi un procesiem uz tās" at bounding box center [386, 575] width 224 height 20
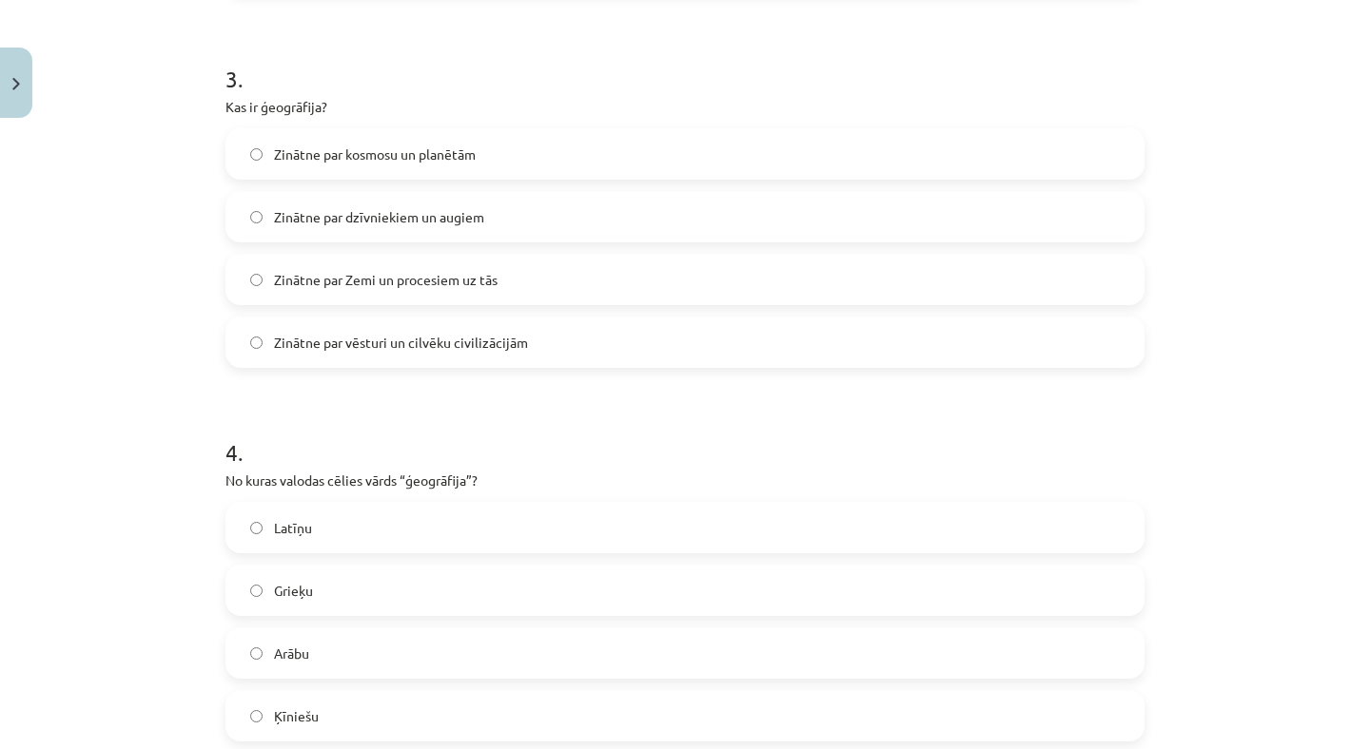
click at [399, 578] on label "Grieķu" at bounding box center [684, 591] width 915 height 48
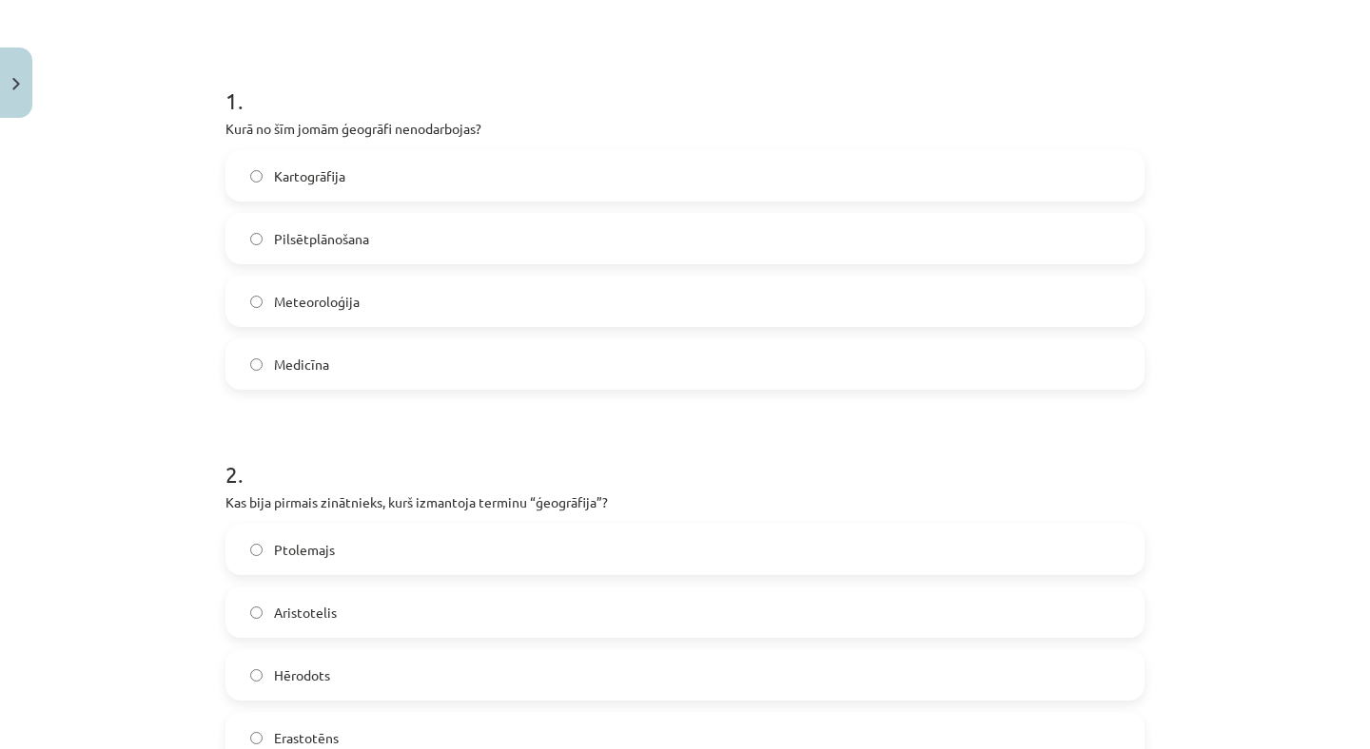
scroll to position [0, 0]
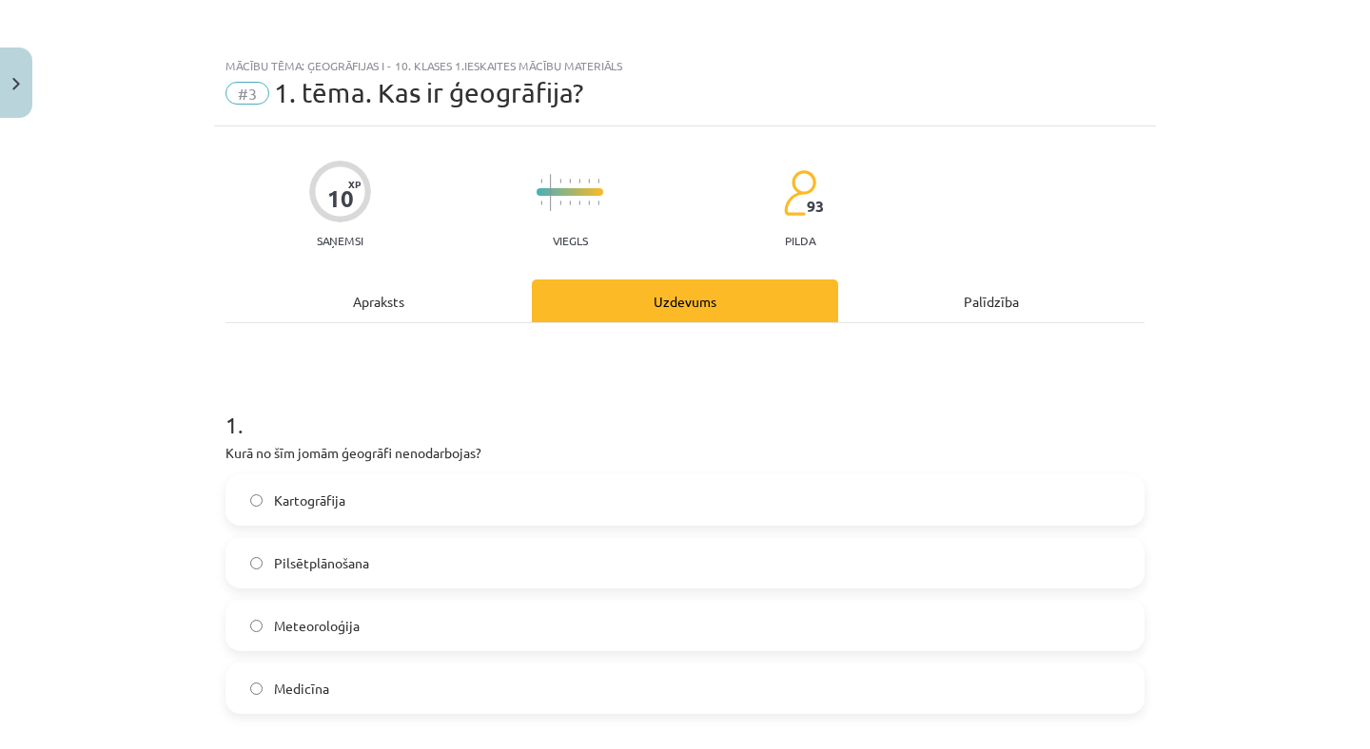
click at [370, 298] on div "Apraksts" at bounding box center [378, 301] width 306 height 43
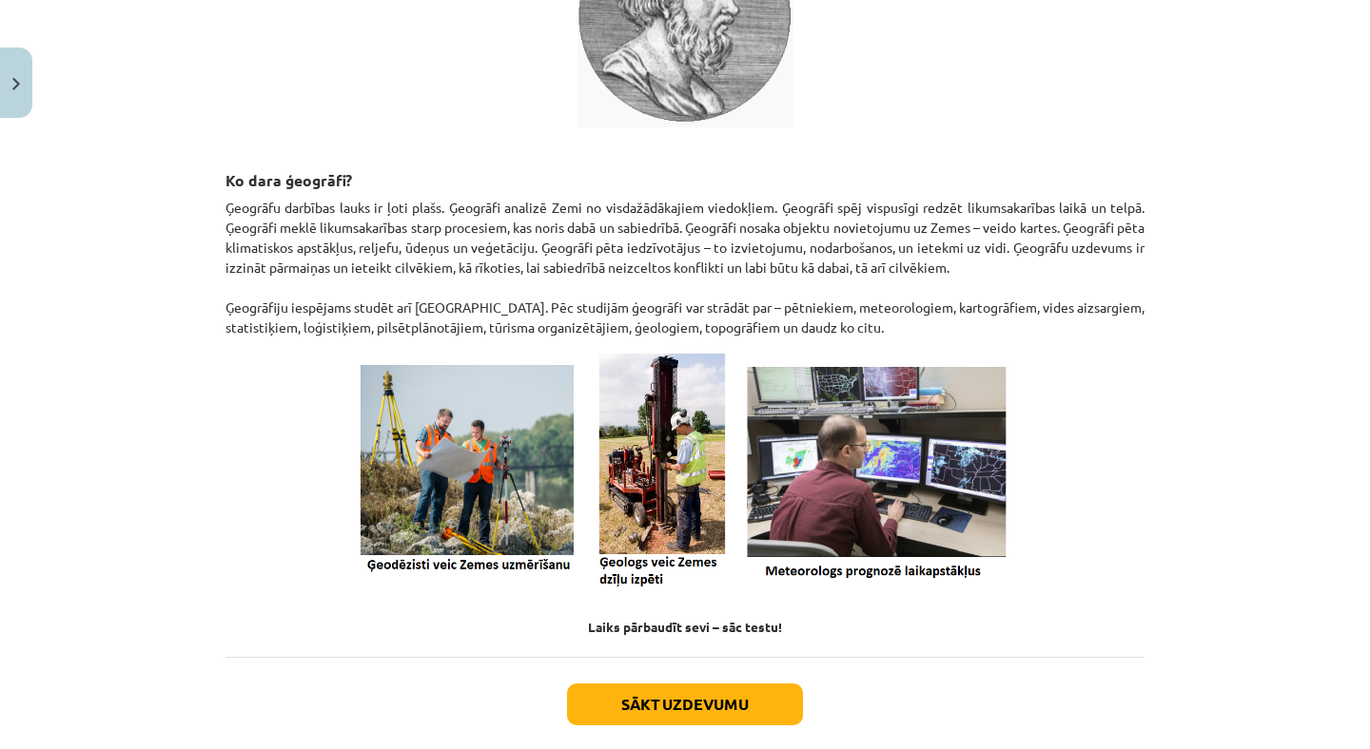
scroll to position [152, 0]
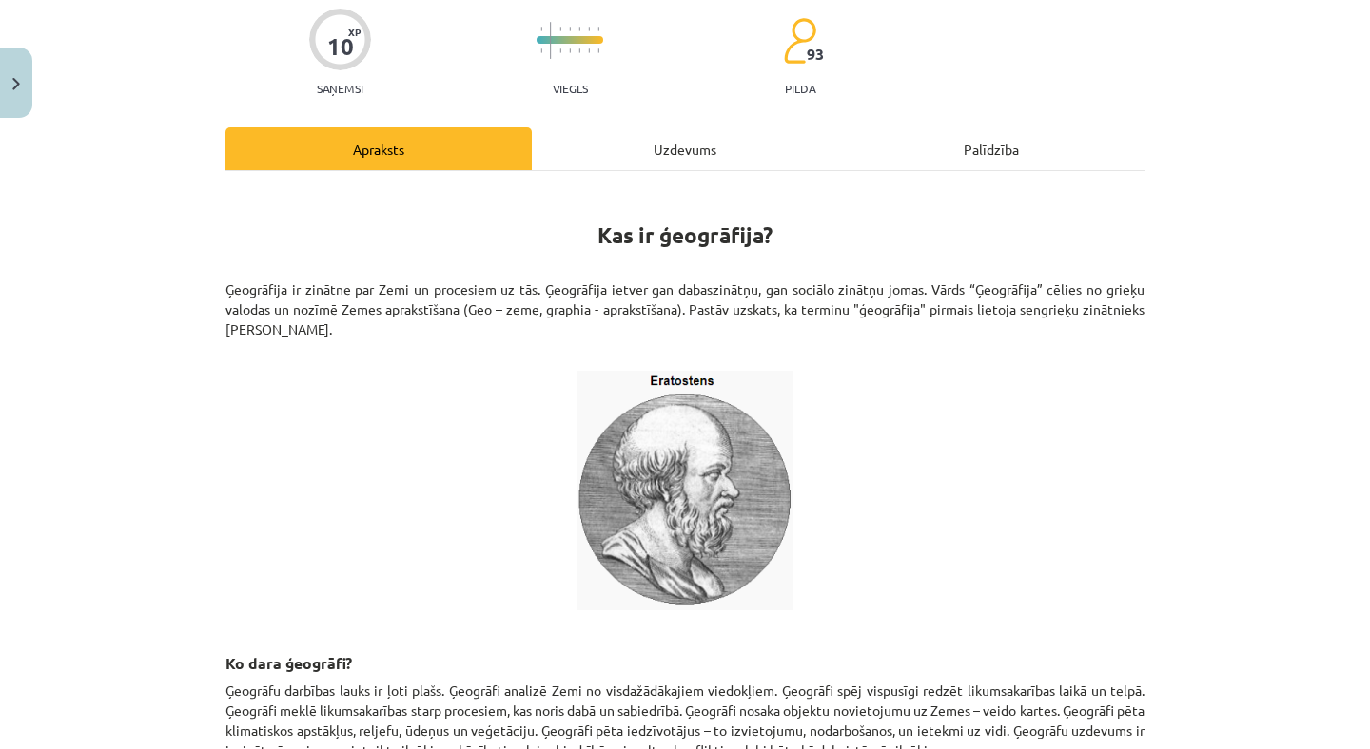
click at [1005, 149] on div "Palīdzība" at bounding box center [991, 148] width 306 height 43
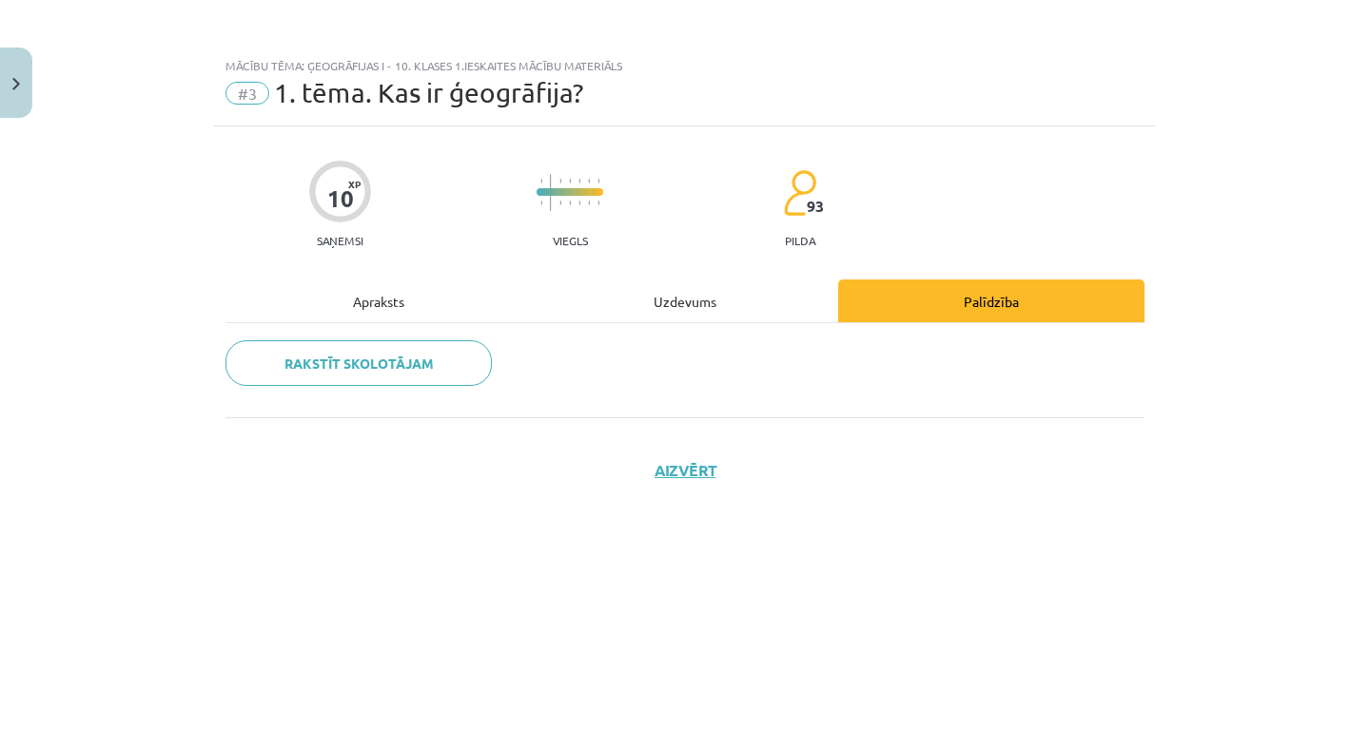
click at [701, 278] on div "10 XP Saņemsi Viegls 93 pilda Apraksts Uzdevums Palīdzība Rakstīt skolotājam Ai…" at bounding box center [685, 414] width 942 height 575
click at [694, 291] on div "Uzdevums" at bounding box center [685, 301] width 306 height 43
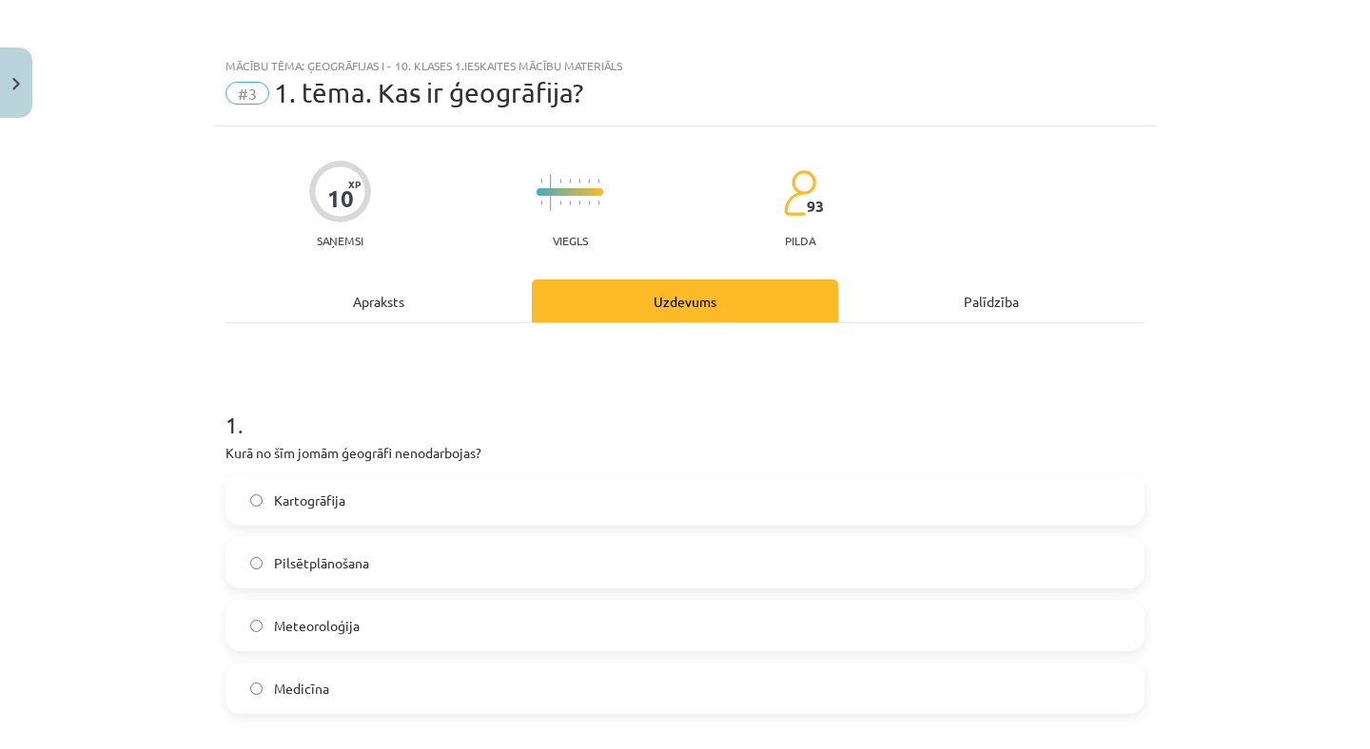
click at [372, 280] on div "Apraksts" at bounding box center [378, 301] width 306 height 43
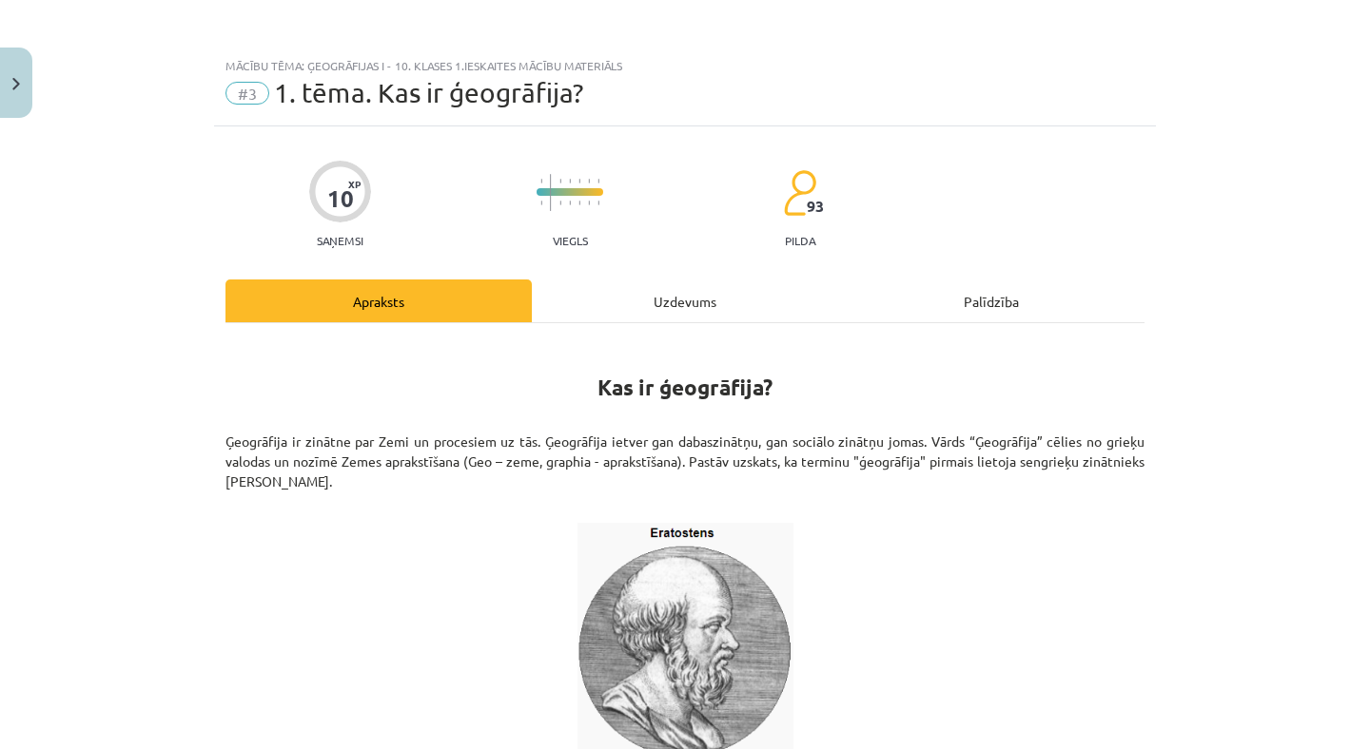
click at [708, 305] on div "Uzdevums" at bounding box center [685, 301] width 306 height 43
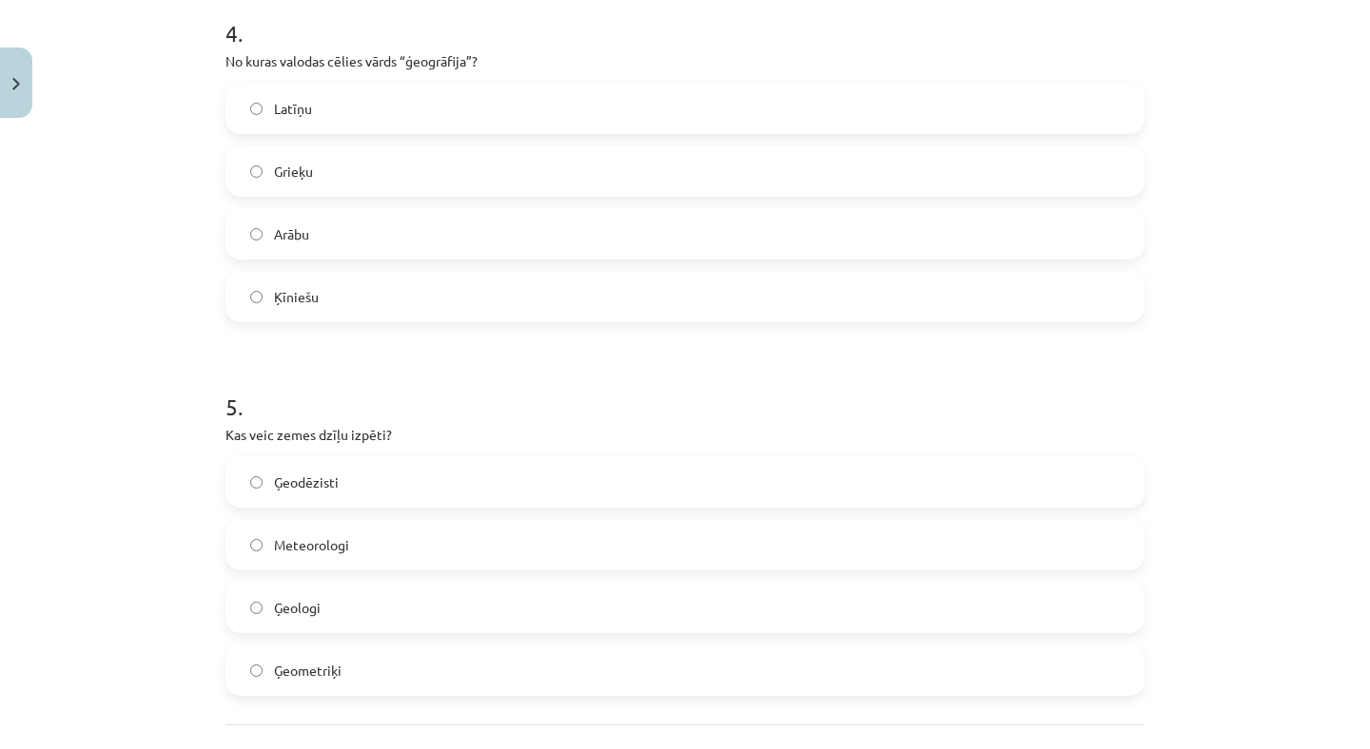
scroll to position [1517, 0]
click at [288, 623] on label "Ģeologi" at bounding box center [684, 604] width 915 height 48
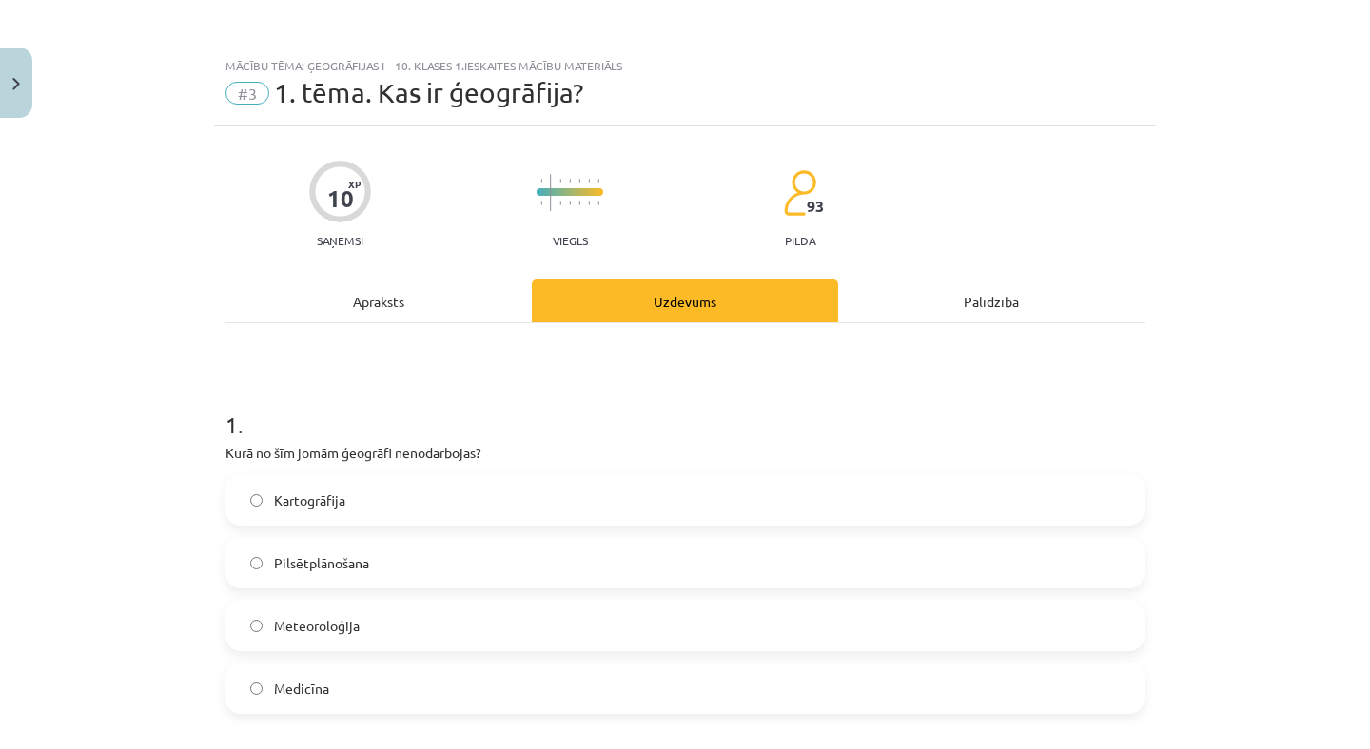
scroll to position [30, 0]
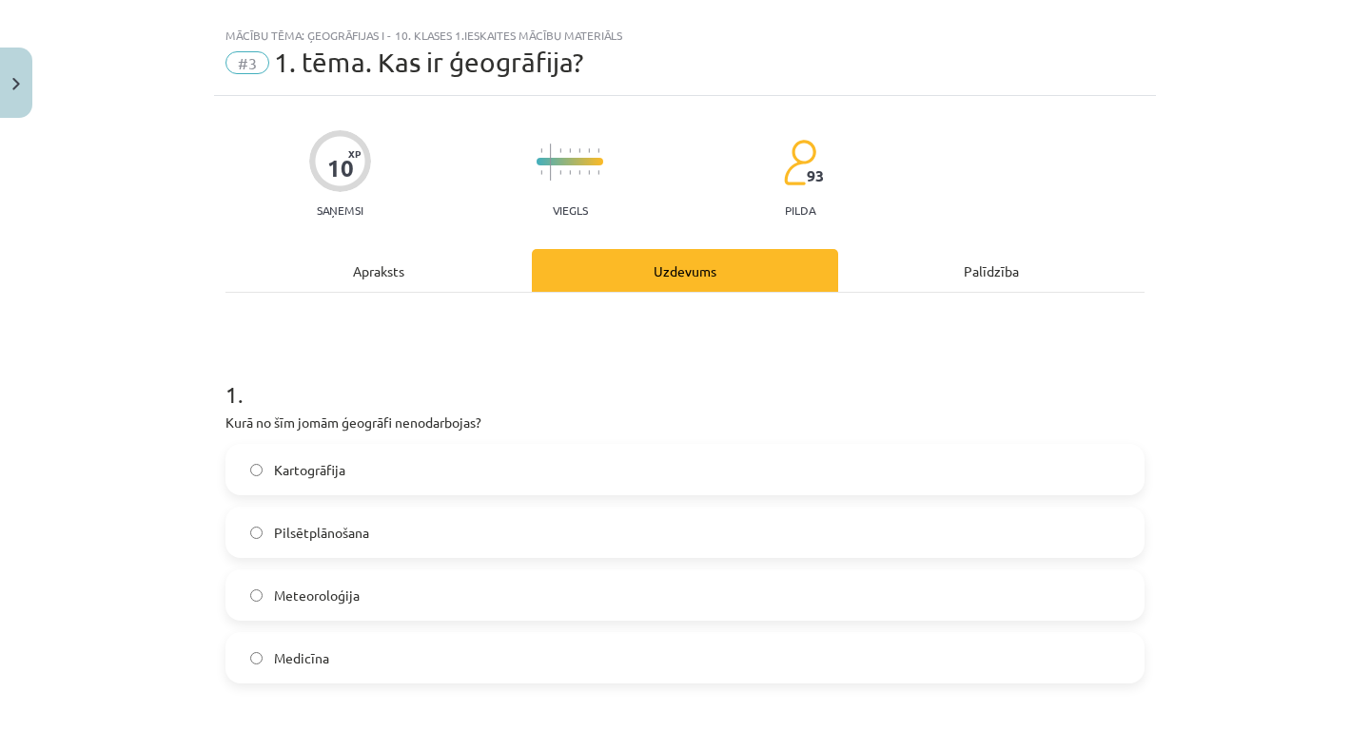
click at [375, 274] on div "Apraksts" at bounding box center [378, 270] width 306 height 43
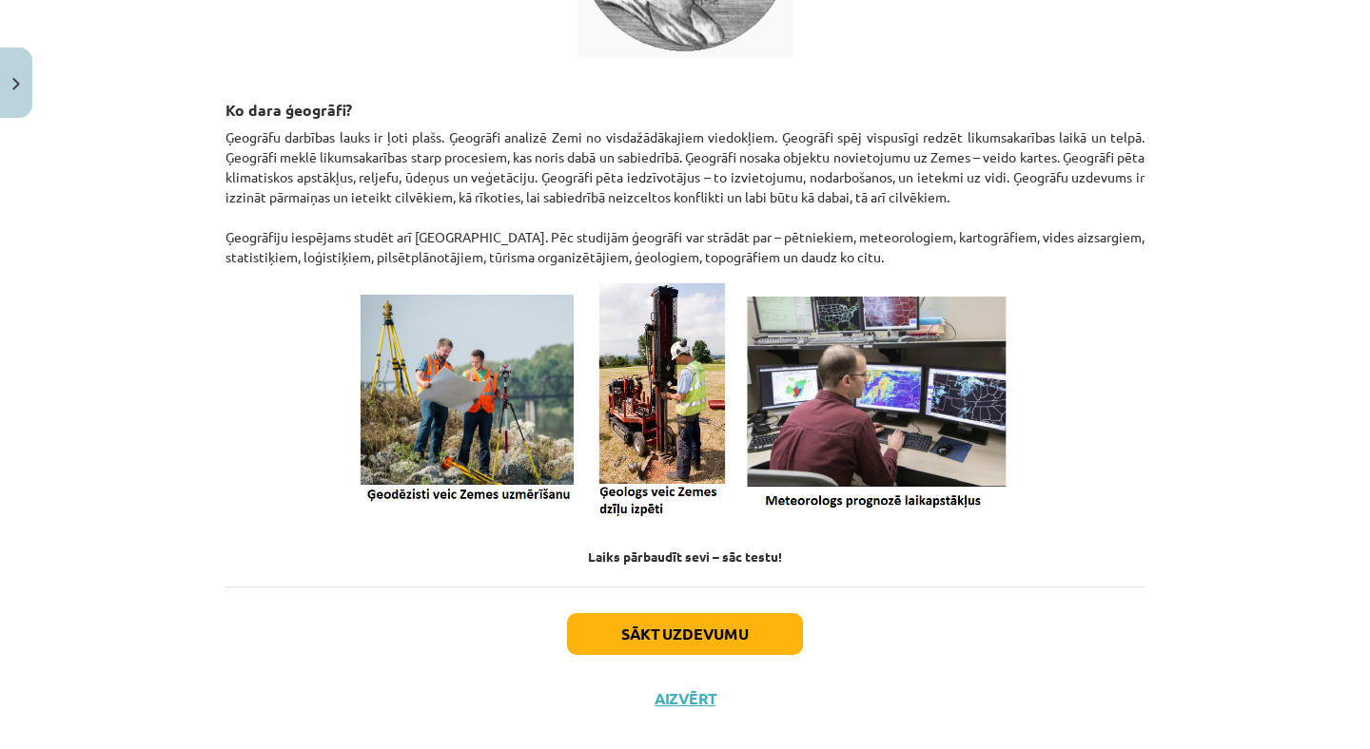
scroll to position [0, 0]
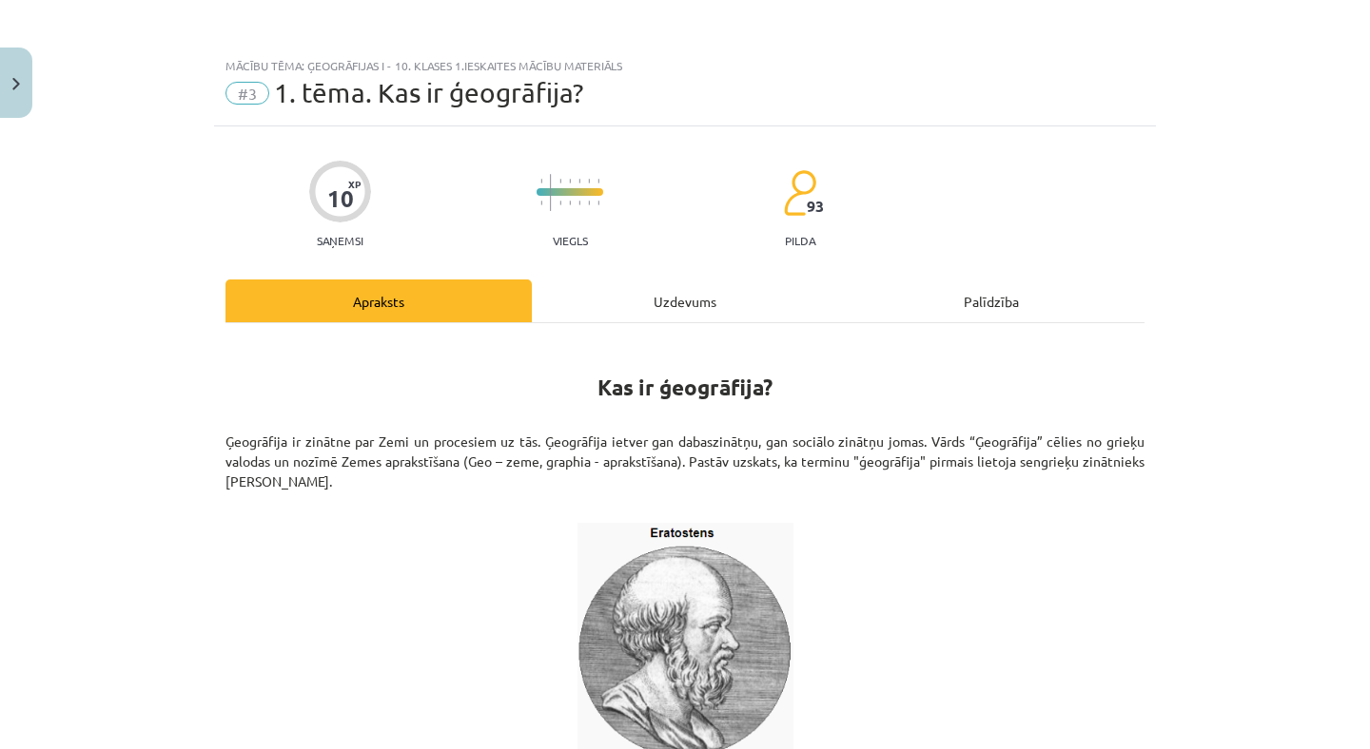
click at [657, 303] on div "Uzdevums" at bounding box center [685, 301] width 306 height 43
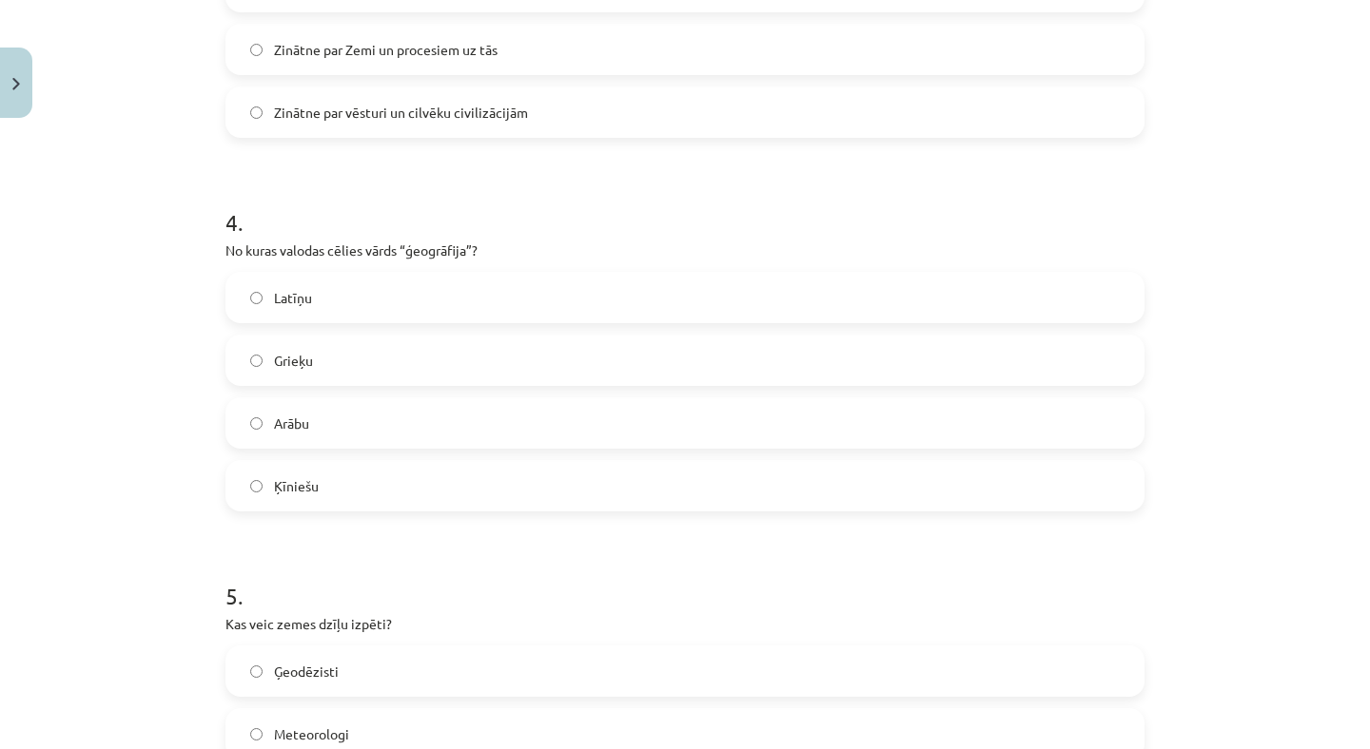
scroll to position [1653, 0]
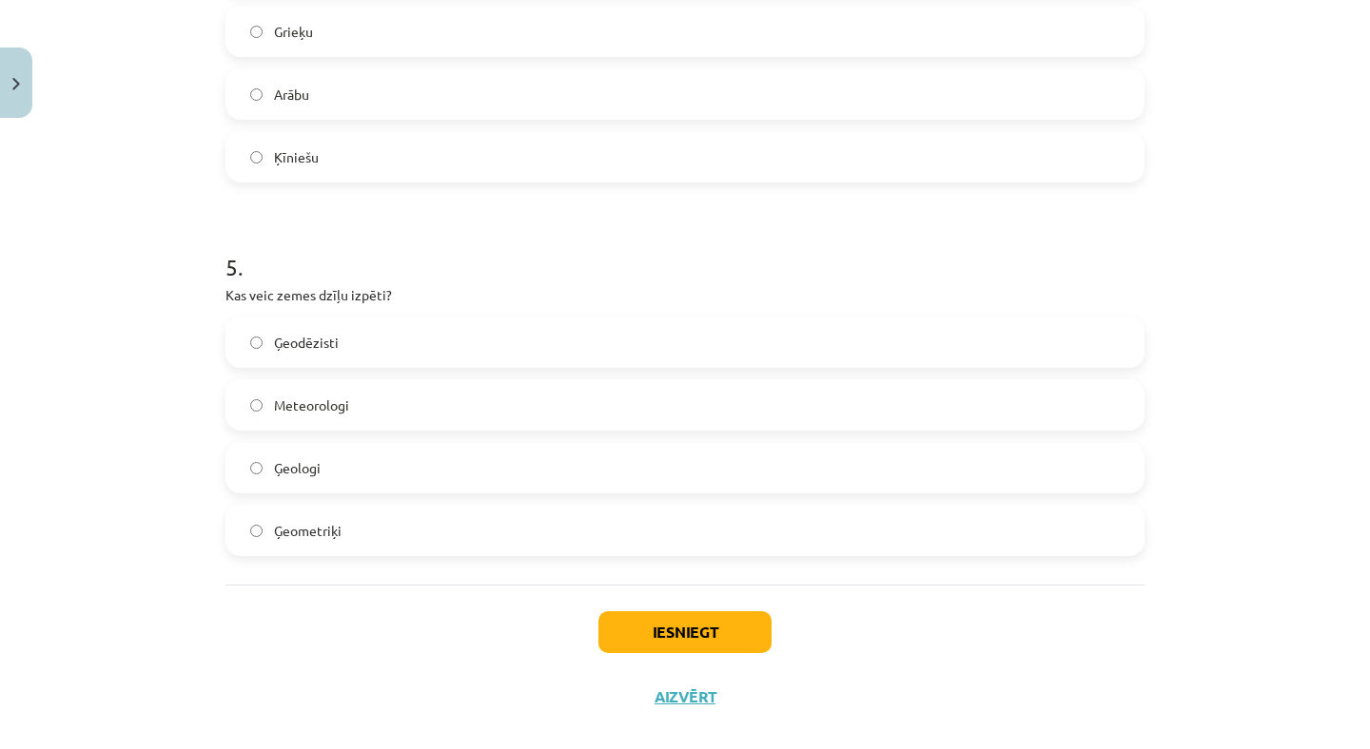
click at [682, 660] on div "Iesniegt Aizvērt" at bounding box center [684, 651] width 919 height 133
click at [688, 642] on button "Iesniegt" at bounding box center [684, 633] width 173 height 42
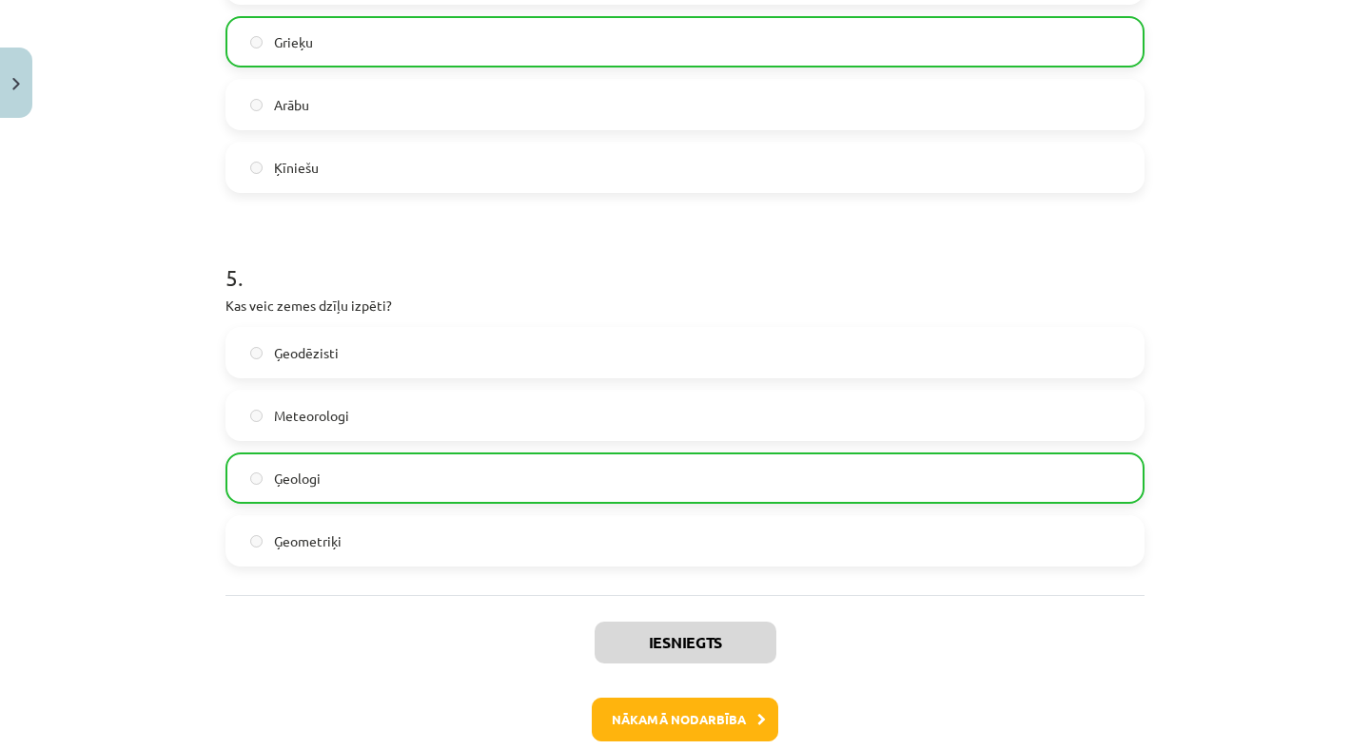
scroll to position [1713, 0]
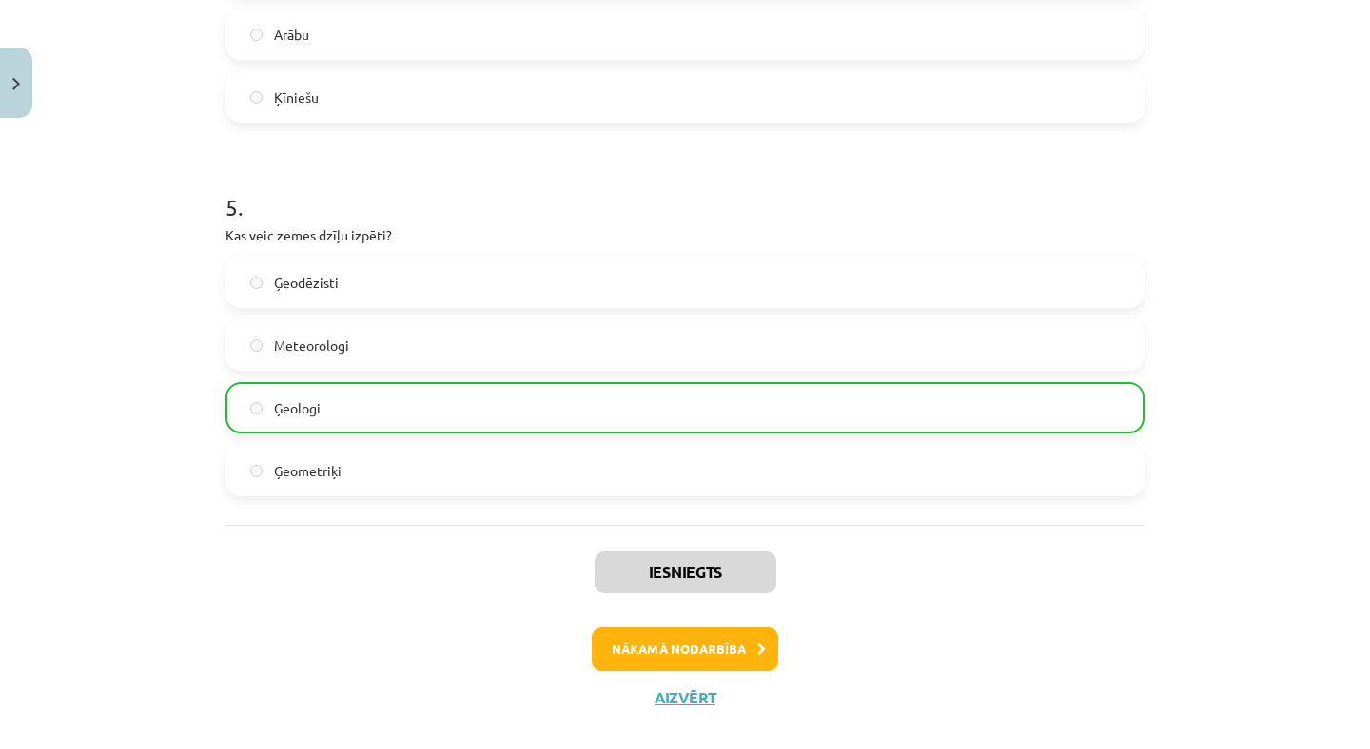
click at [678, 650] on button "Nākamā nodarbība" at bounding box center [685, 650] width 186 height 44
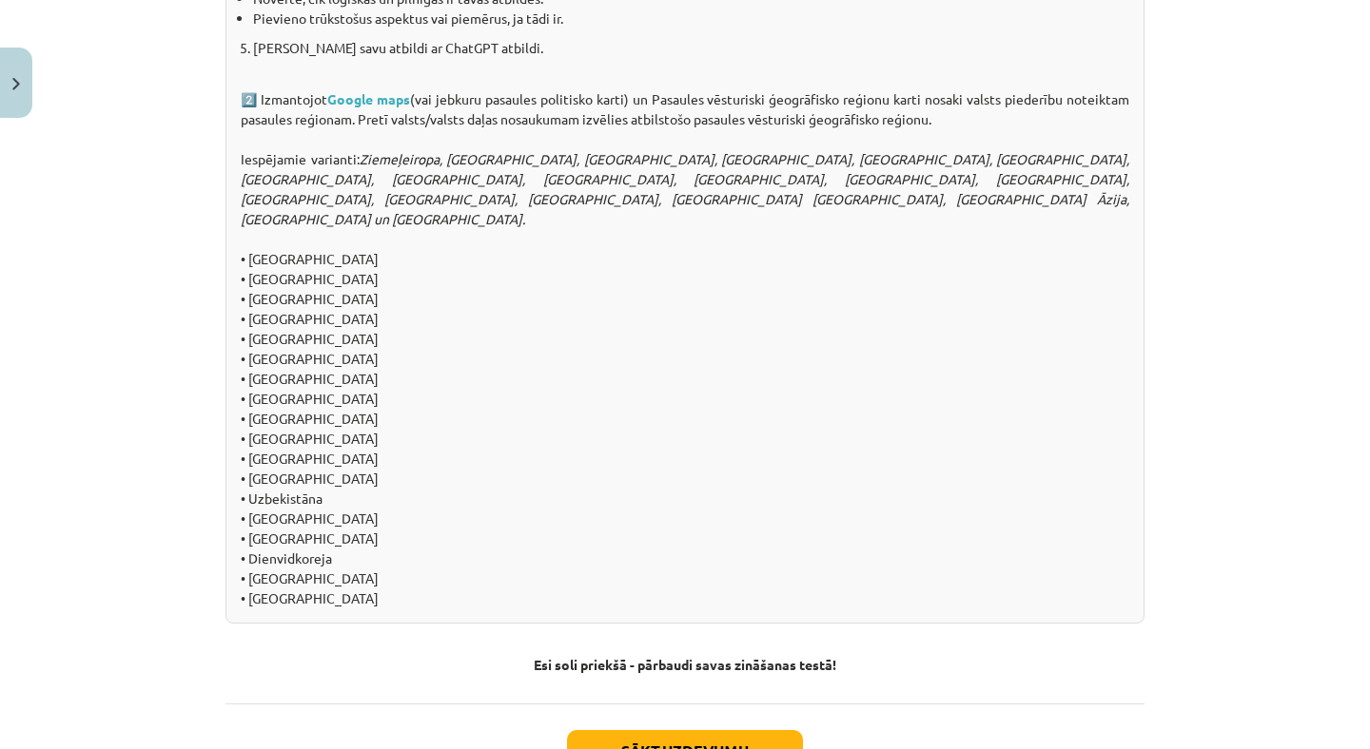
scroll to position [1923, 0]
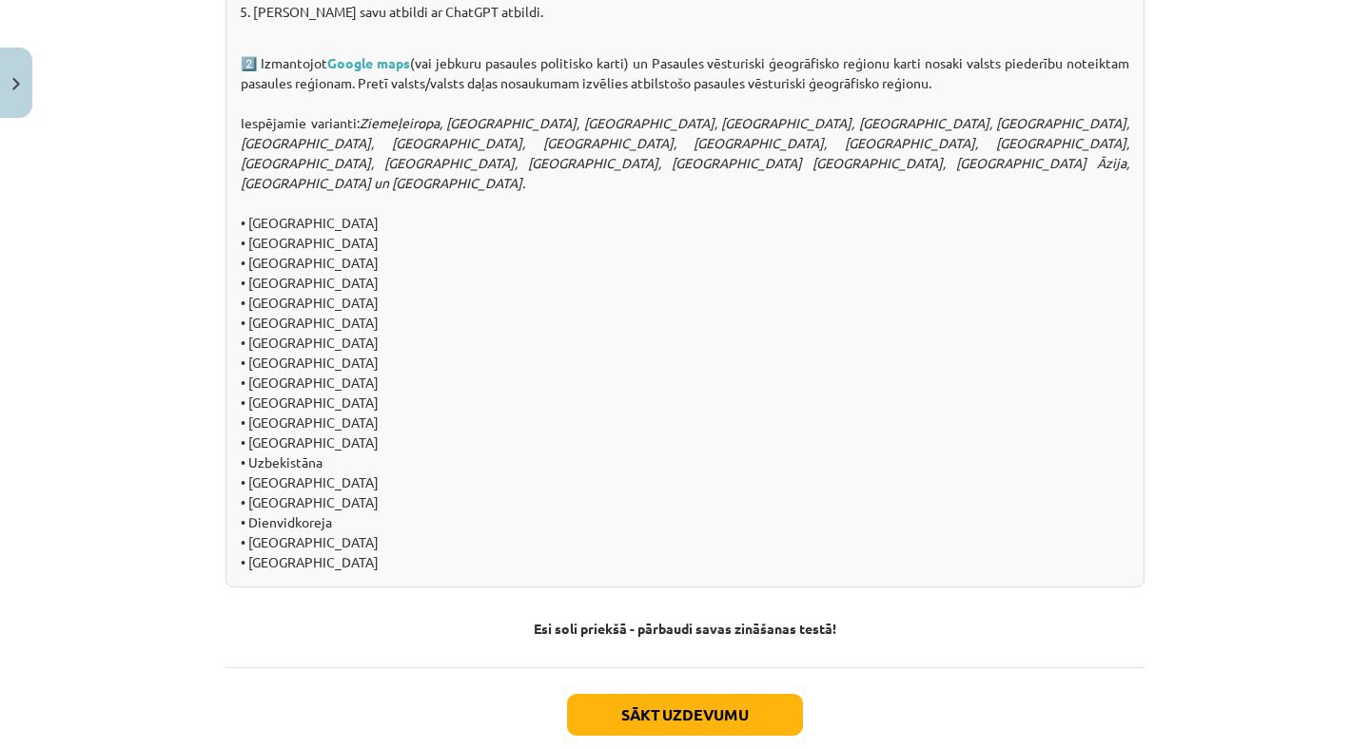
click at [723, 694] on button "Sākt uzdevumu" at bounding box center [685, 715] width 236 height 42
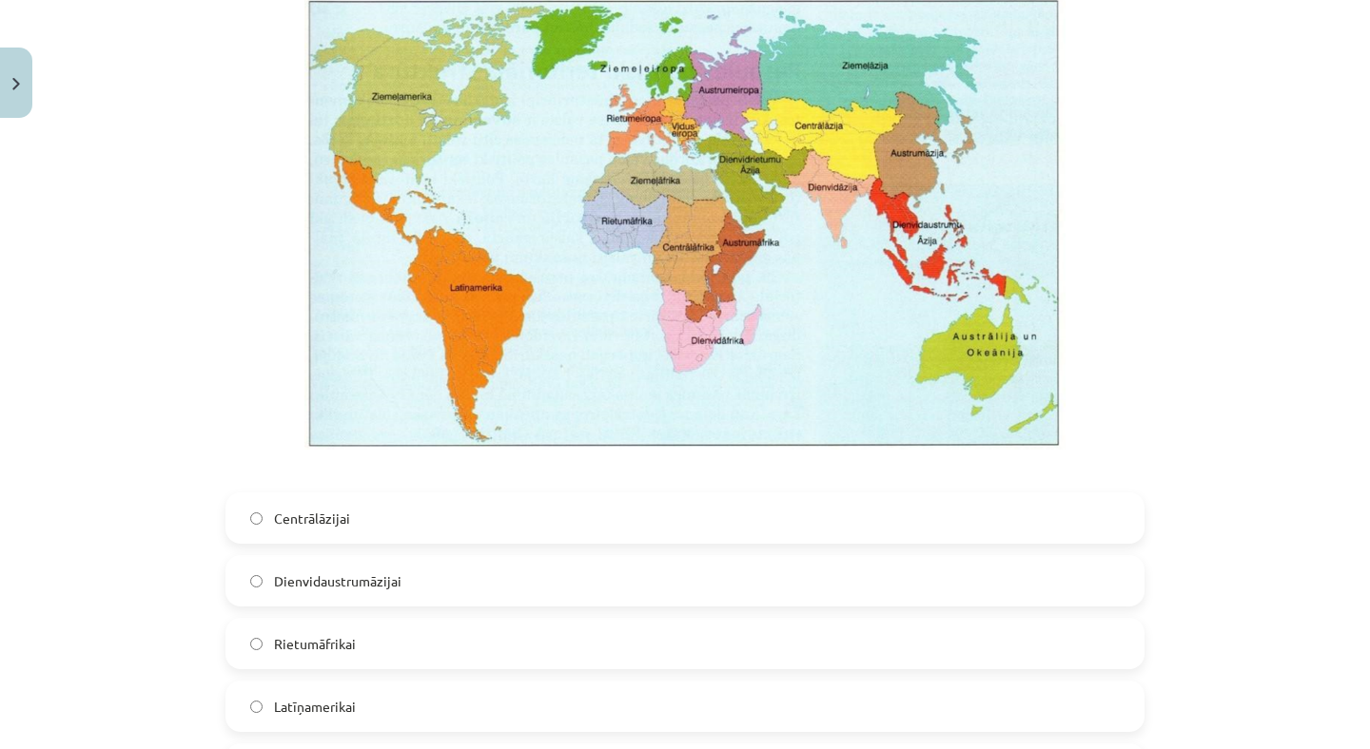
scroll to position [646, 0]
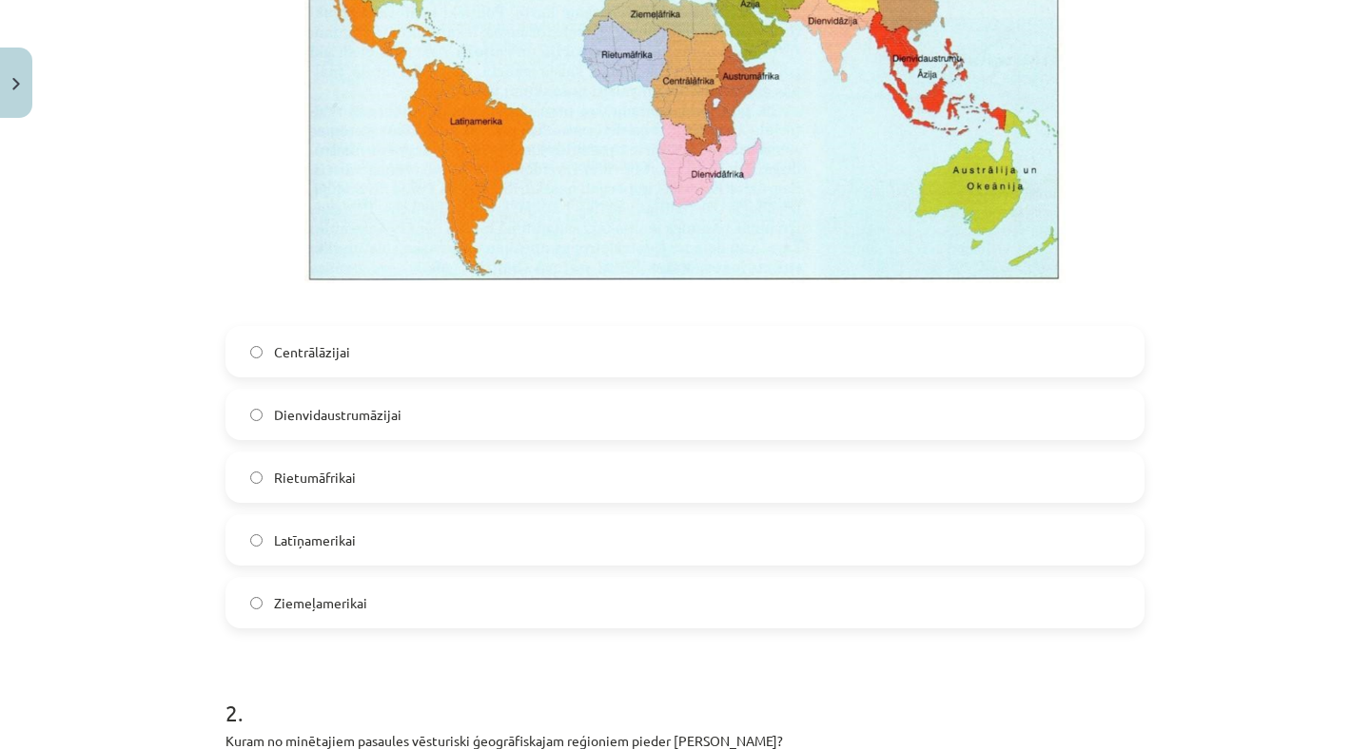
click at [336, 531] on span "Latīņamerikai" at bounding box center [315, 541] width 82 height 20
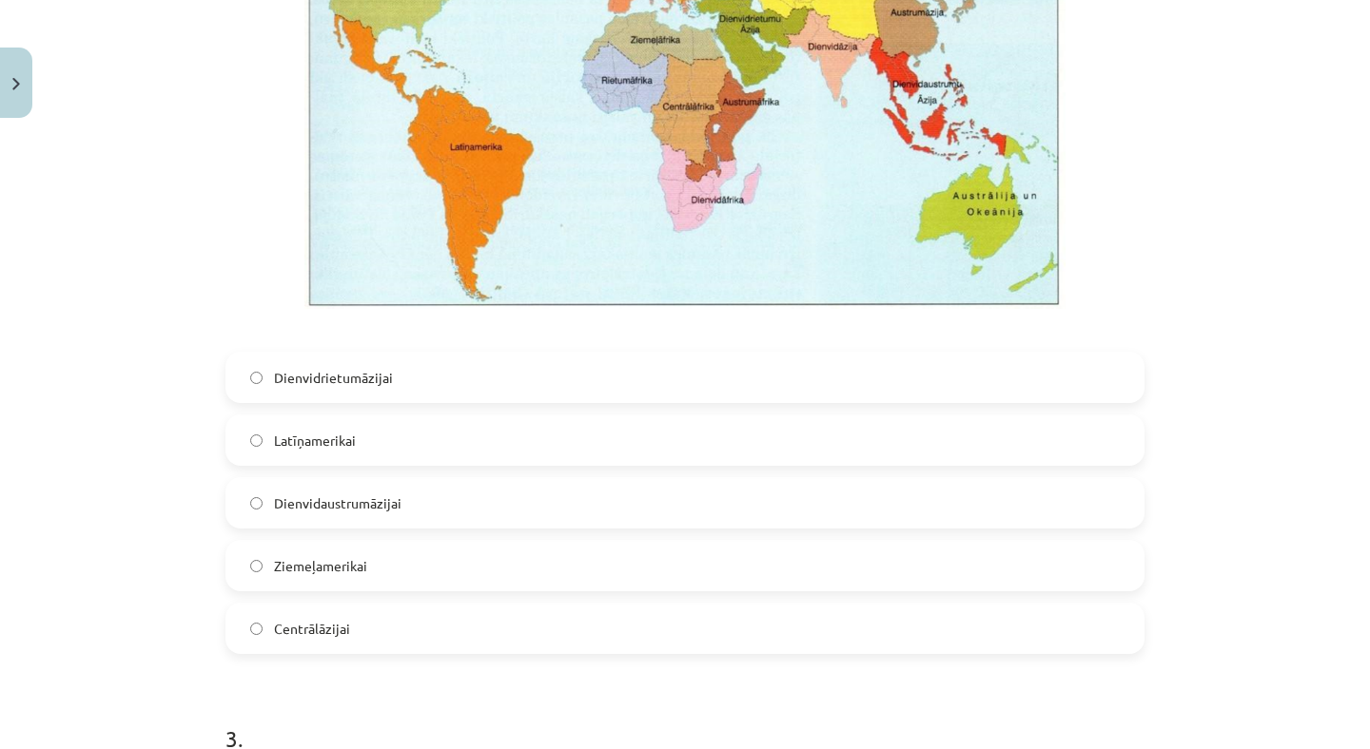
scroll to position [1592, 0]
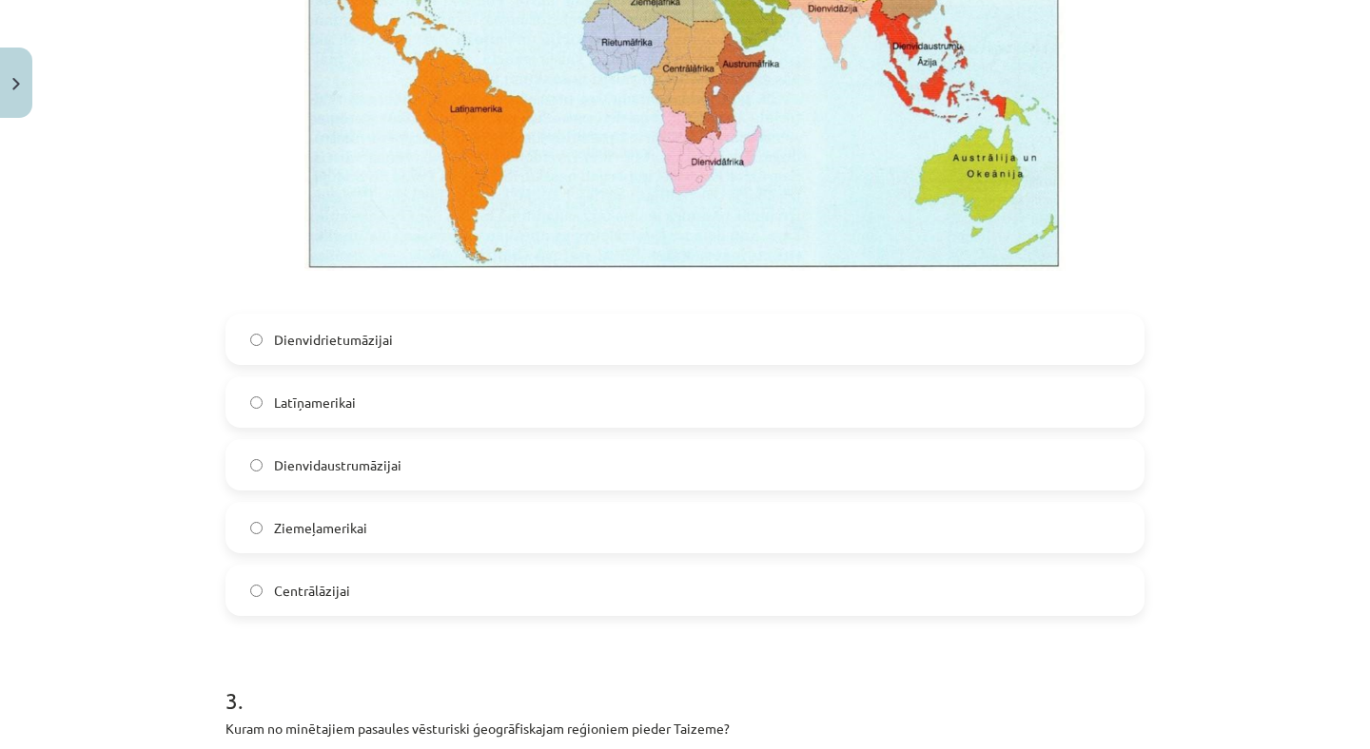
click at [363, 468] on span "Dienvidaustrumāzijai" at bounding box center [337, 466] width 127 height 20
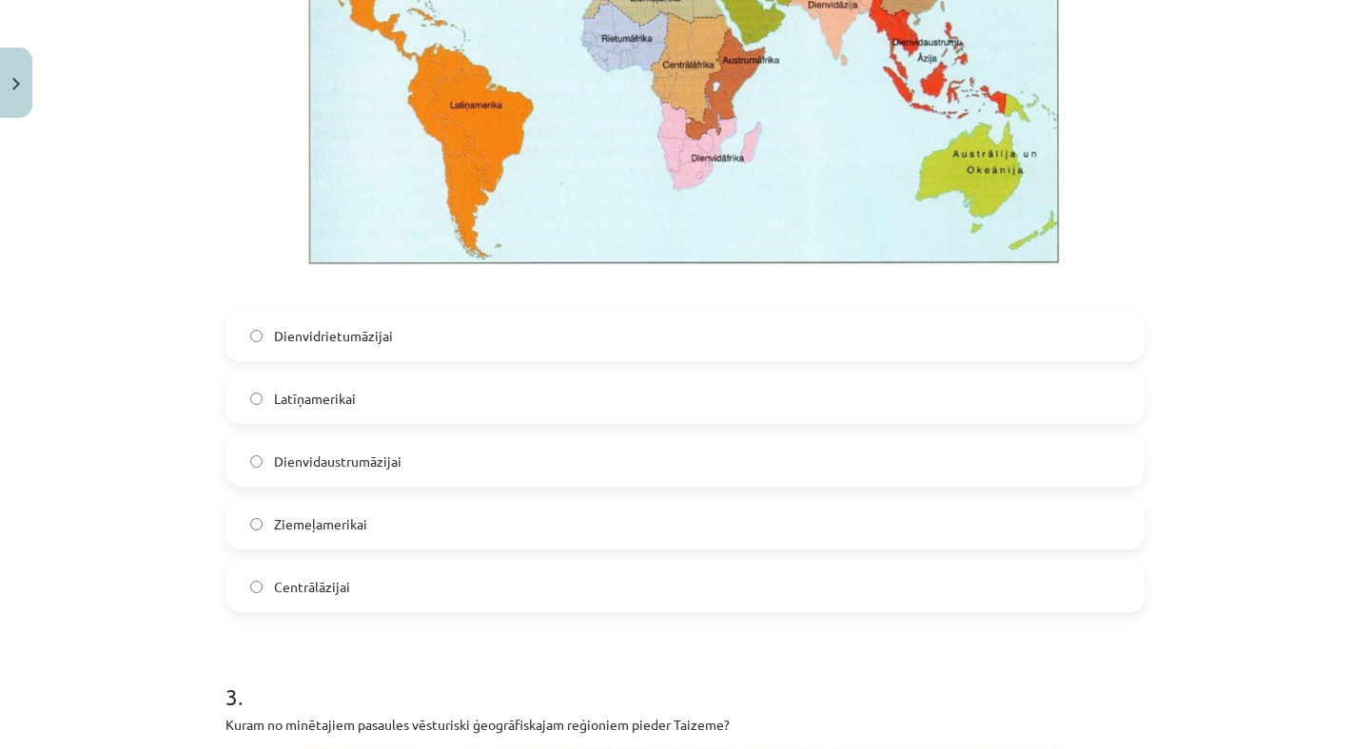
click at [338, 328] on span "Dienvidrietumāzijai" at bounding box center [333, 336] width 119 height 20
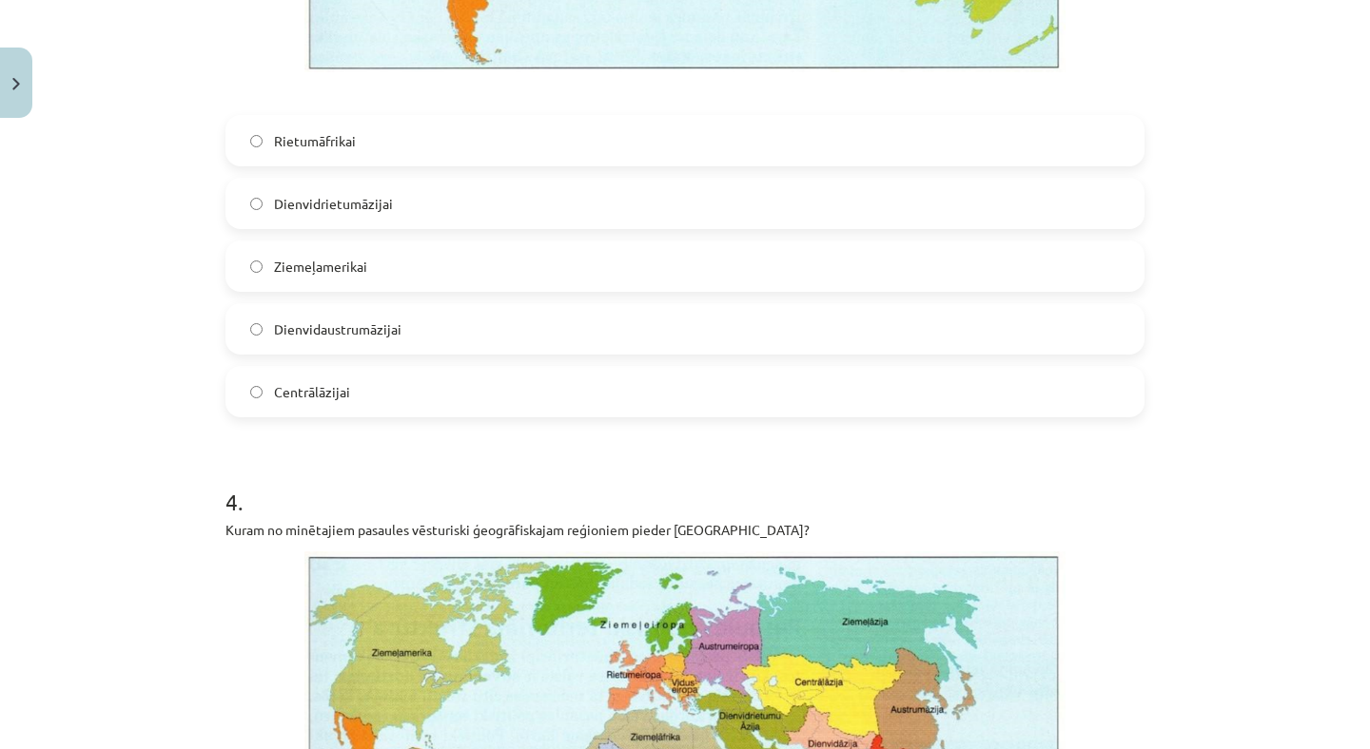
scroll to position [2729, 0]
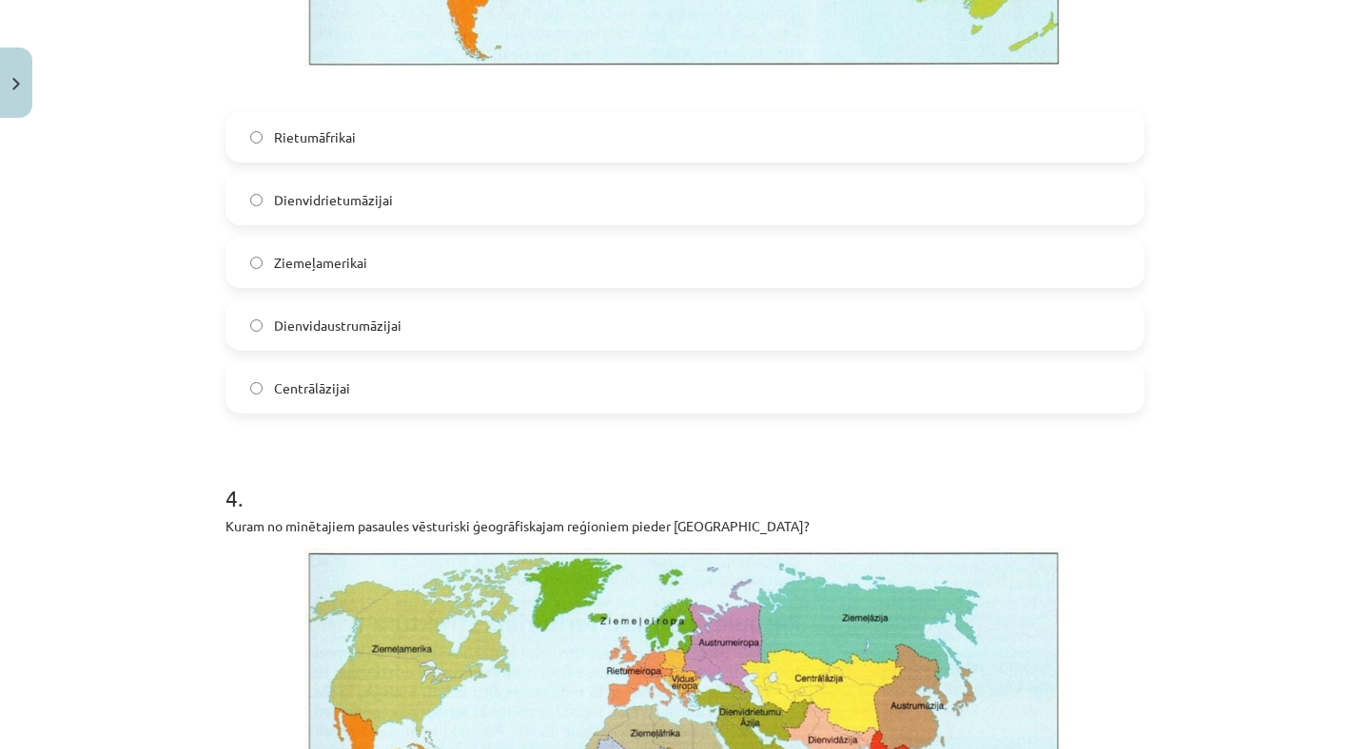
click at [418, 321] on label "Dienvidaustrumāzijai" at bounding box center [684, 326] width 915 height 48
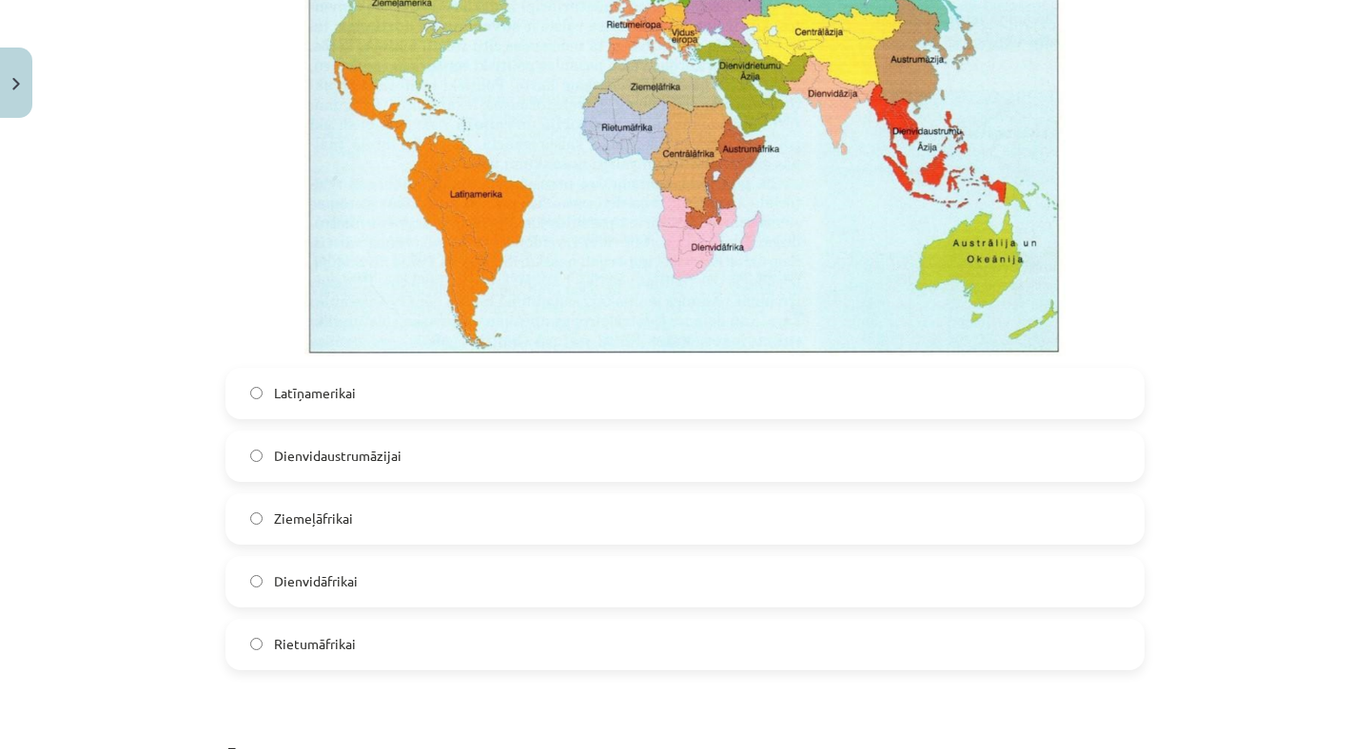
scroll to position [3379, 0]
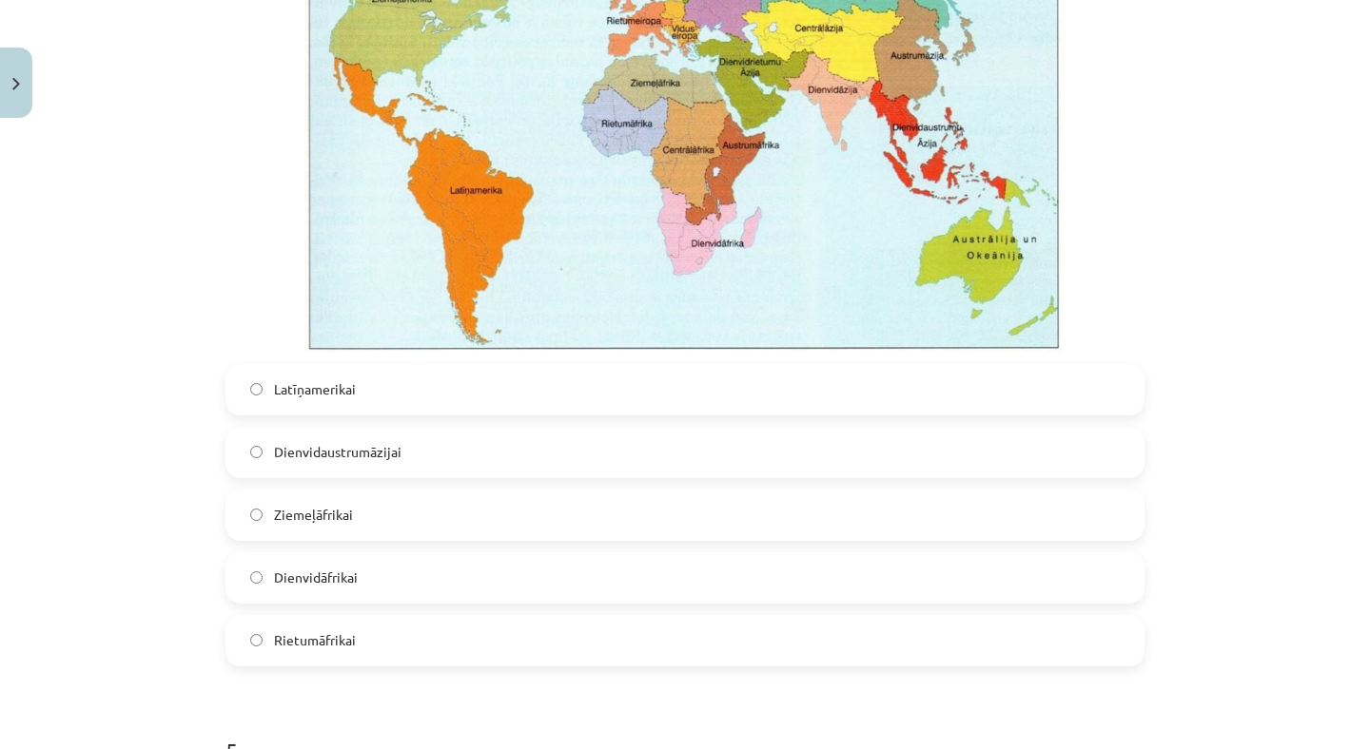
click at [320, 454] on span "Dienvidaustrumāzijai" at bounding box center [337, 452] width 127 height 20
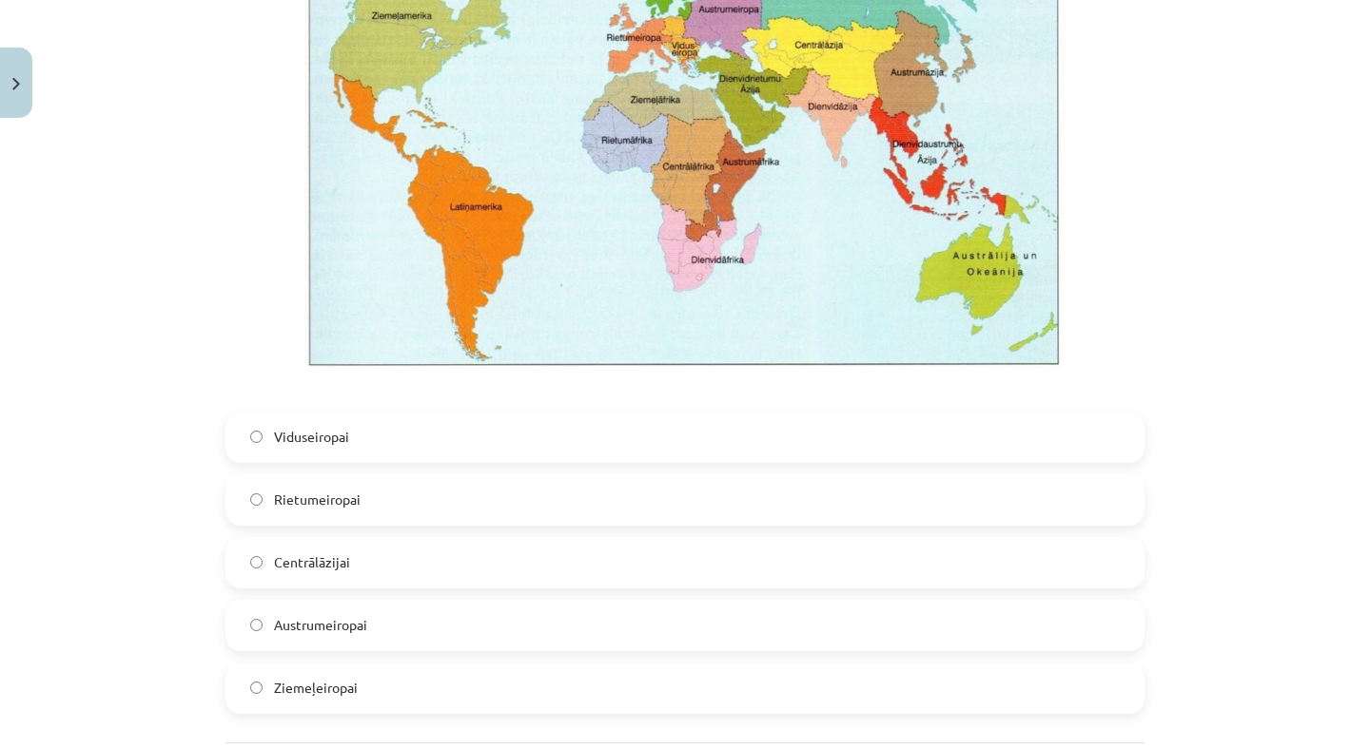
scroll to position [4423, 0]
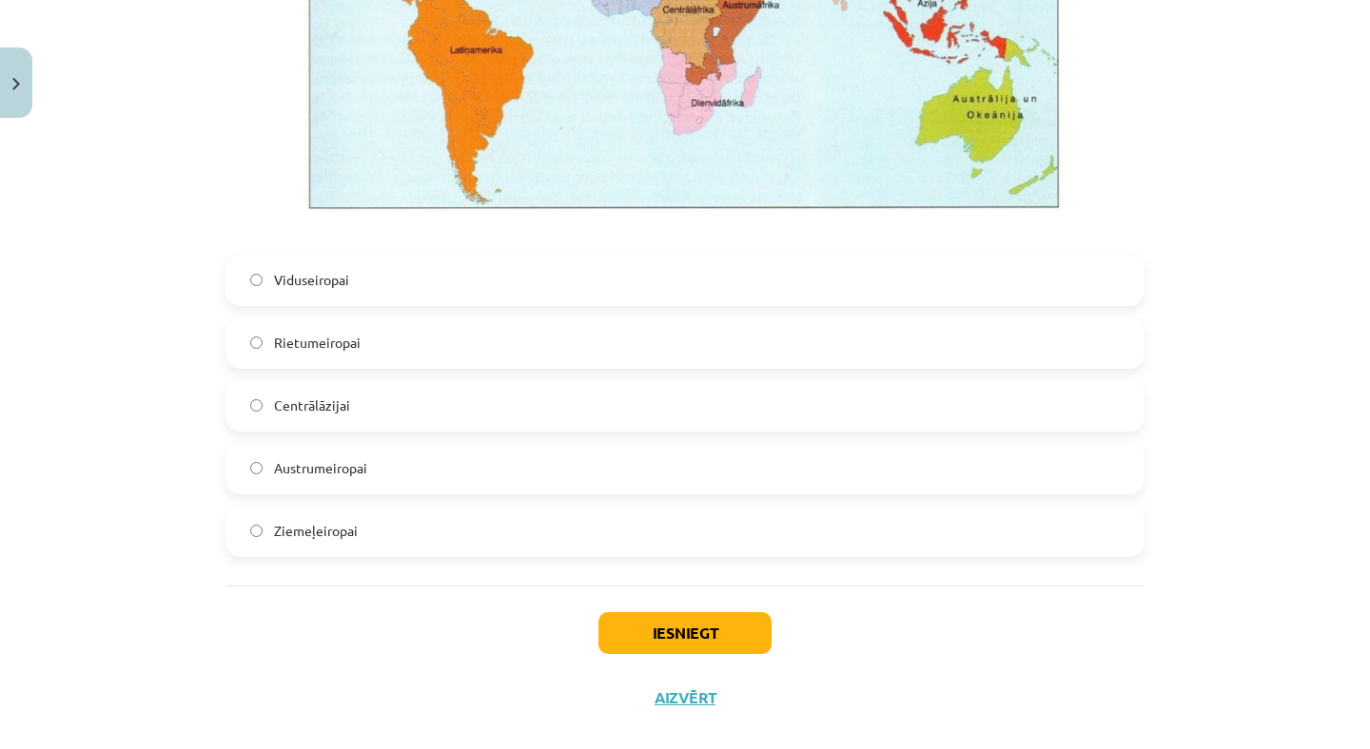
click at [318, 289] on span "Viduseiropai" at bounding box center [311, 280] width 75 height 20
click at [654, 642] on button "Iesniegt" at bounding box center [684, 634] width 173 height 42
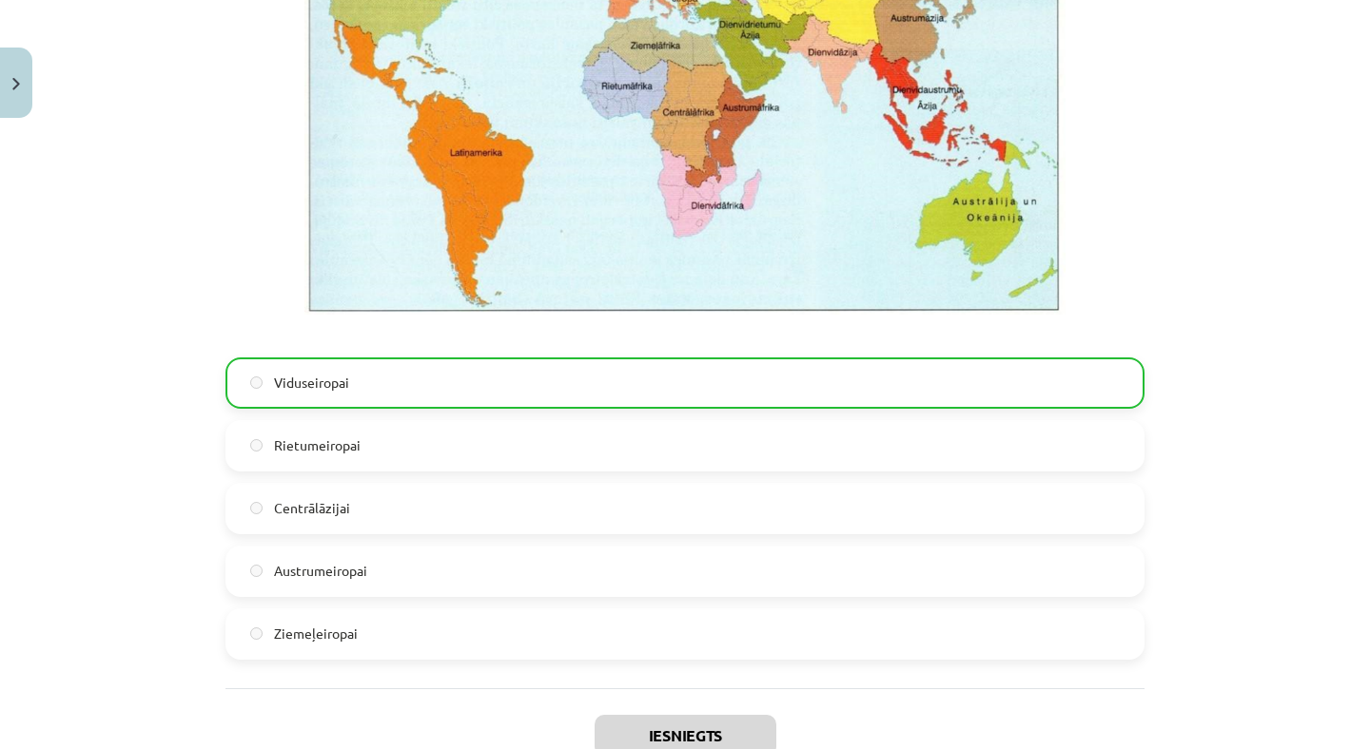
scroll to position [4483, 0]
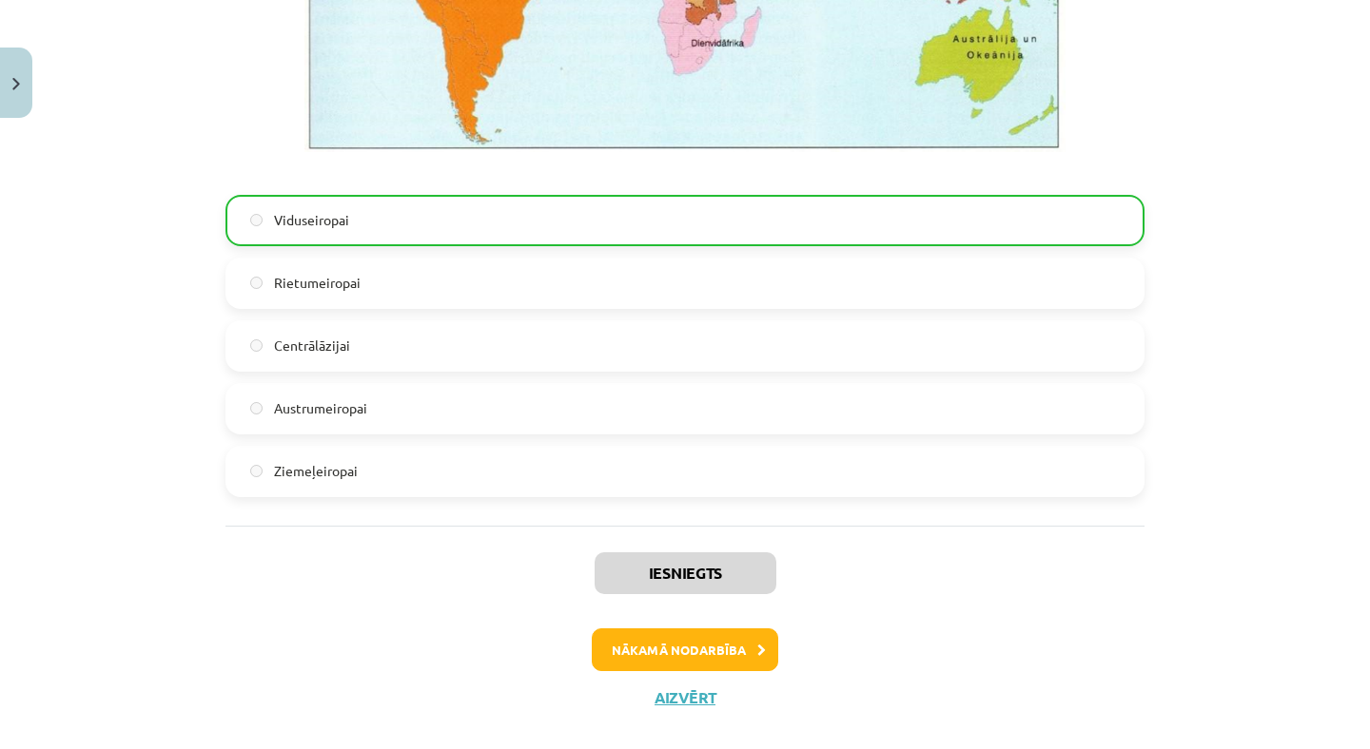
click at [697, 652] on button "Nākamā nodarbība" at bounding box center [685, 651] width 186 height 44
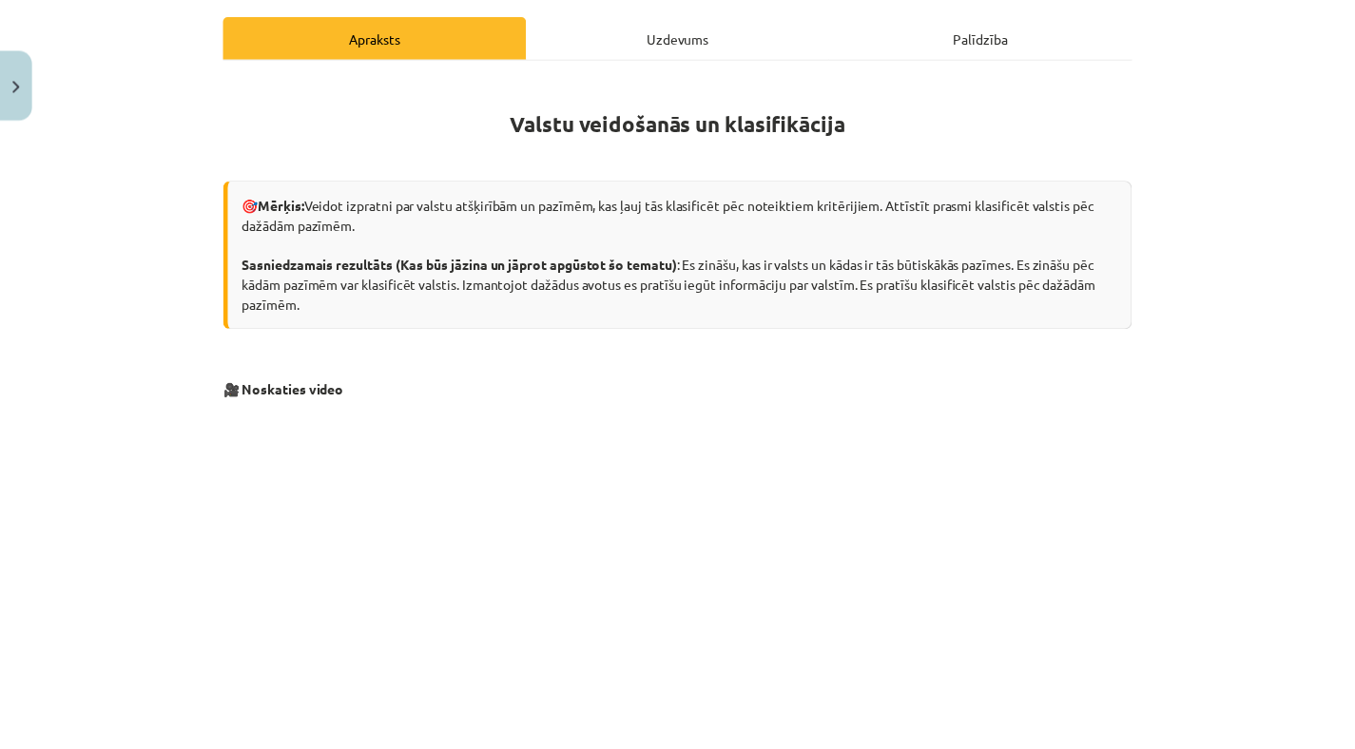
scroll to position [0, 0]
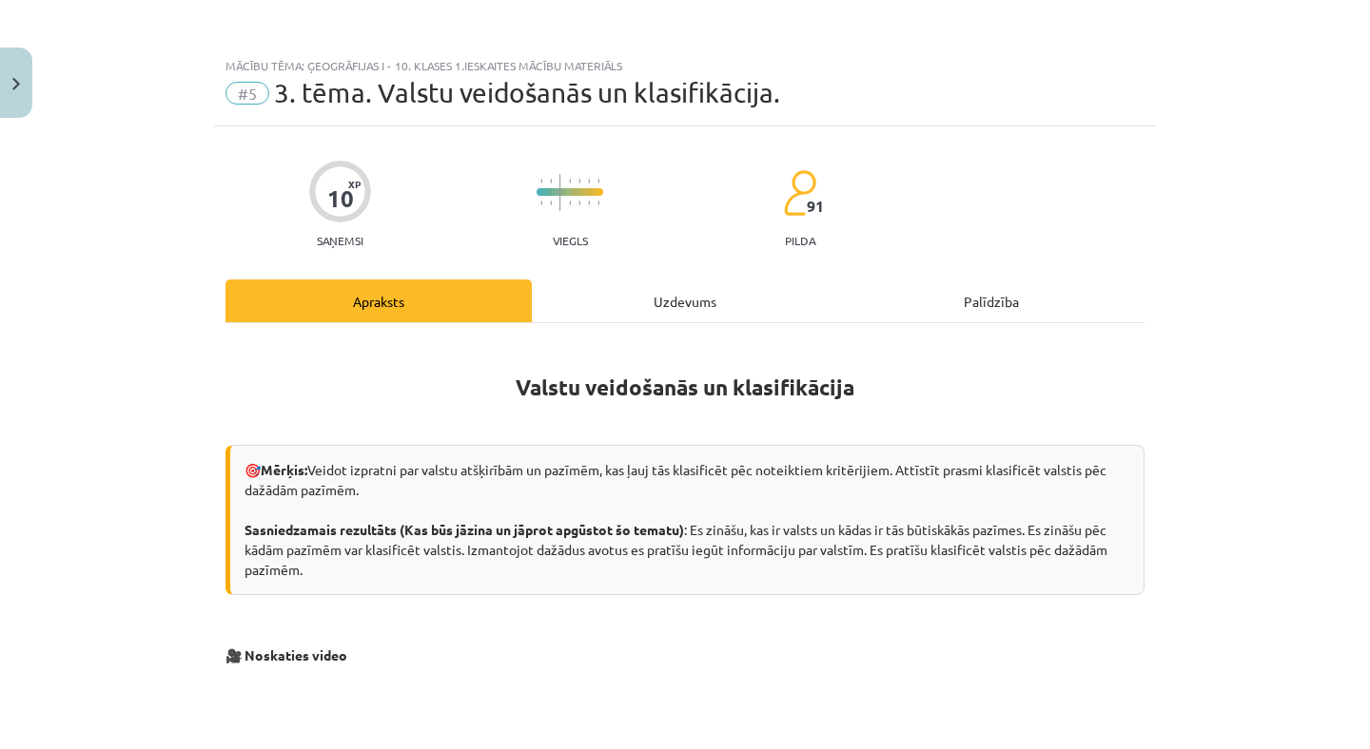
click at [18, 66] on button "Close" at bounding box center [16, 83] width 32 height 70
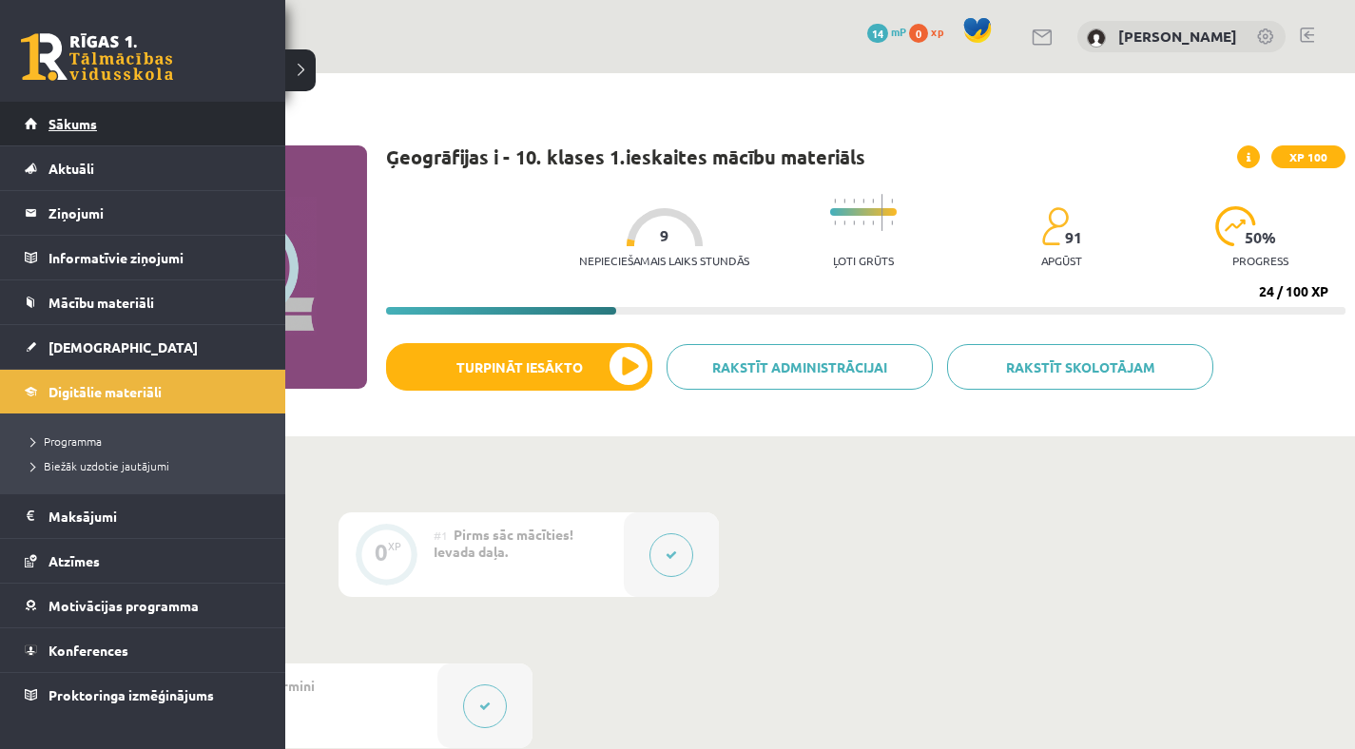
click at [53, 132] on link "Sākums" at bounding box center [143, 124] width 237 height 44
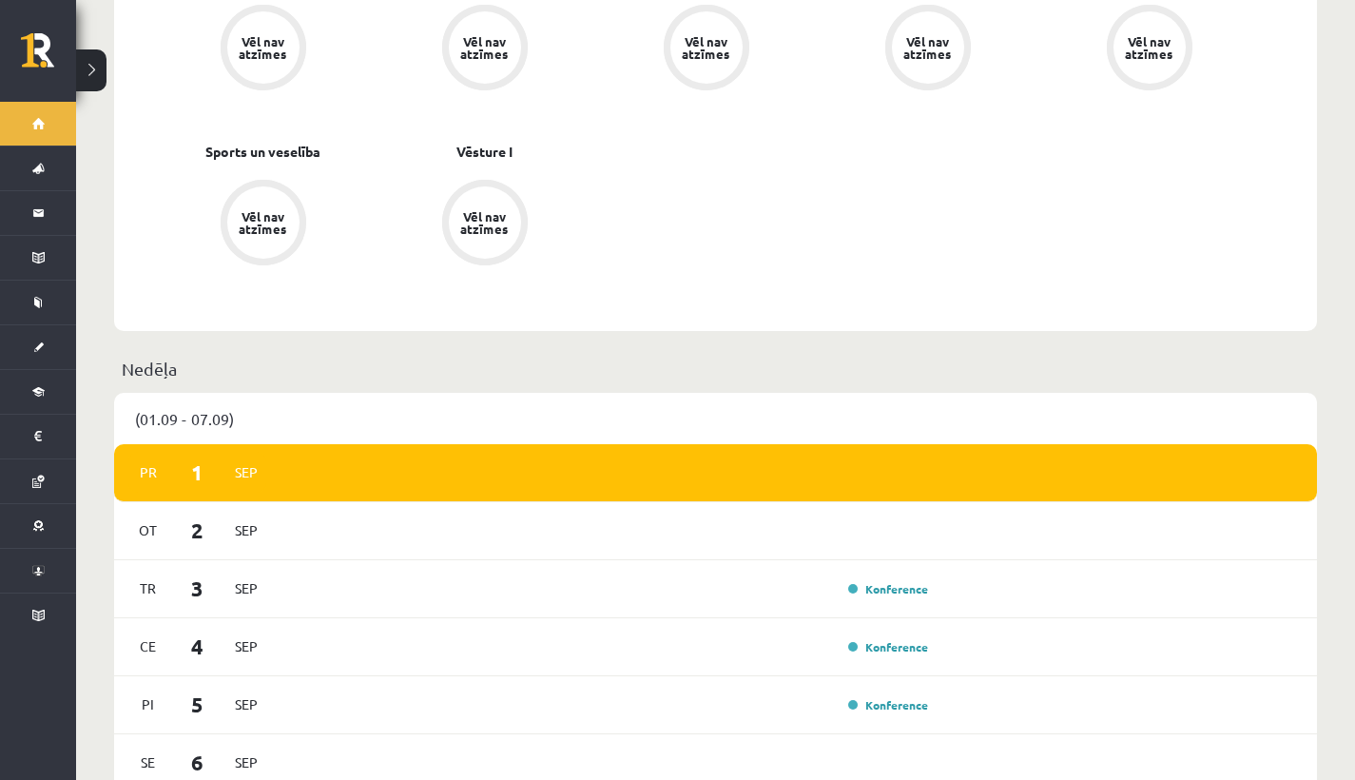
scroll to position [1195, 0]
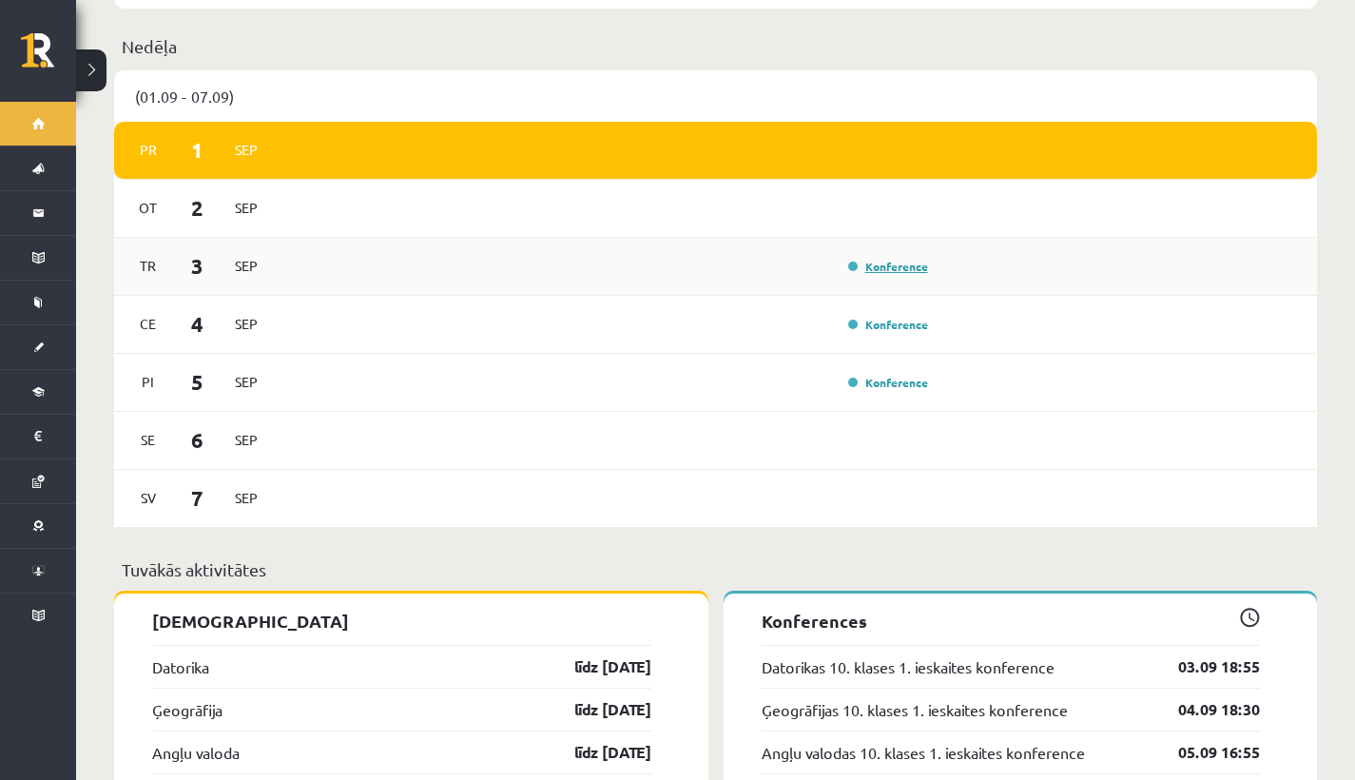
click at [869, 259] on link "Konference" at bounding box center [888, 266] width 80 height 15
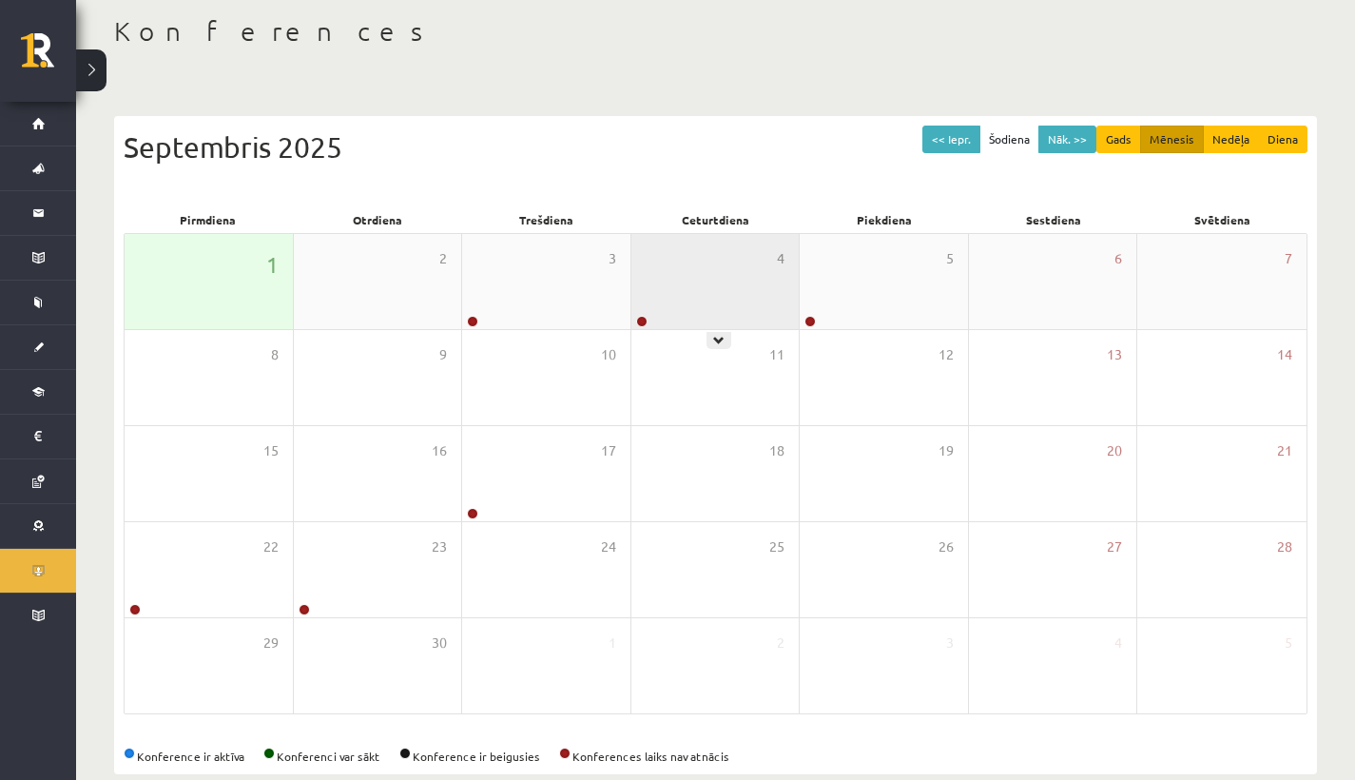
scroll to position [128, 0]
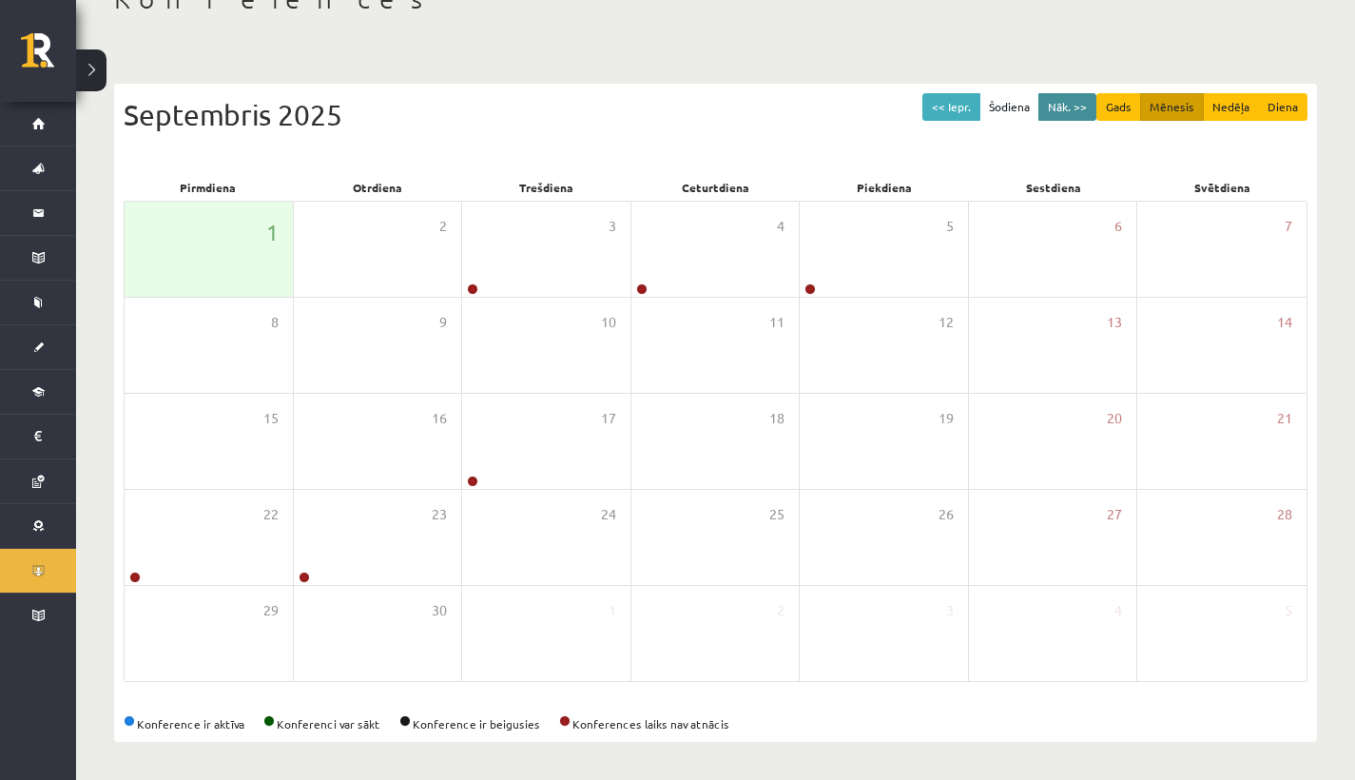
click at [1072, 109] on button "Nāk. >>" at bounding box center [1068, 107] width 58 height 28
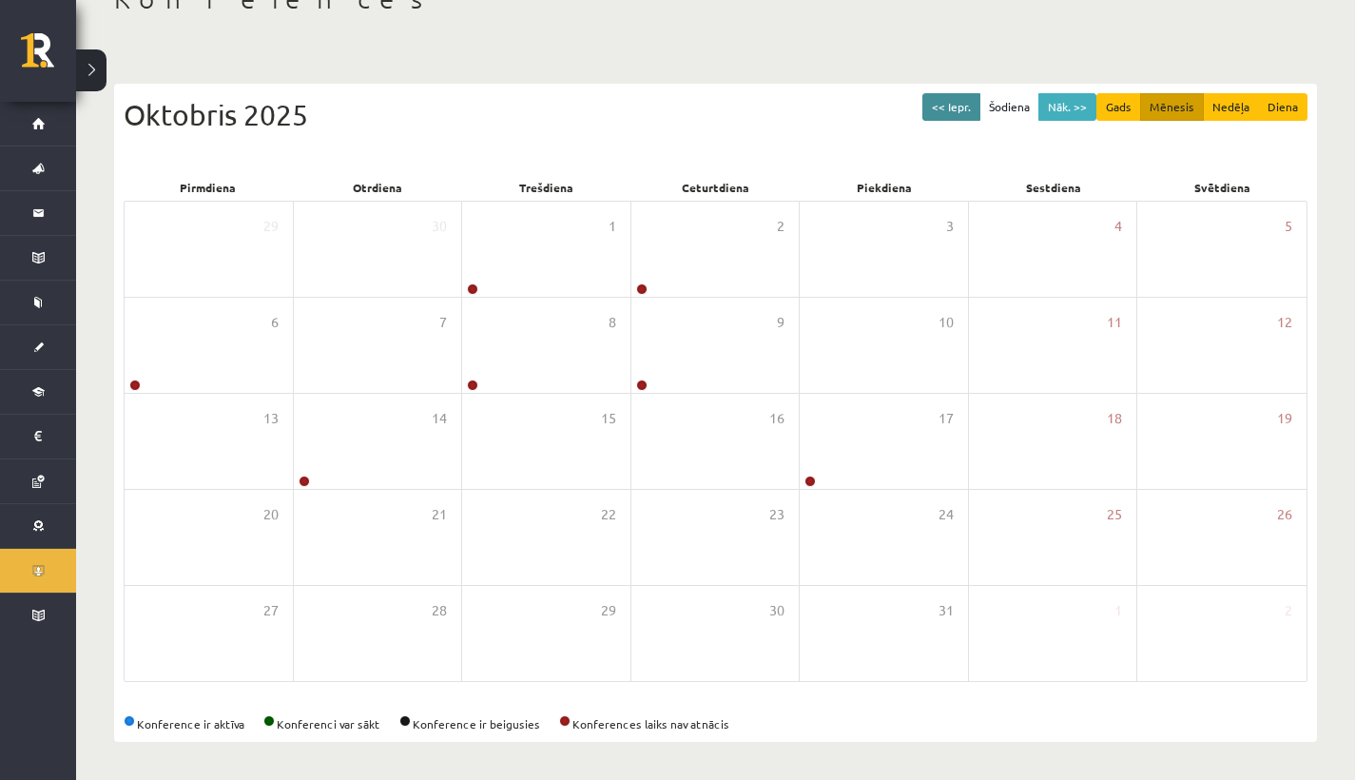
click at [956, 95] on button "<< Iepr." at bounding box center [952, 107] width 58 height 28
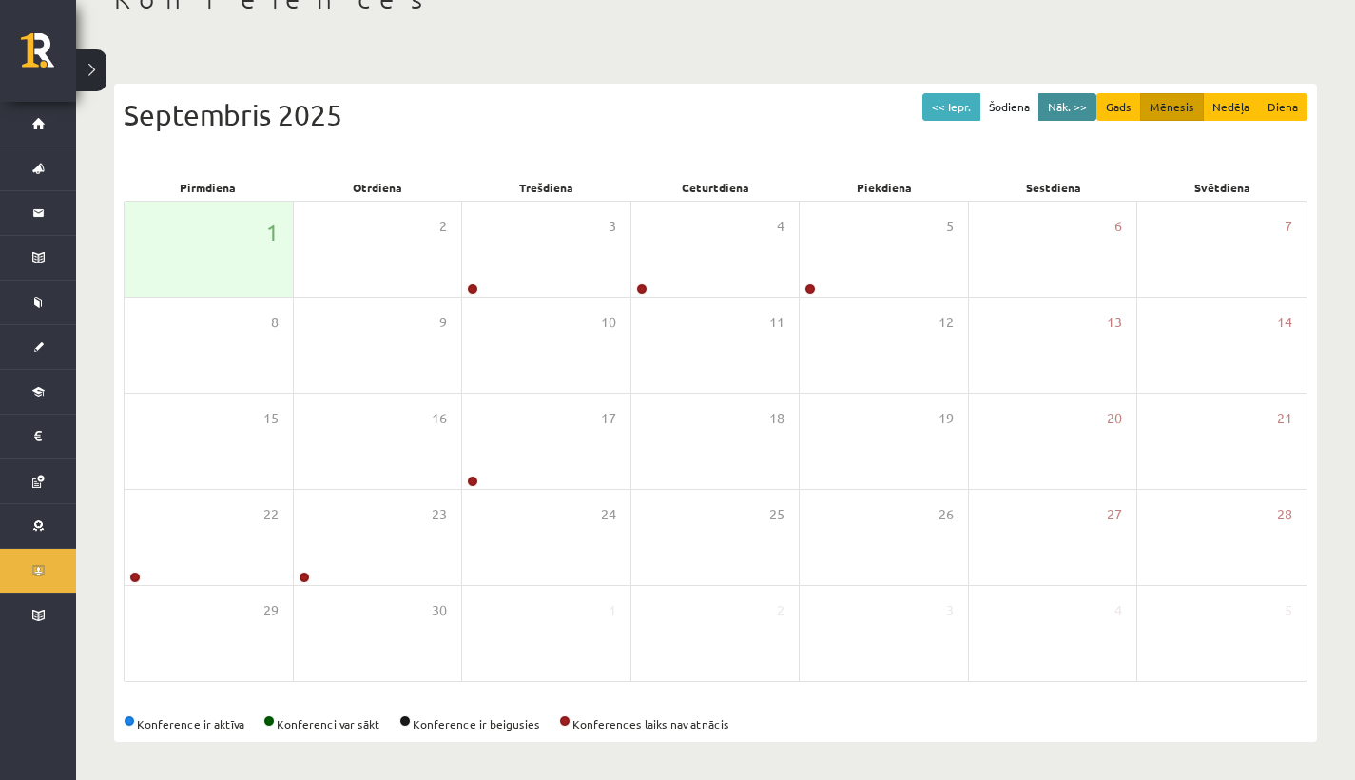
click at [1050, 106] on button "Nāk. >>" at bounding box center [1068, 107] width 58 height 28
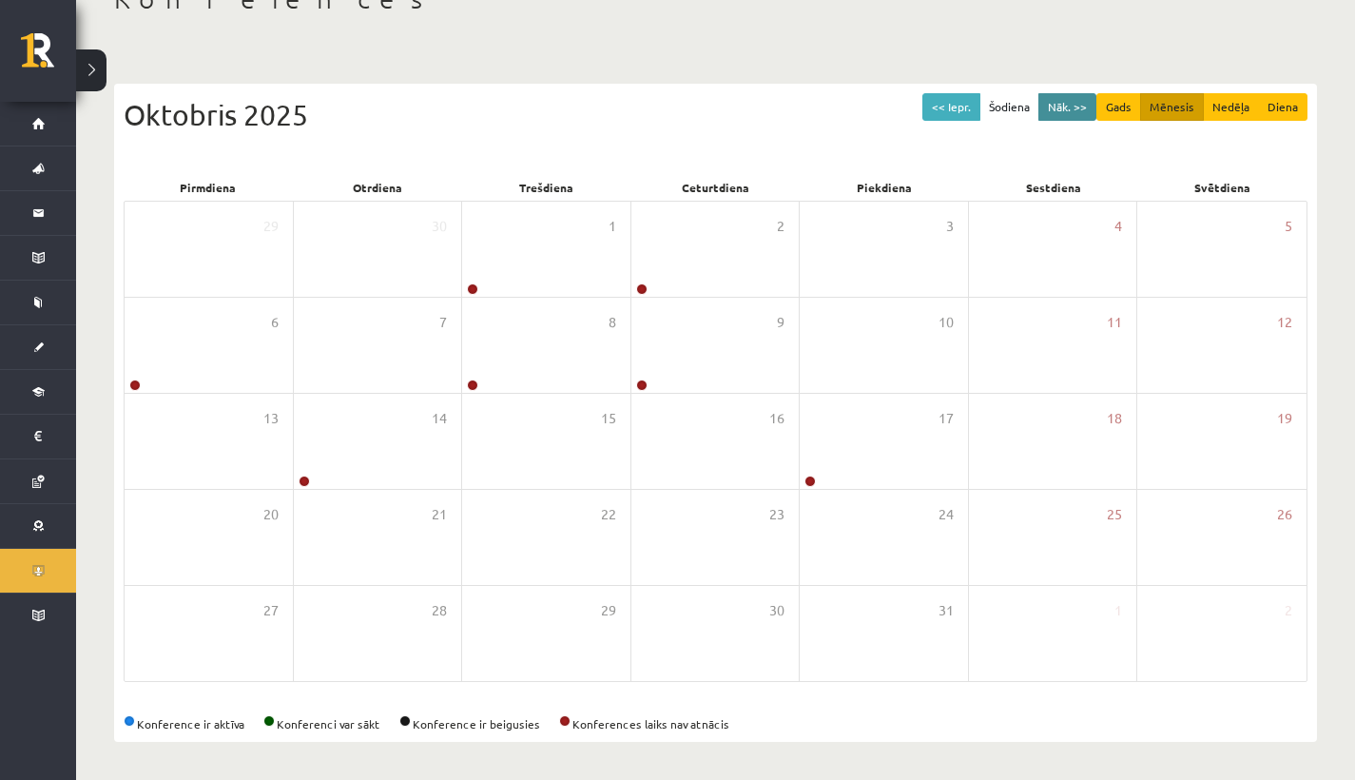
click at [1050, 106] on button "Nāk. >>" at bounding box center [1068, 107] width 58 height 28
click at [966, 107] on button "<< Iepr." at bounding box center [952, 107] width 58 height 28
click at [1069, 103] on button "Nāk. >>" at bounding box center [1068, 107] width 58 height 28
click at [1089, 98] on button "Nāk. >>" at bounding box center [1068, 107] width 58 height 28
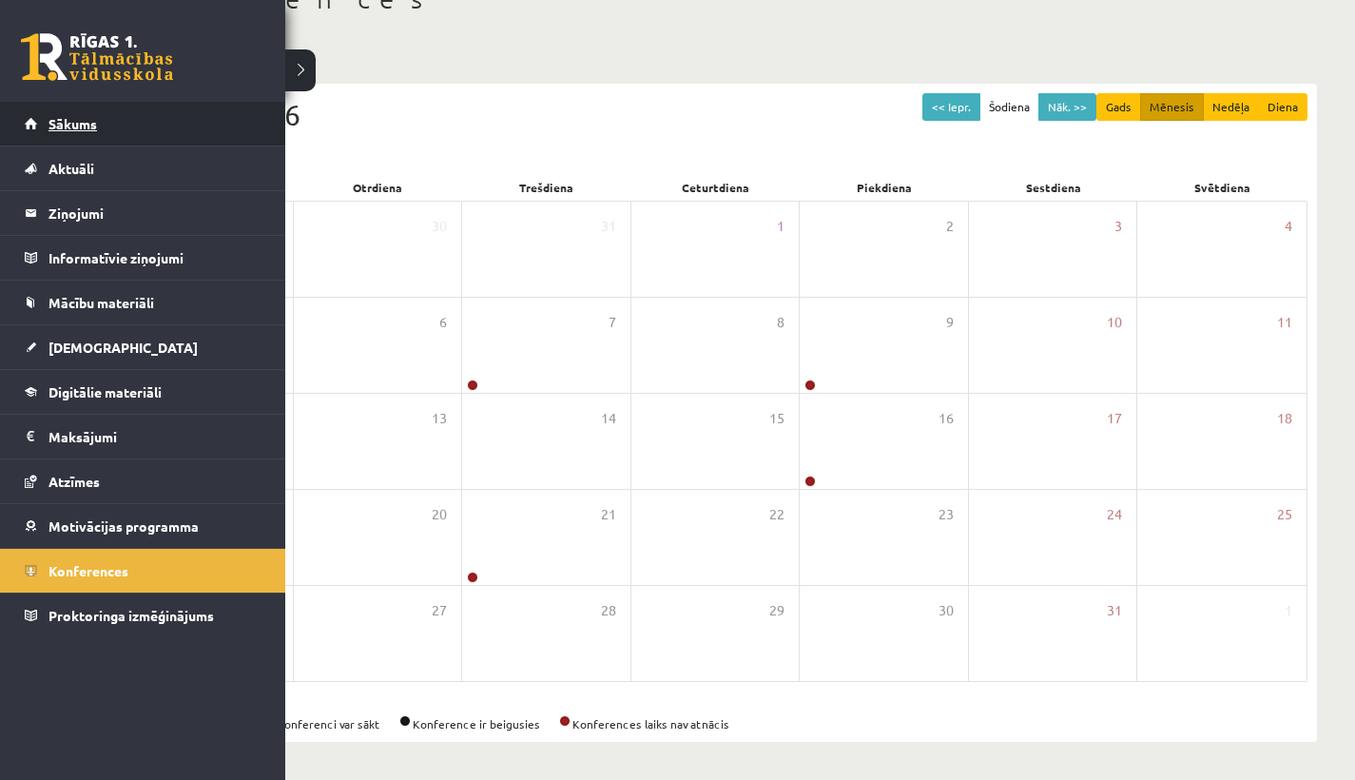
click at [44, 121] on link "Sākums" at bounding box center [143, 124] width 237 height 44
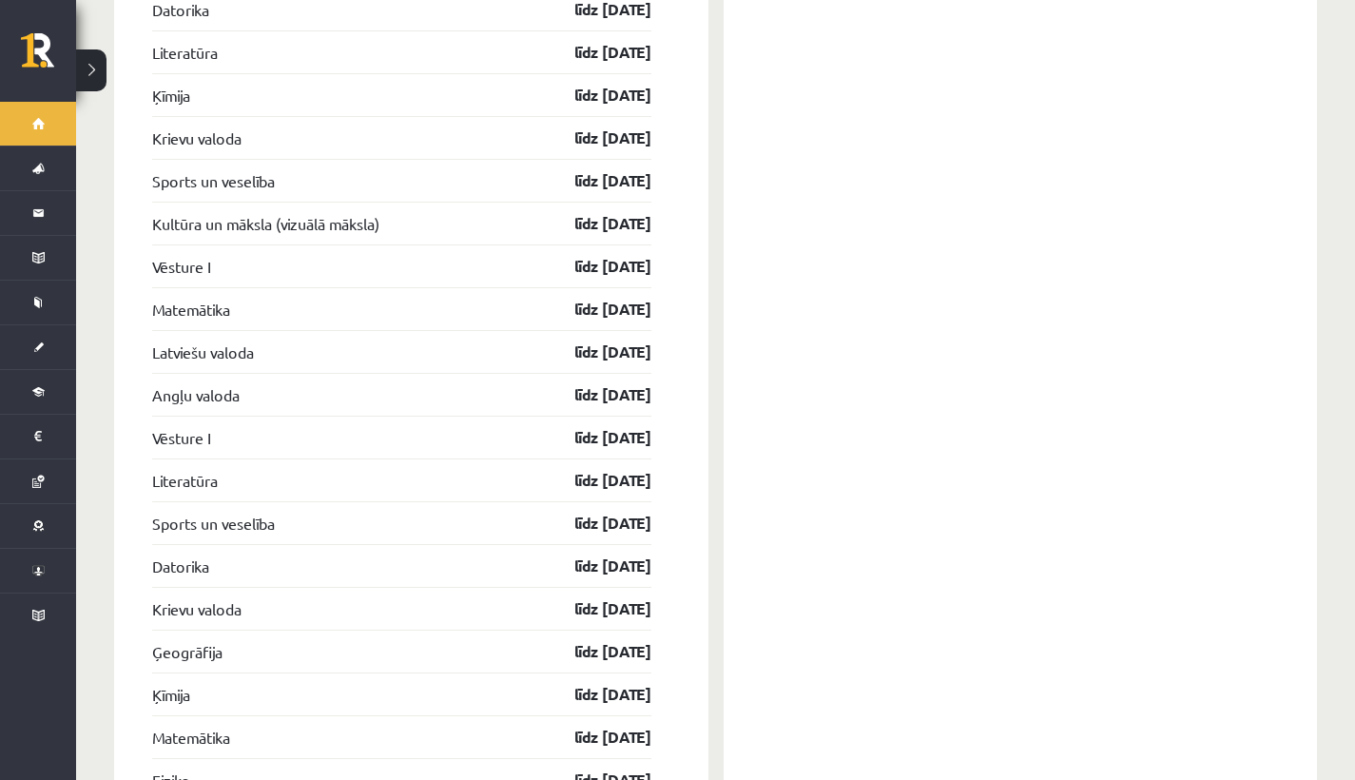
scroll to position [3405, 0]
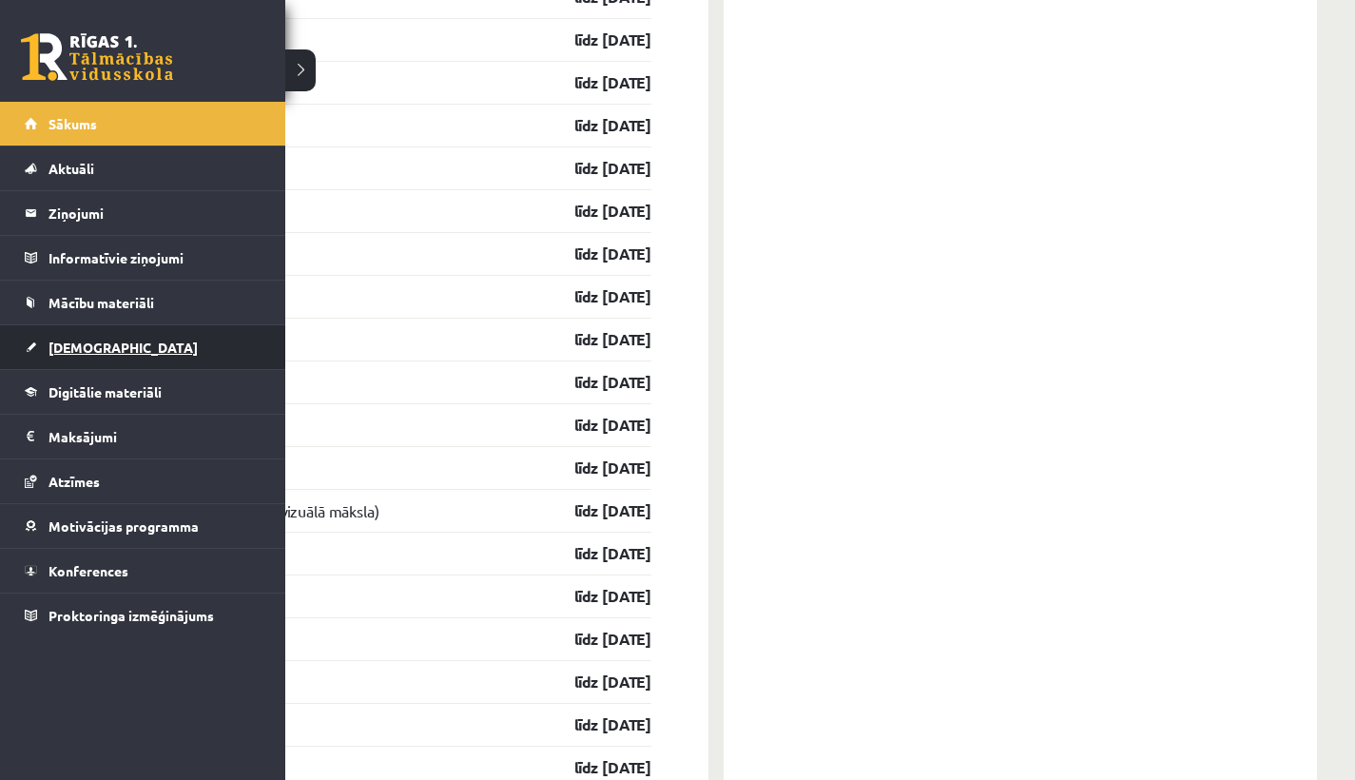
click at [85, 351] on span "[DEMOGRAPHIC_DATA]" at bounding box center [123, 347] width 149 height 17
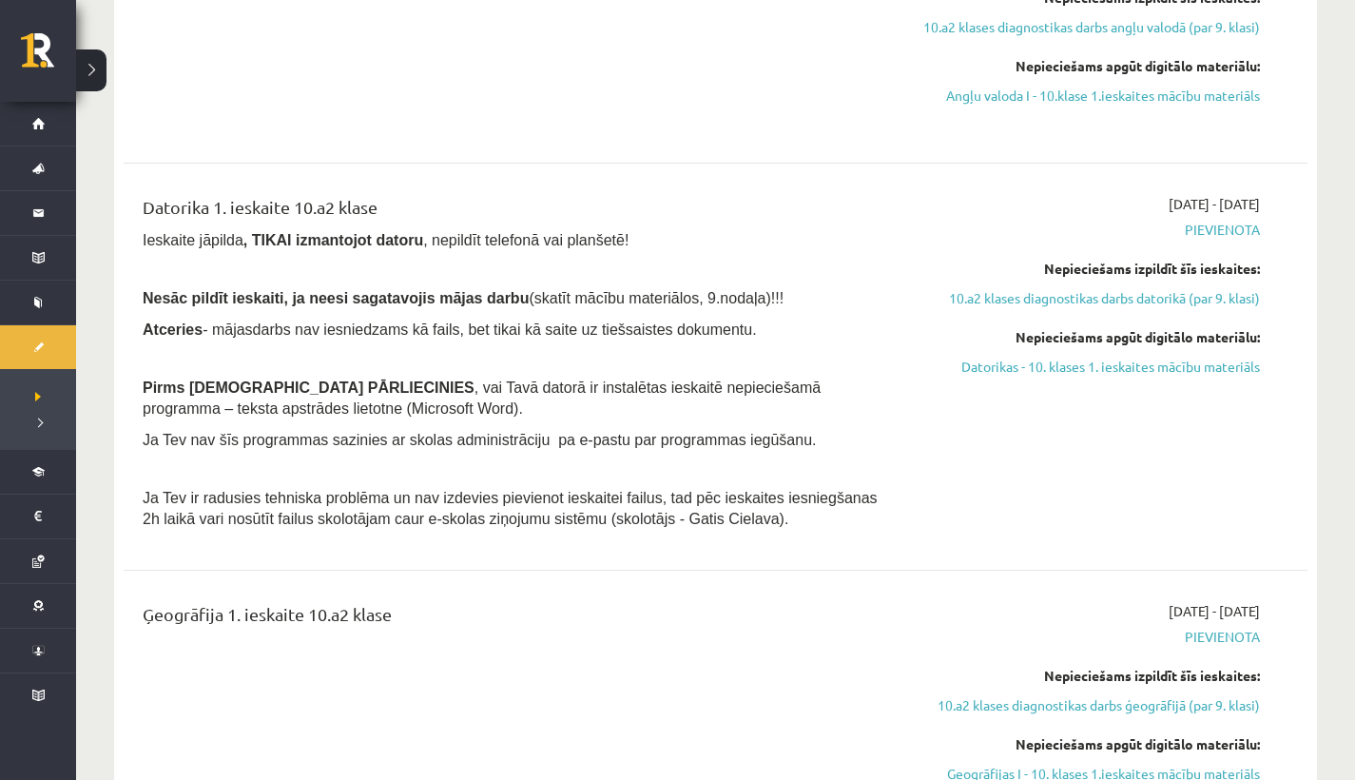
scroll to position [110, 0]
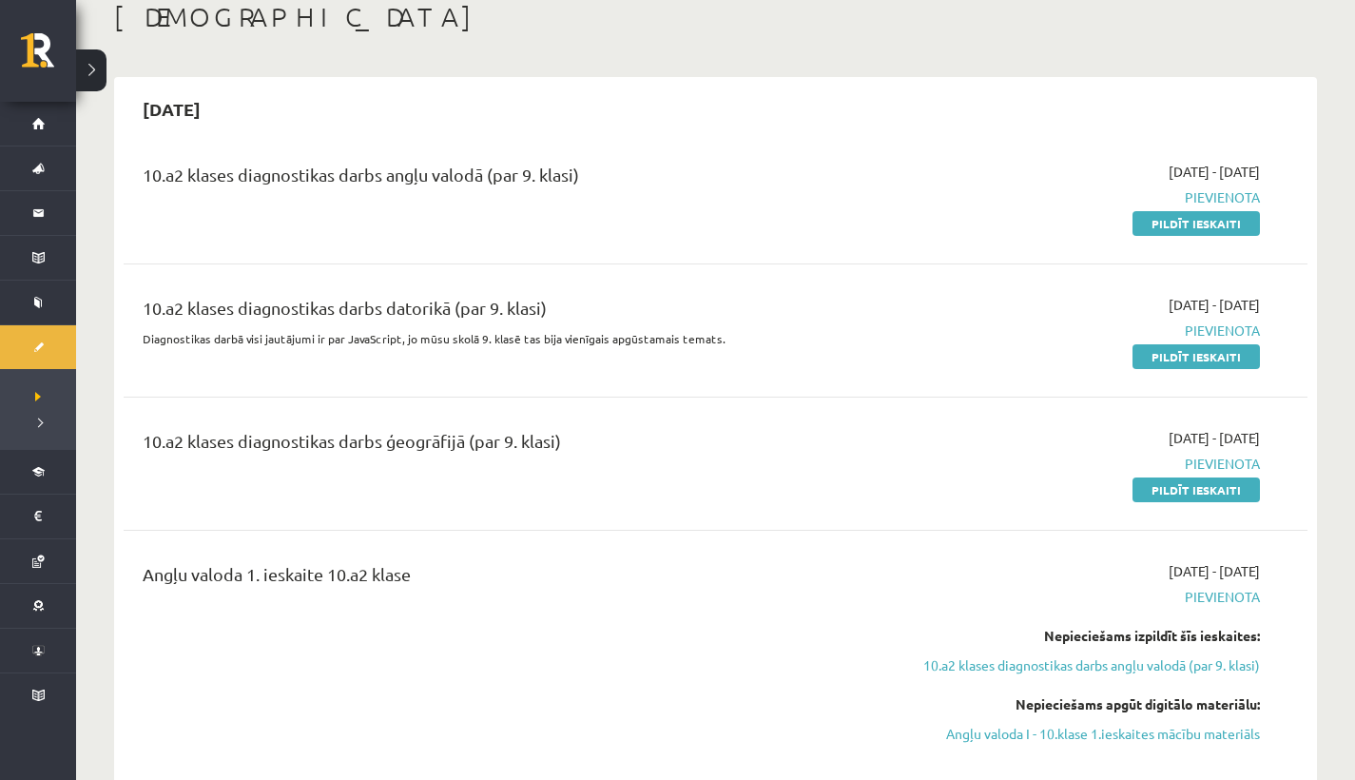
click at [1230, 200] on span "Pievienota" at bounding box center [1083, 197] width 354 height 20
click at [1220, 213] on link "Pildīt ieskaiti" at bounding box center [1196, 223] width 127 height 25
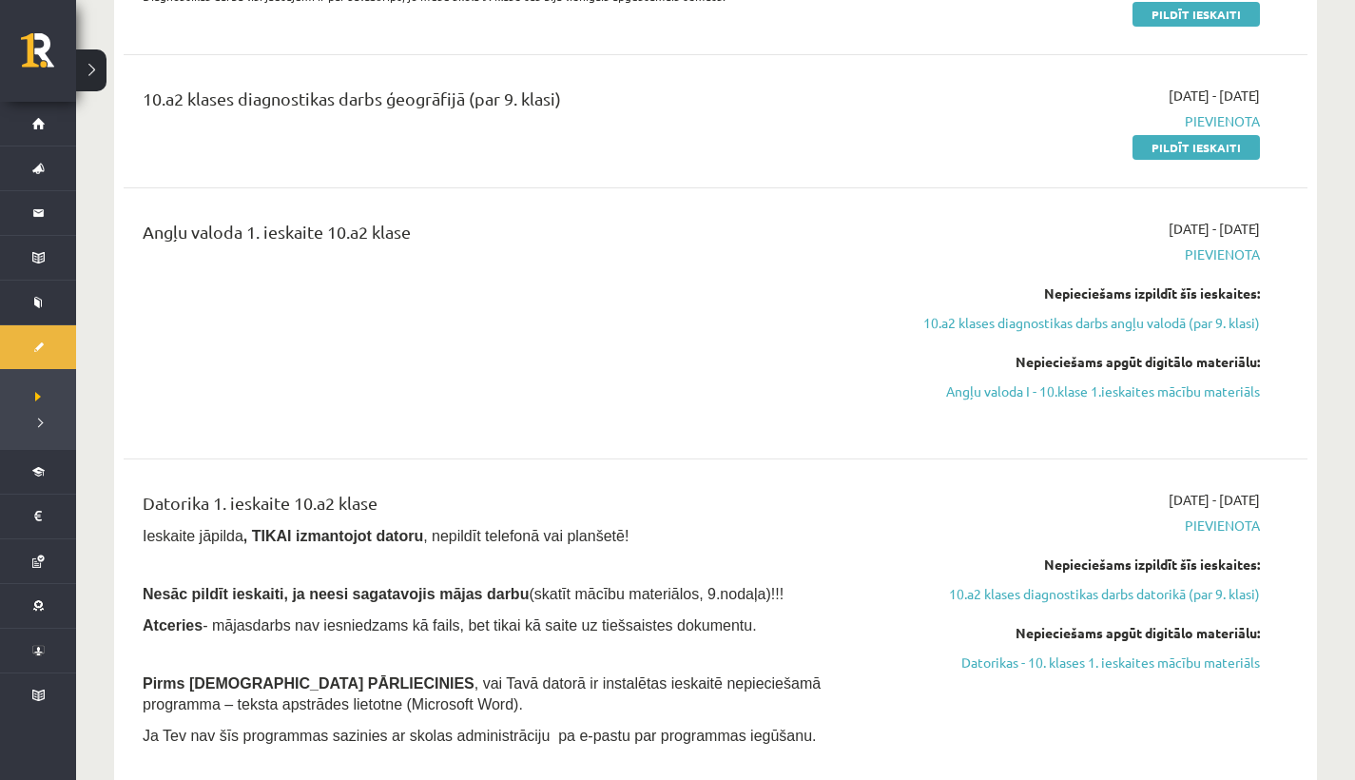
scroll to position [0, 0]
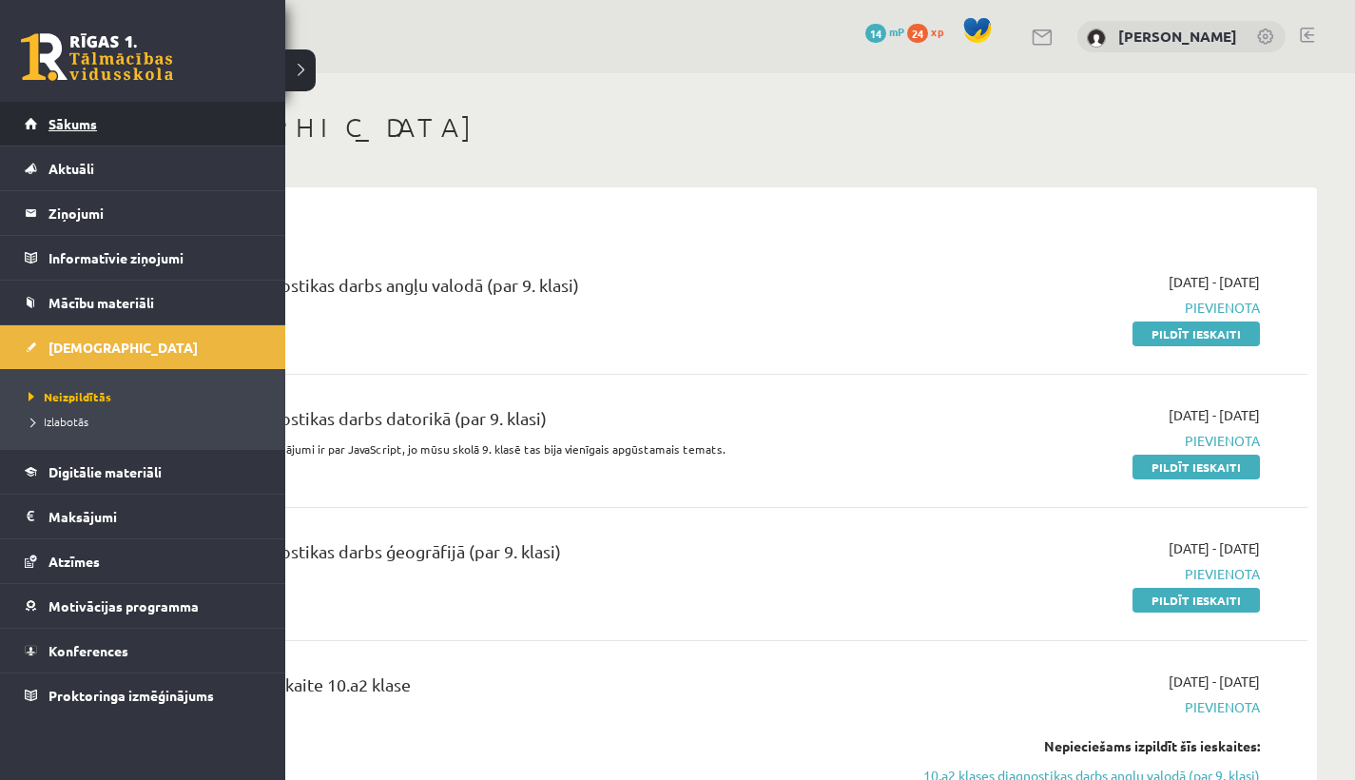
click at [40, 127] on link "Sākums" at bounding box center [143, 124] width 237 height 44
